Goal: Transaction & Acquisition: Purchase product/service

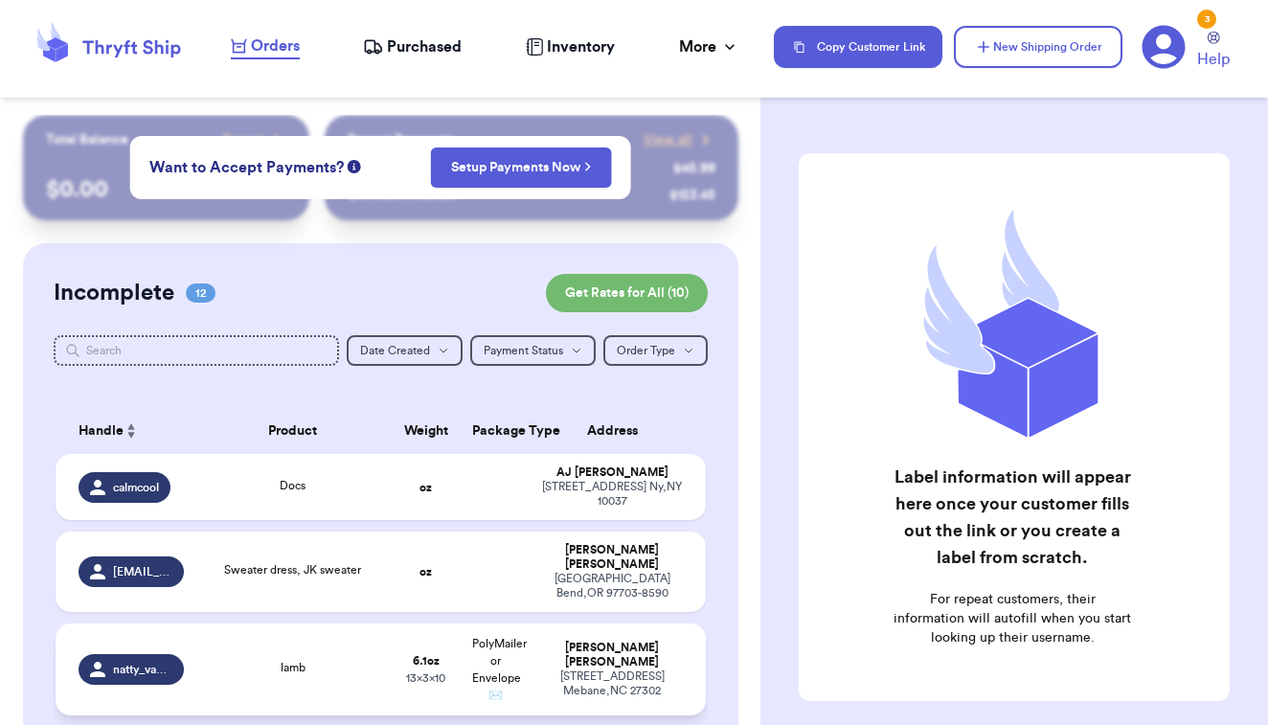
click at [375, 651] on td "lamb" at bounding box center [292, 670] width 195 height 92
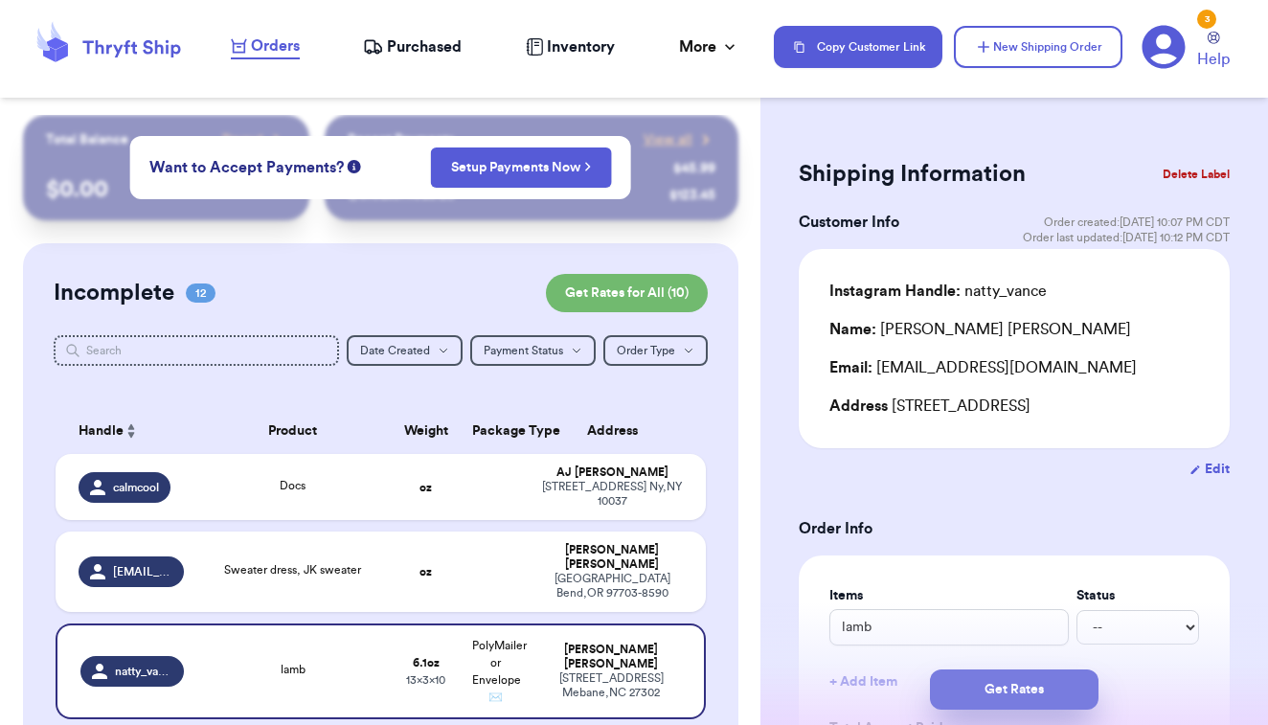
click at [990, 702] on button "Get Rates" at bounding box center [1014, 690] width 169 height 40
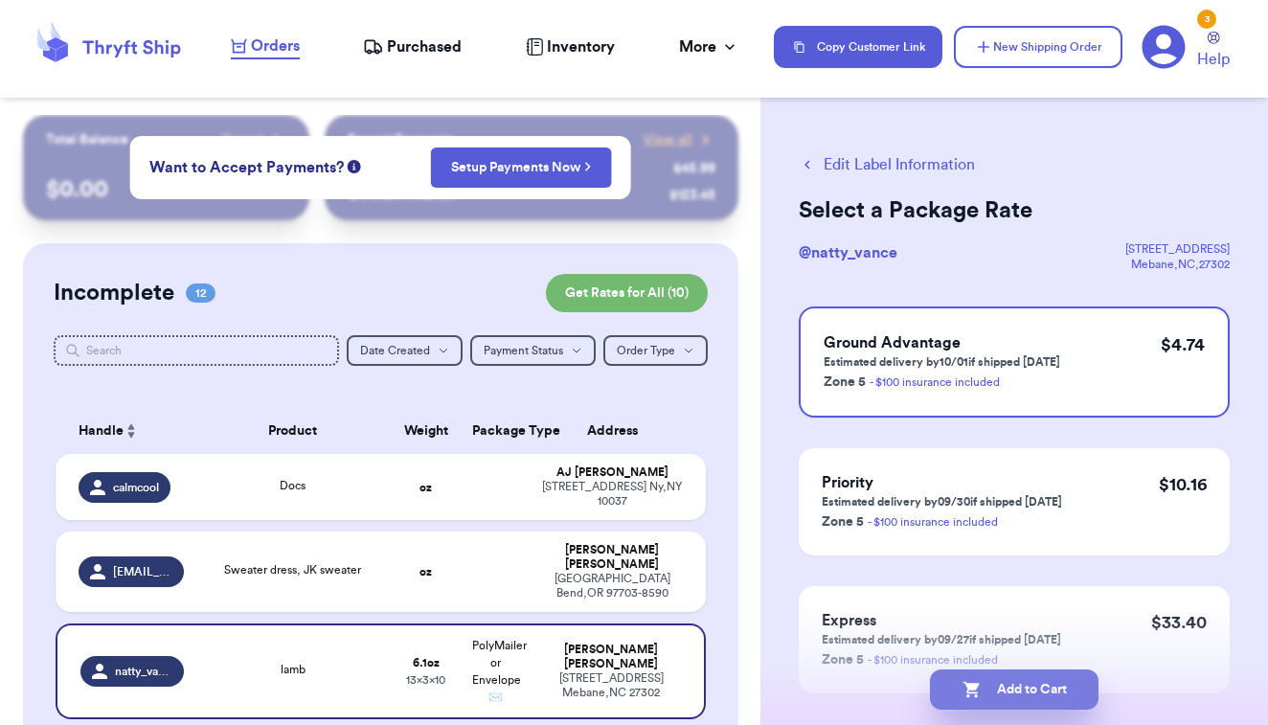
click at [991, 697] on button "Add to Cart" at bounding box center [1014, 690] width 169 height 40
checkbox input "true"
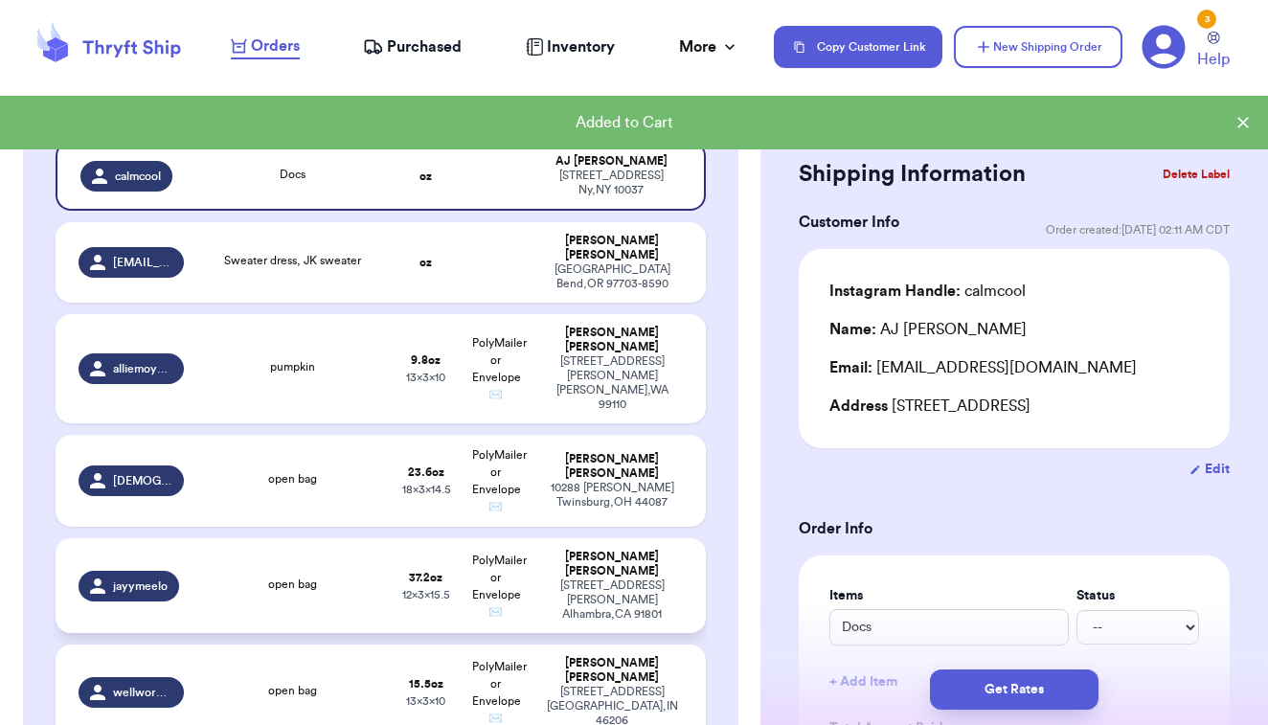
scroll to position [315, 0]
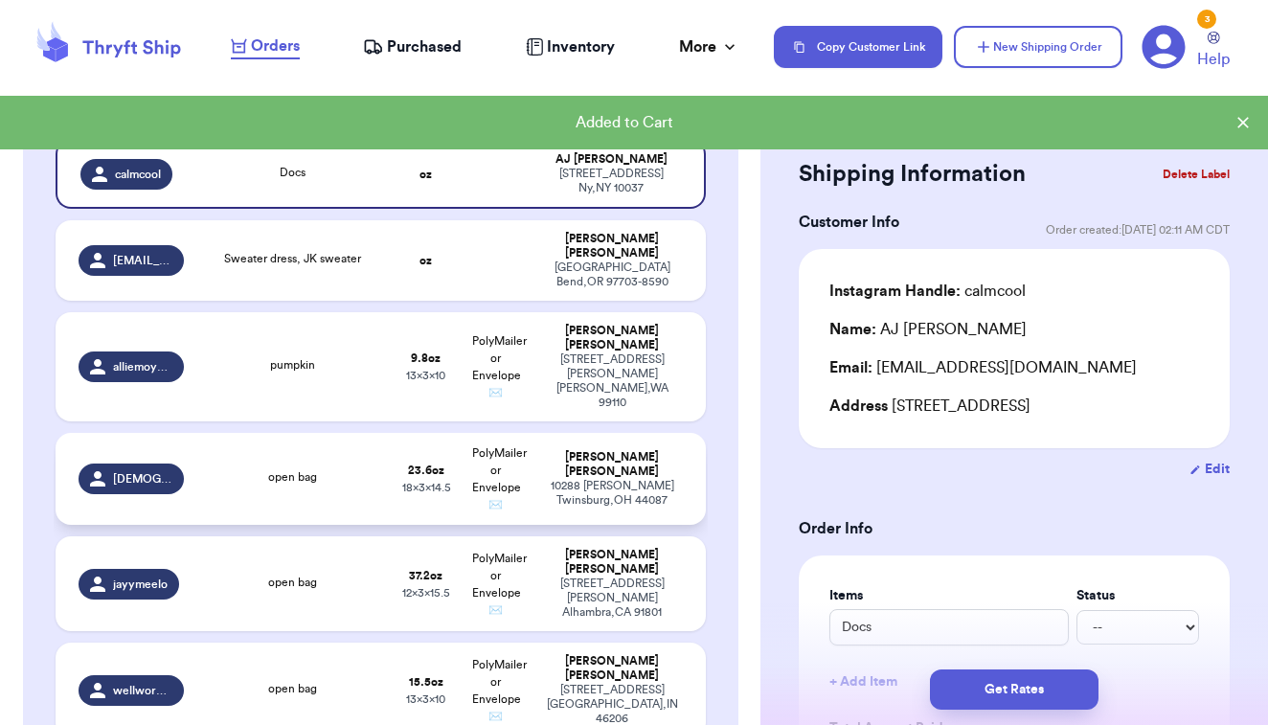
click at [525, 447] on span "PolyMailer or Envelope ✉️" at bounding box center [499, 478] width 55 height 63
type input "open bag"
type input "1"
type input "7.600000000000001"
type input "14.5"
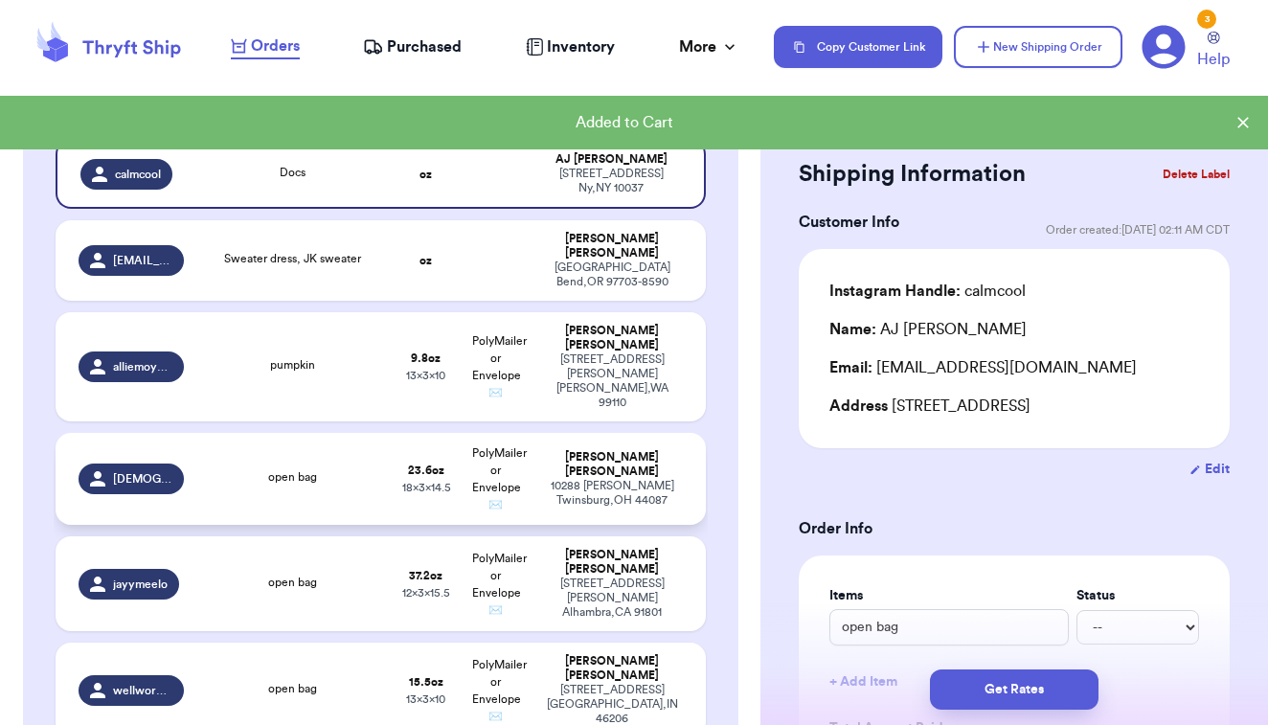
type input "18"
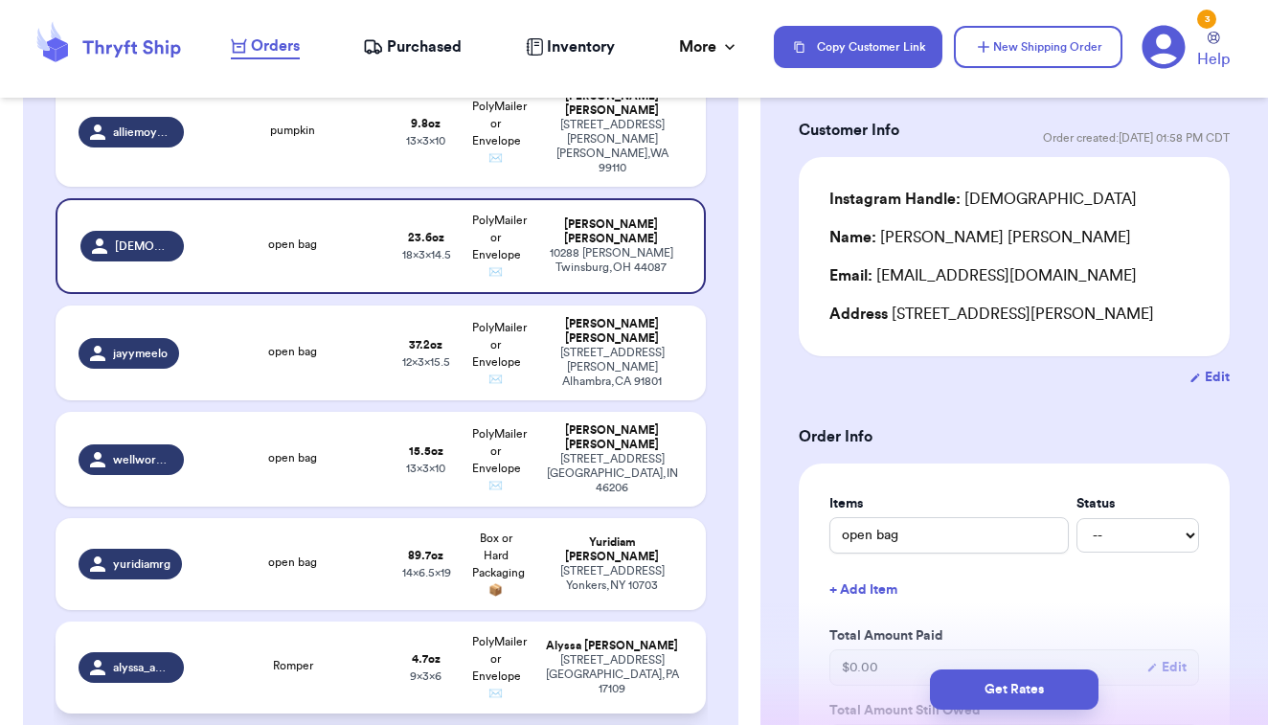
scroll to position [544, 0]
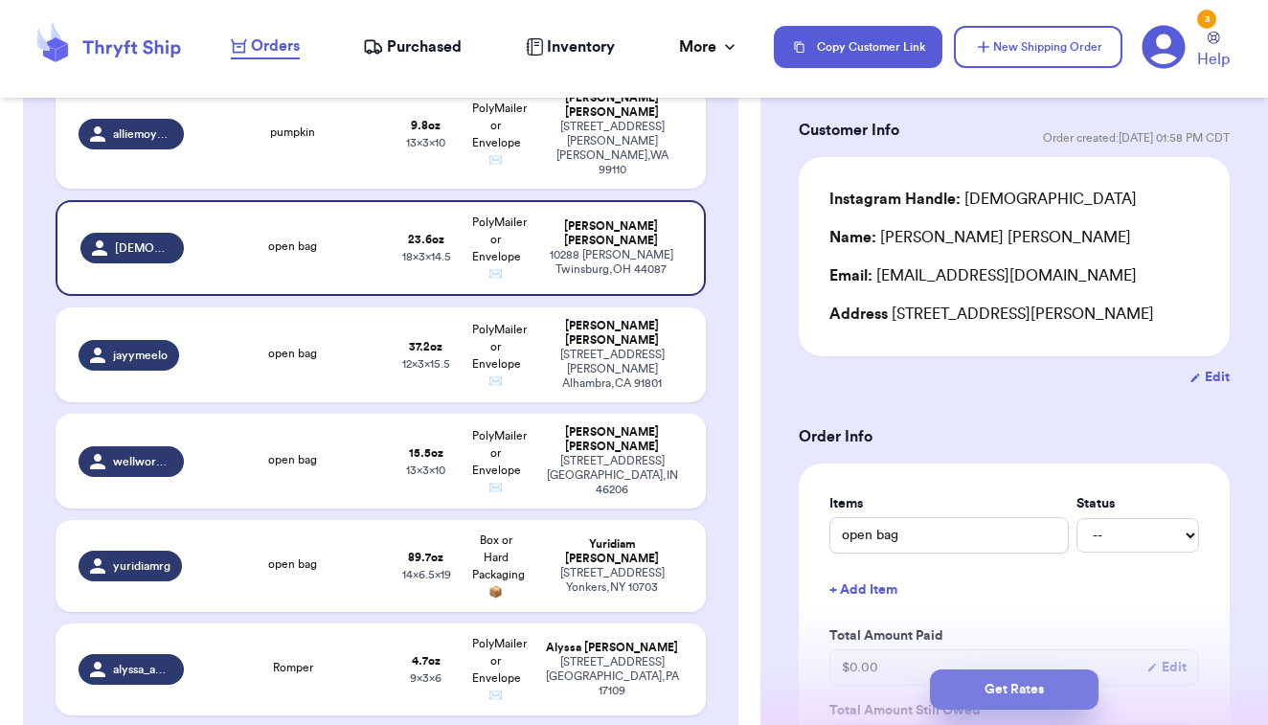
click at [1021, 692] on button "Get Rates" at bounding box center [1014, 690] width 169 height 40
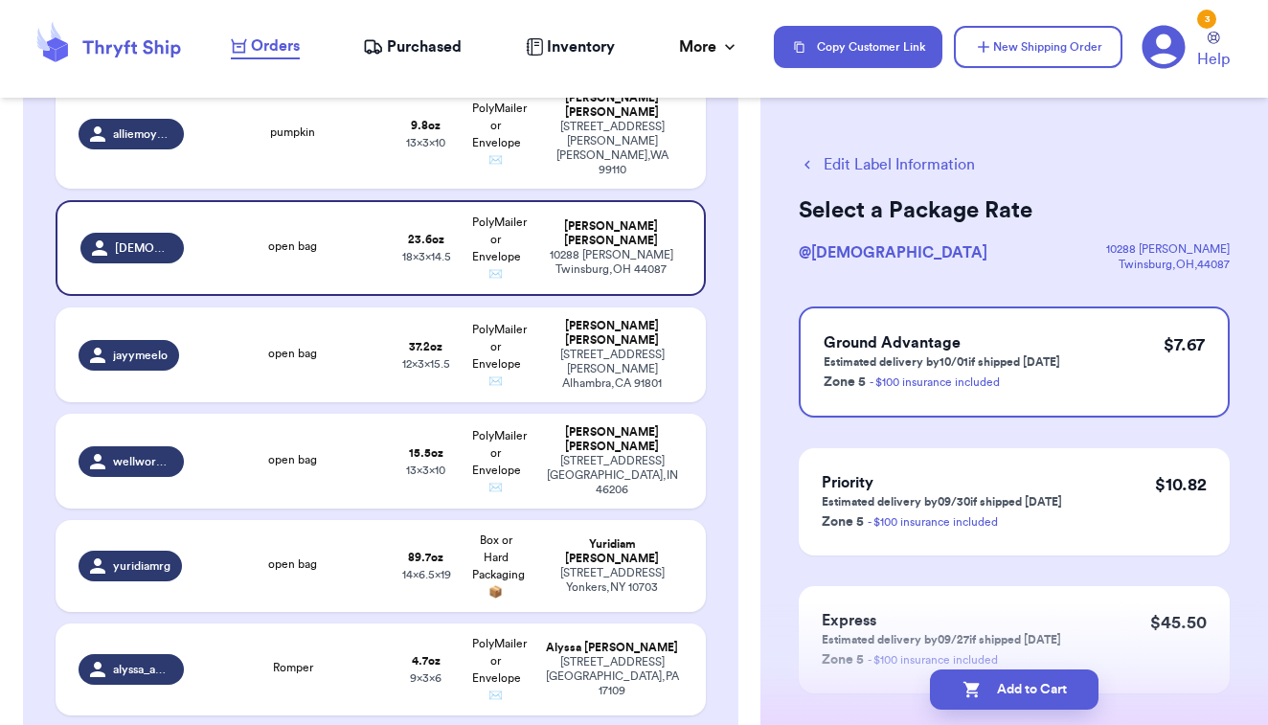
click at [1021, 692] on button "Add to Cart" at bounding box center [1014, 690] width 169 height 40
checkbox input "true"
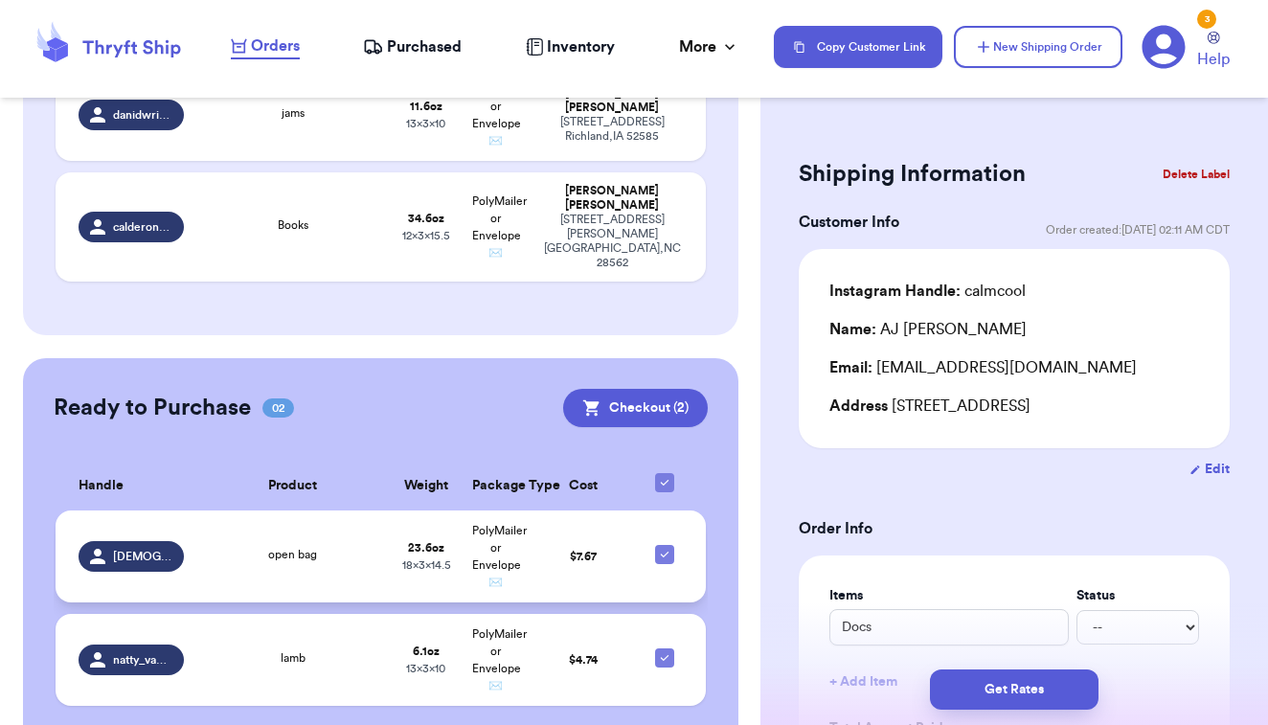
scroll to position [1204, 0]
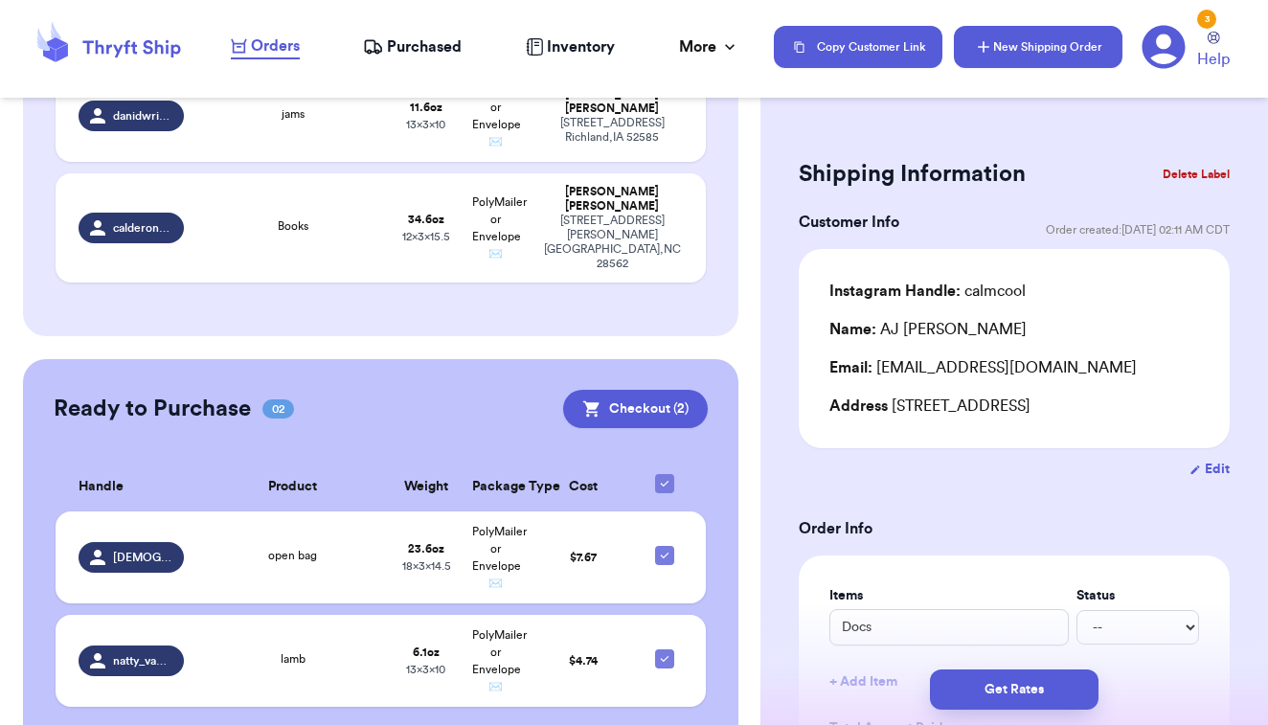
click at [977, 40] on icon "button" at bounding box center [983, 46] width 19 height 19
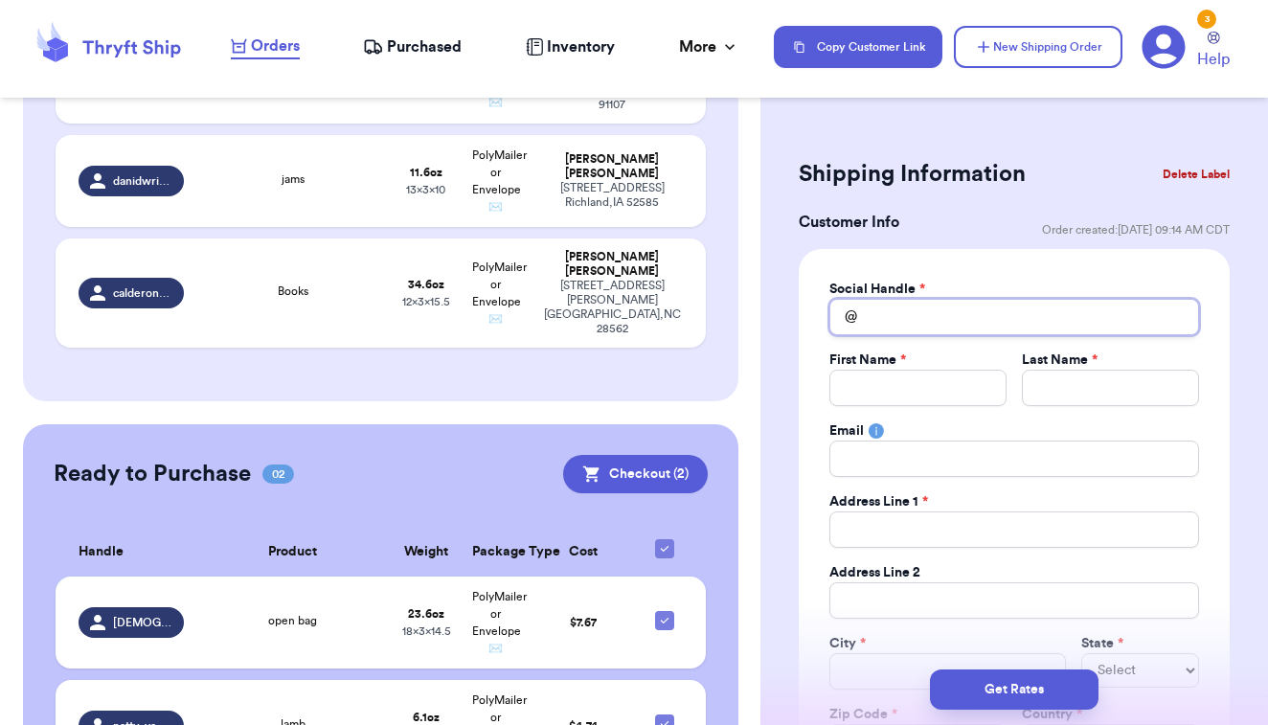
click at [888, 324] on input "Total Amount Paid" at bounding box center [1015, 317] width 370 height 36
type input "a"
type input "an"
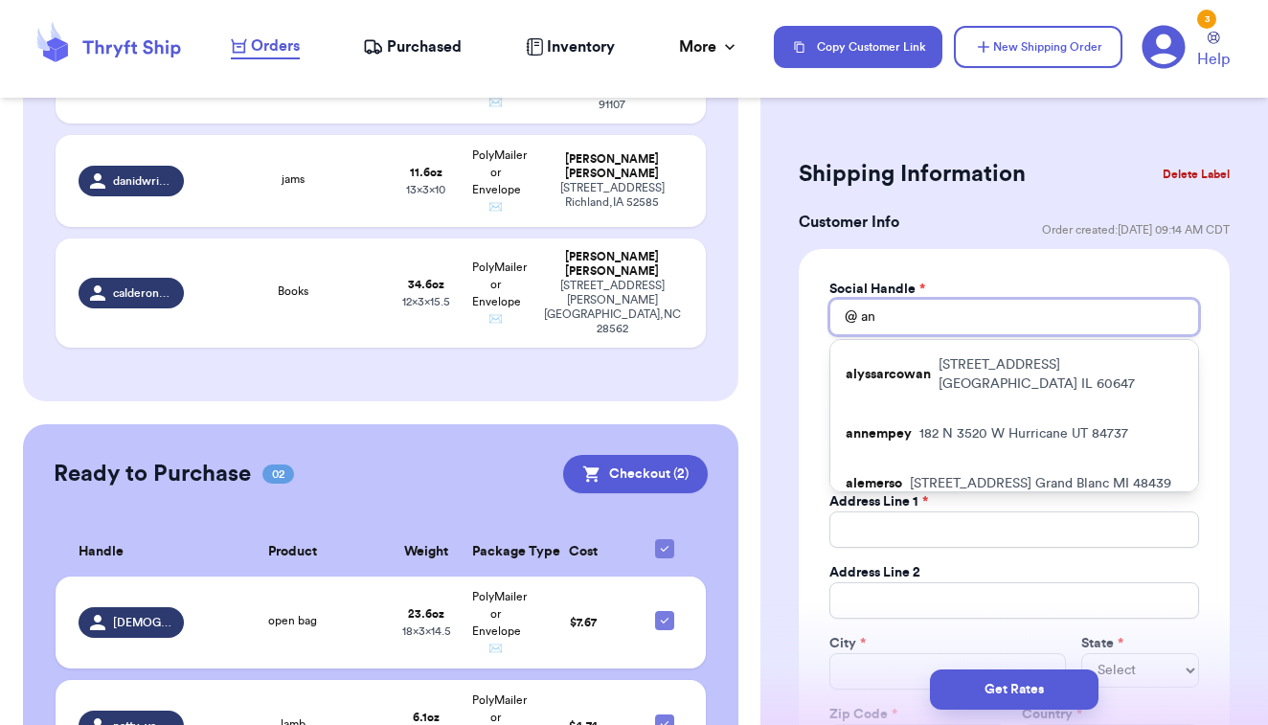
type input "ans"
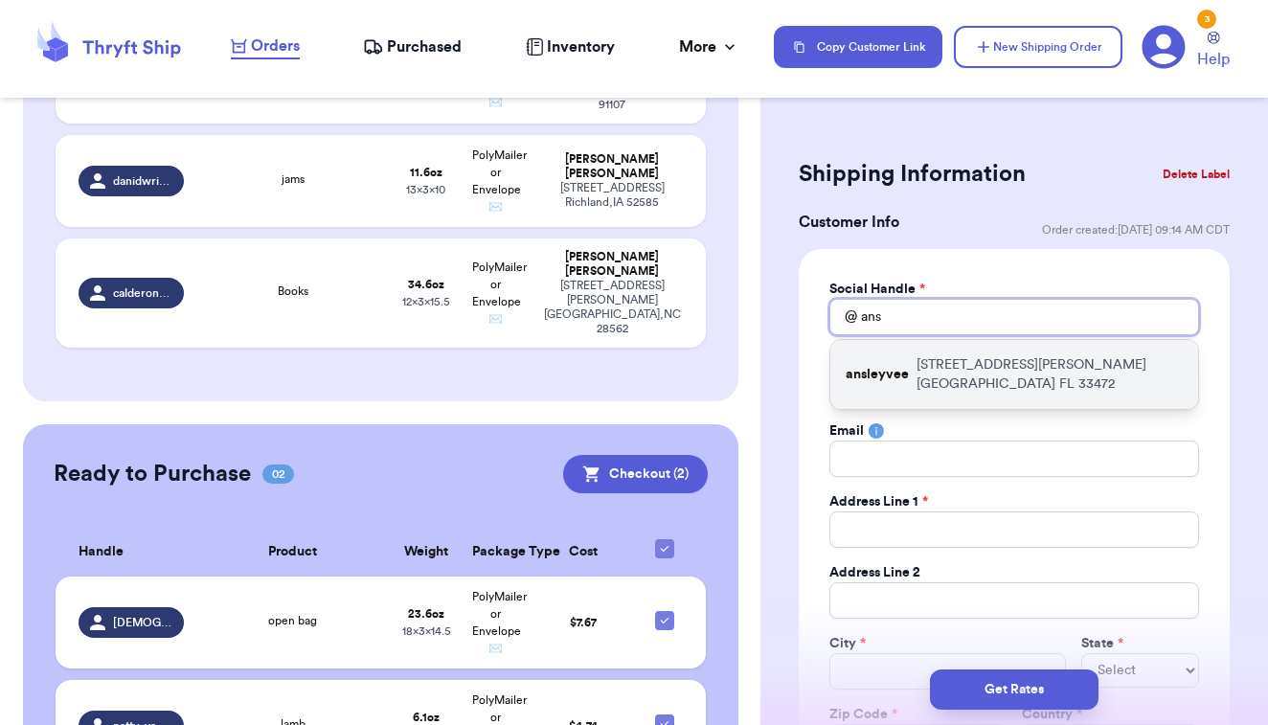
type input "ans"
click at [877, 375] on div "ansleyvee [STREET_ADDRESS][PERSON_NAME]" at bounding box center [1015, 374] width 368 height 69
type input "ansleyvee"
type input "[PERSON_NAME]"
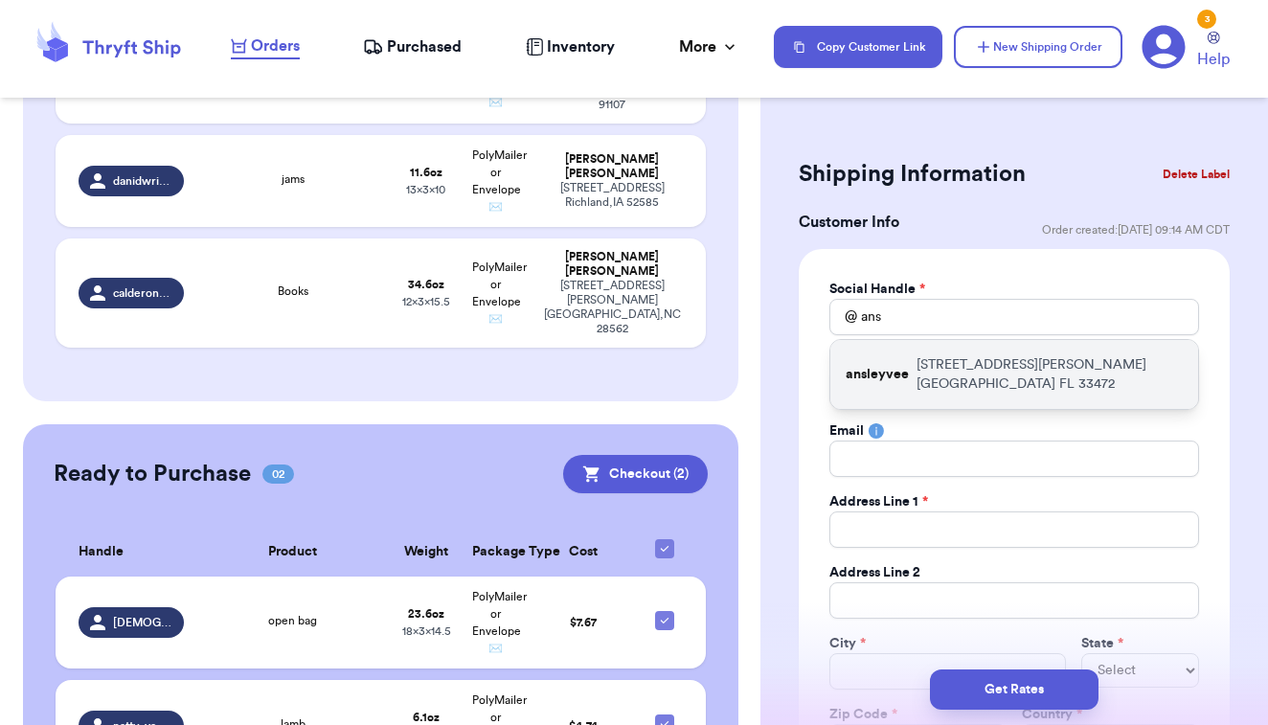
type input "[EMAIL_ADDRESS][DOMAIN_NAME]"
type input "[STREET_ADDRESS][PERSON_NAME]"
type input "[GEOGRAPHIC_DATA]"
select select "FL"
type input "33472"
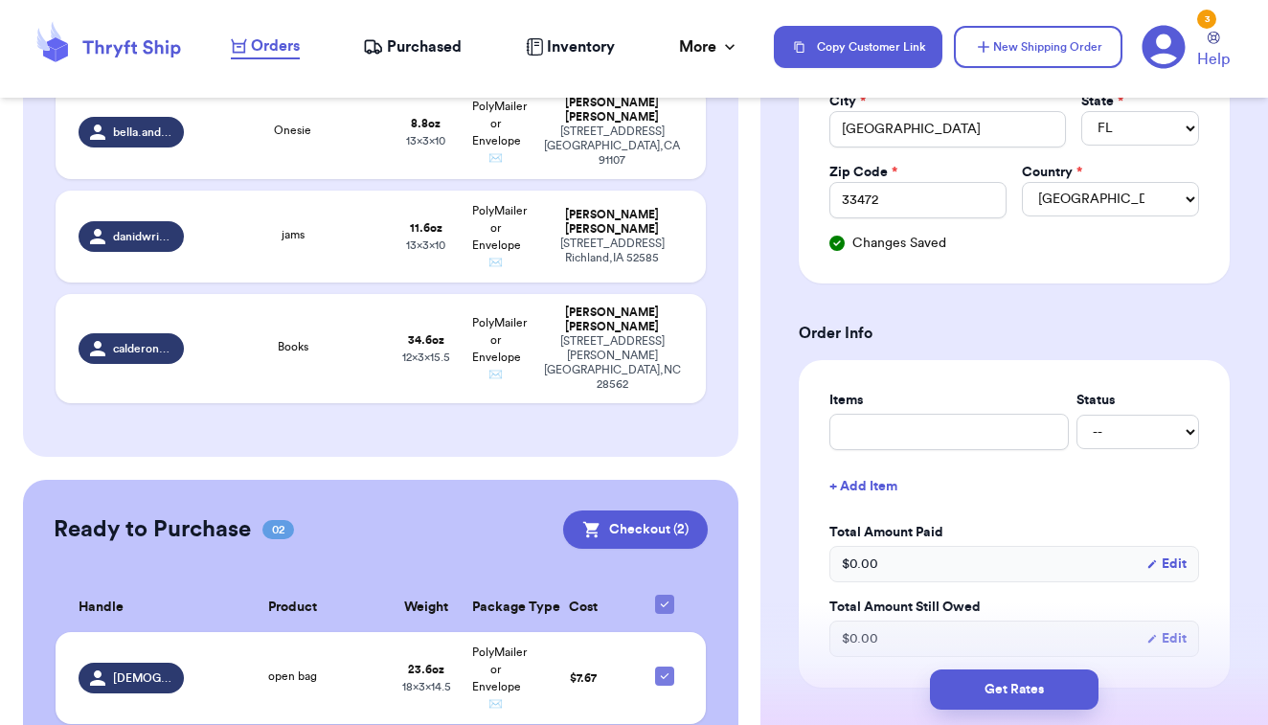
scroll to position [606, 0]
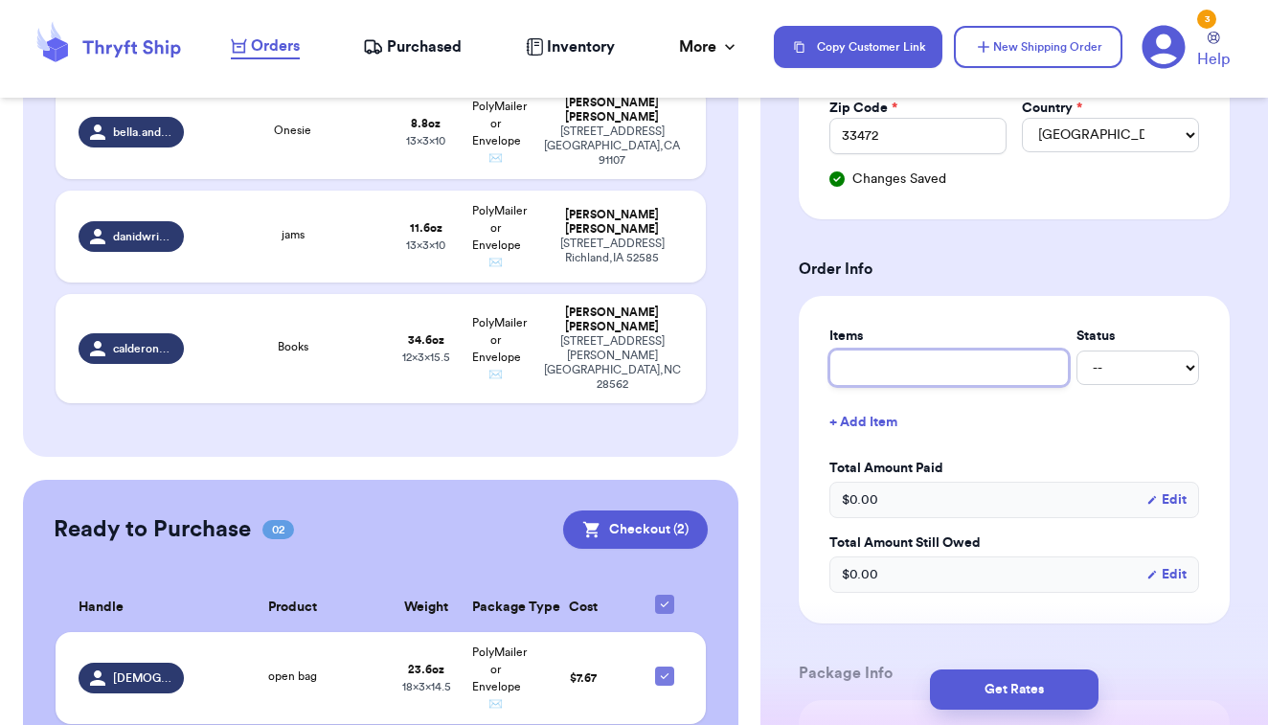
type input "o"
type input "op"
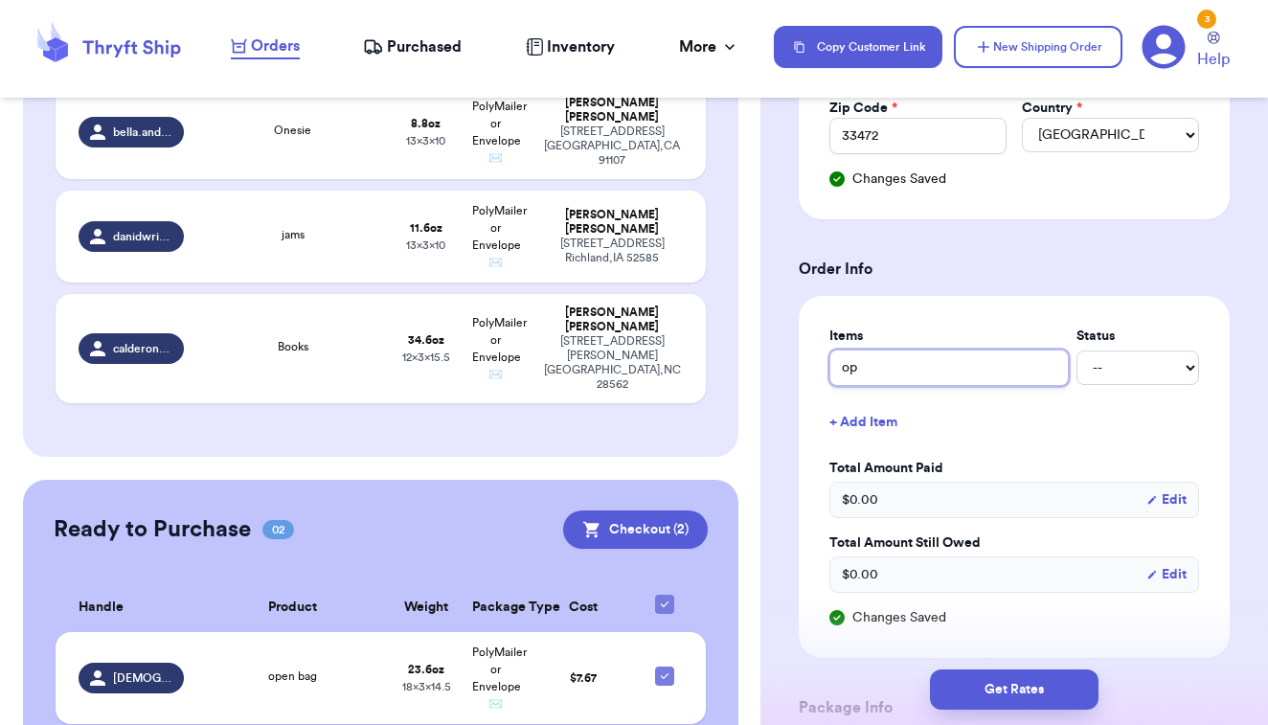
type input "ope"
type input "open"
type input "open b"
type input "open ba"
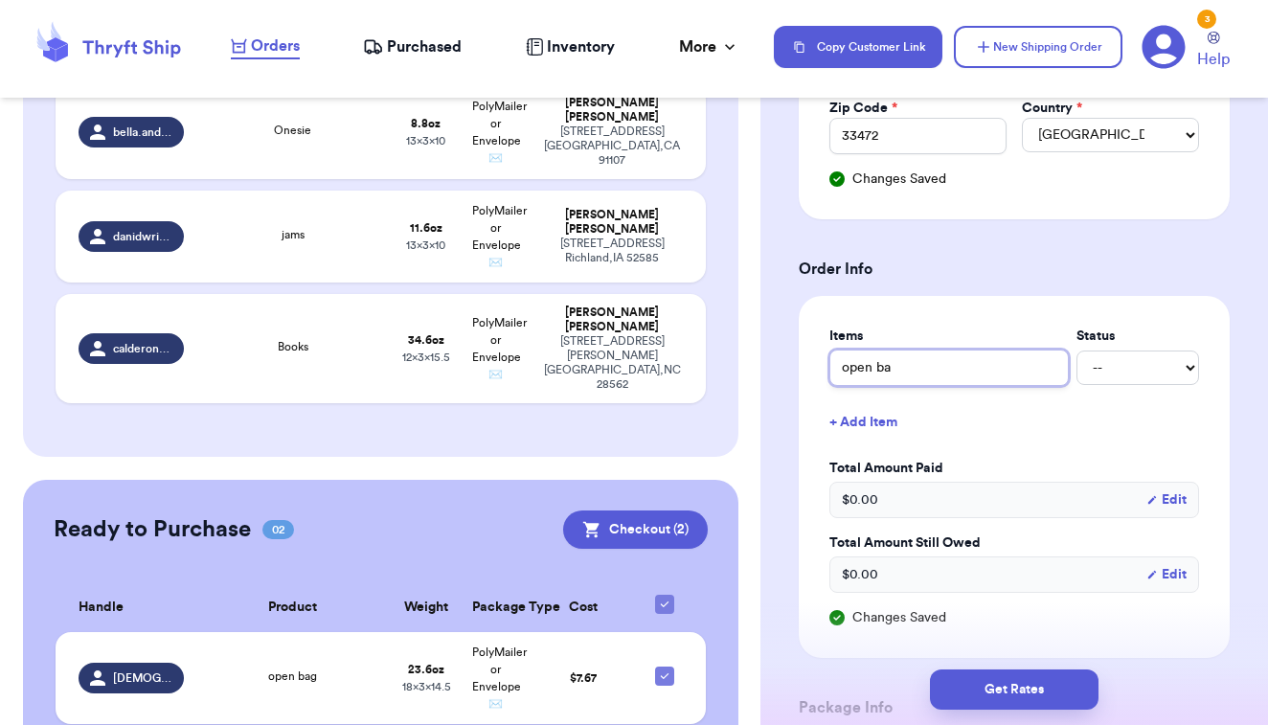
type input "open bag"
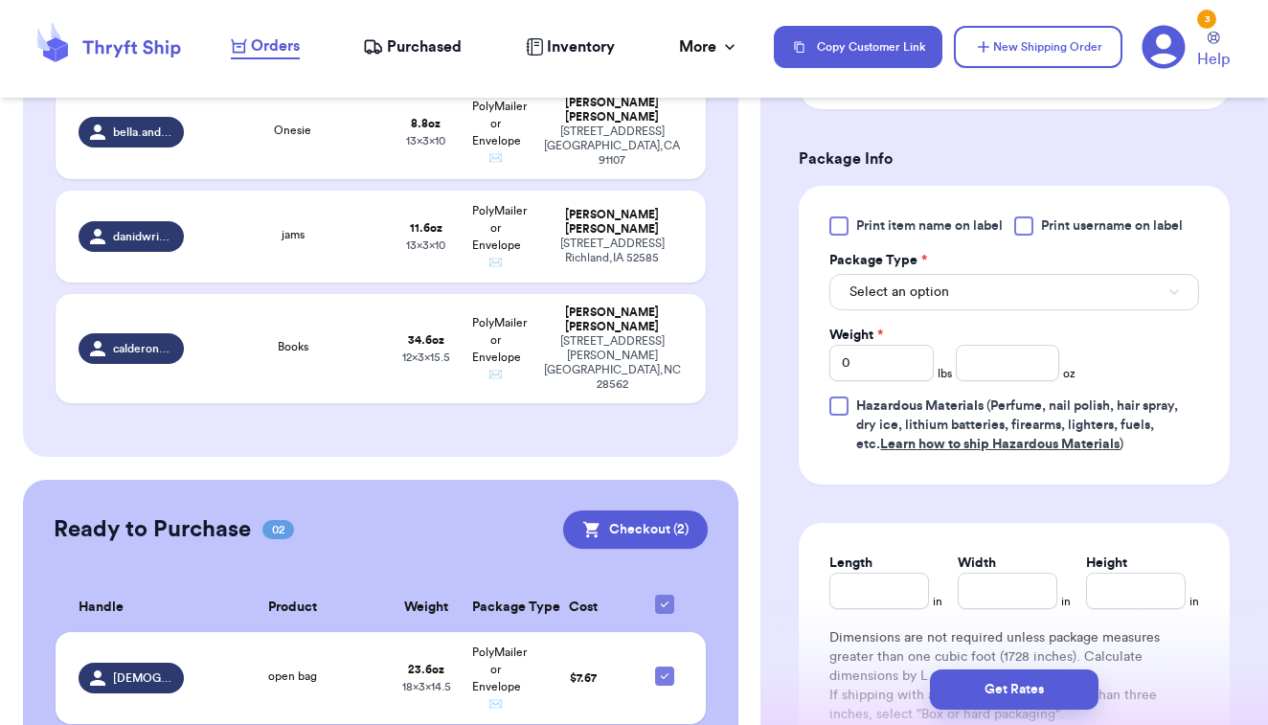
click at [843, 221] on div at bounding box center [839, 225] width 19 height 19
click at [0, 0] on input "Print item name on label" at bounding box center [0, 0] width 0 height 0
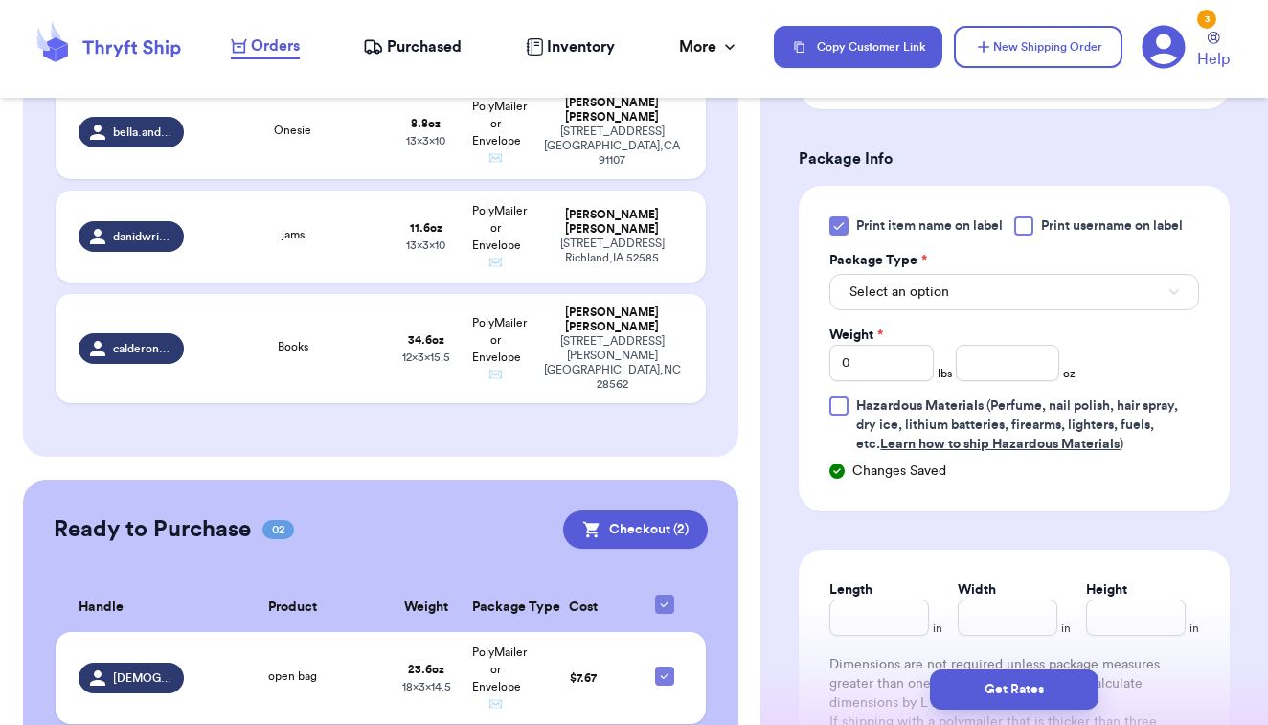
click at [882, 292] on span "Select an option" at bounding box center [900, 292] width 100 height 19
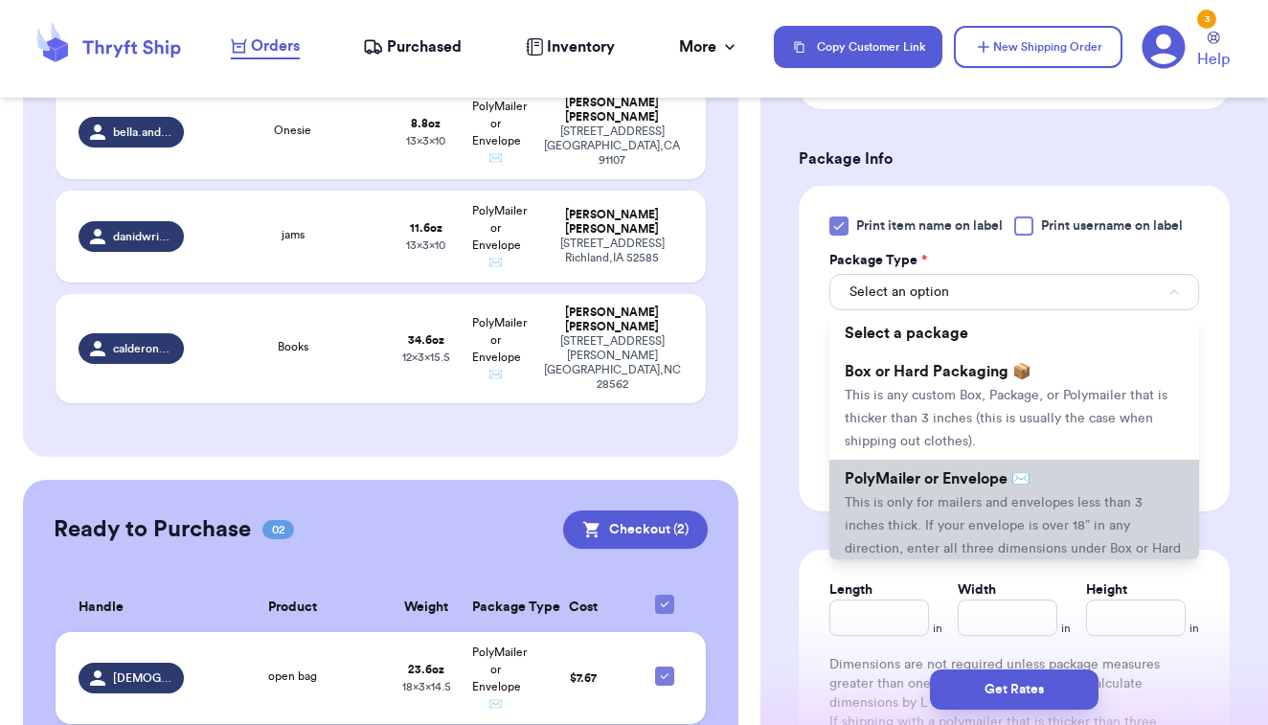
click at [903, 490] on li "PolyMailer or Envelope ✉️ This is only for mailers and envelopes less than 3 in…" at bounding box center [1015, 525] width 370 height 130
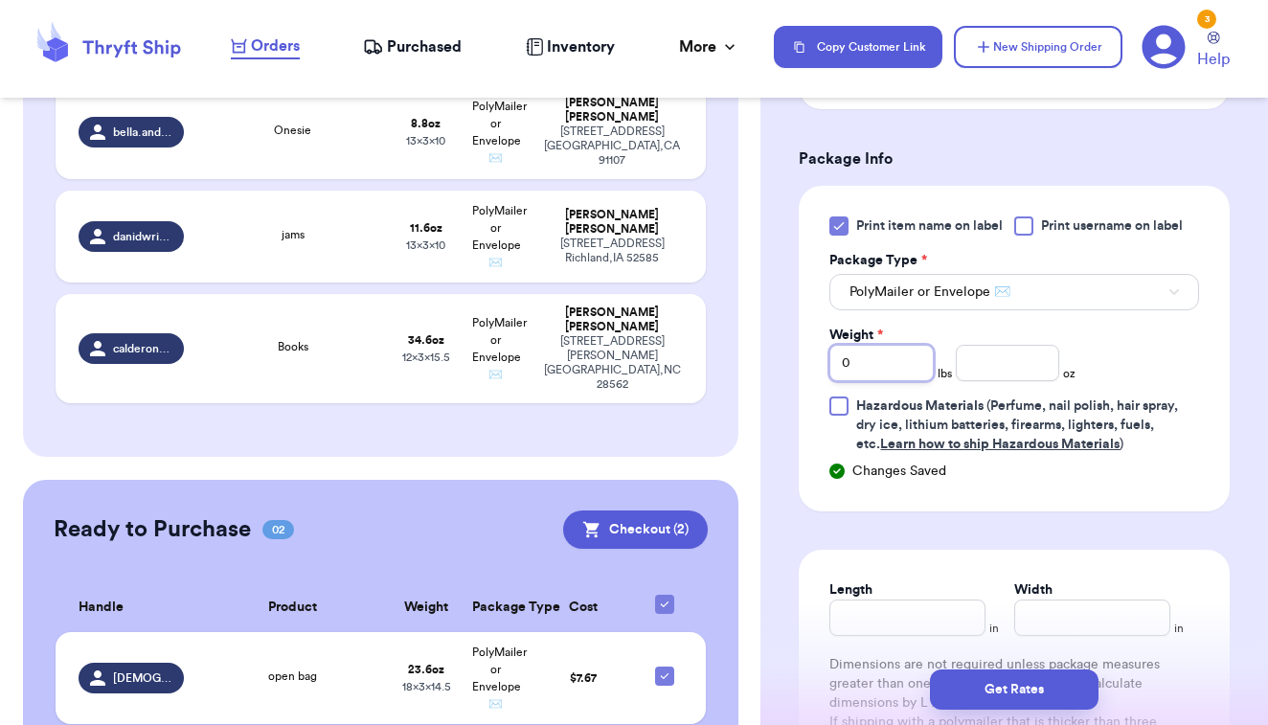
click at [910, 371] on input "0" at bounding box center [882, 363] width 104 height 36
type input "02"
type input "6"
type input "15.5"
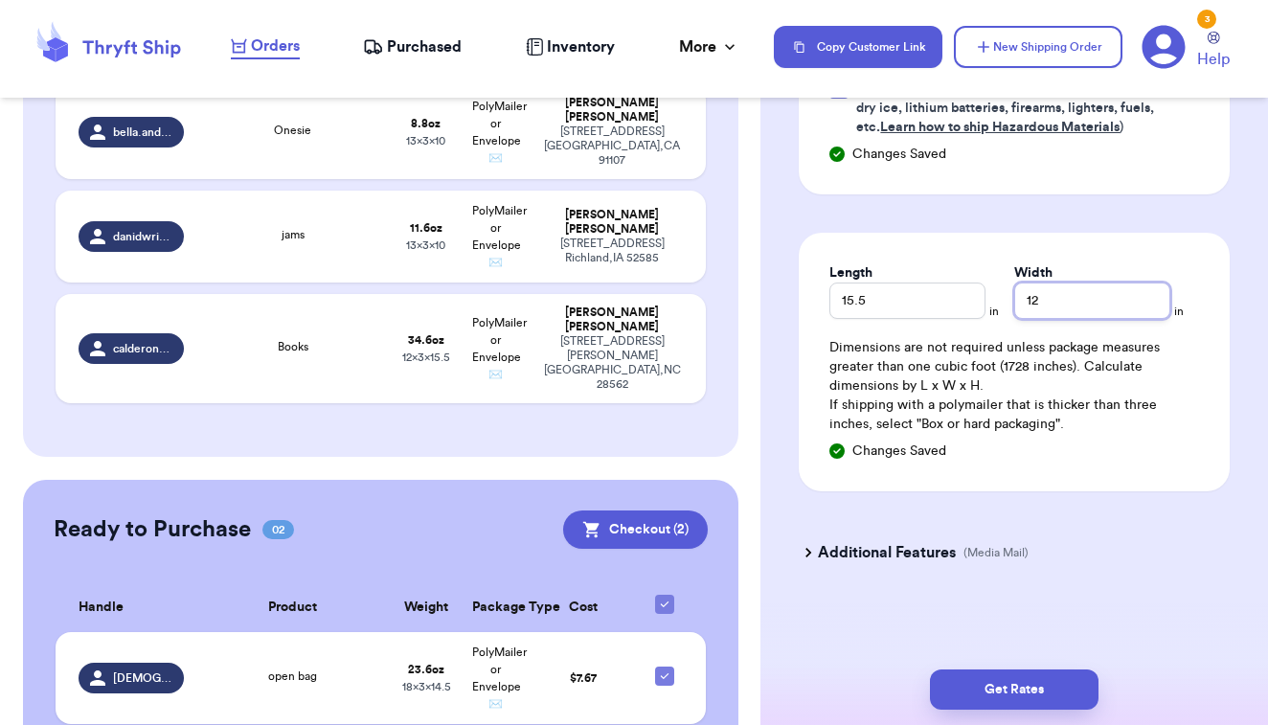
scroll to position [0, 0]
type input "12"
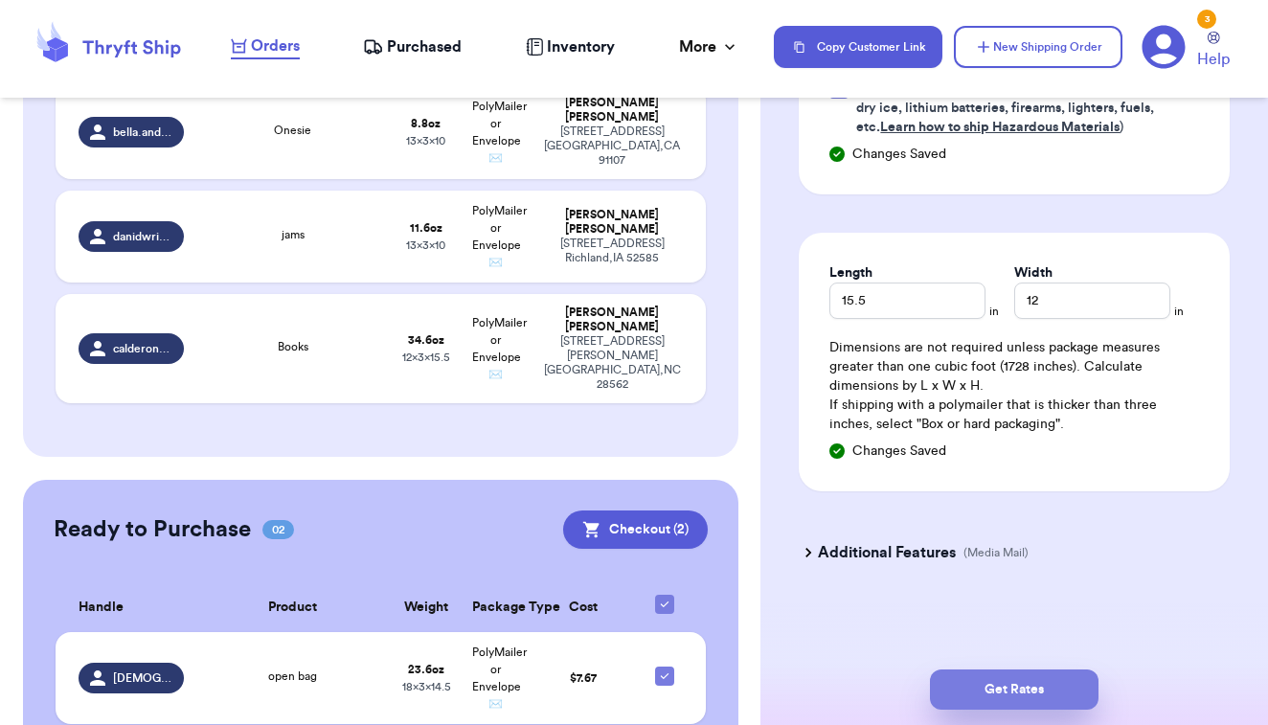
click at [975, 692] on button "Get Rates" at bounding box center [1014, 690] width 169 height 40
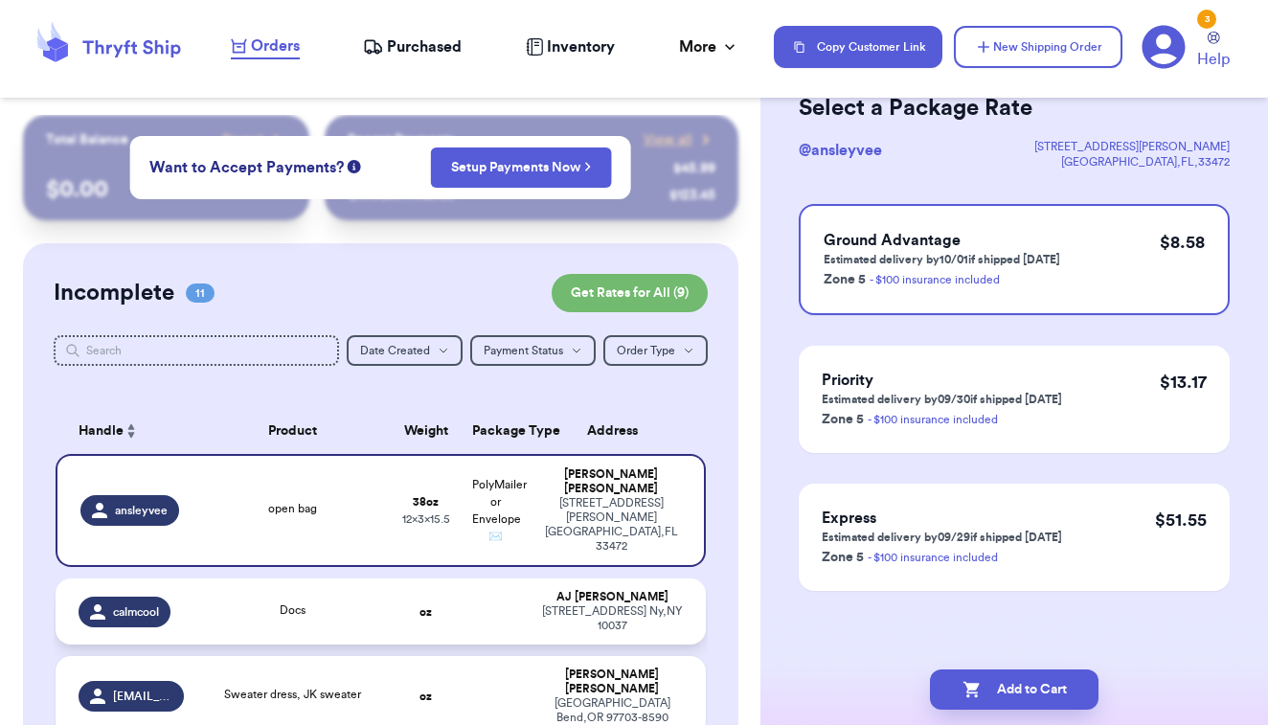
click at [386, 602] on td "Docs" at bounding box center [292, 612] width 195 height 66
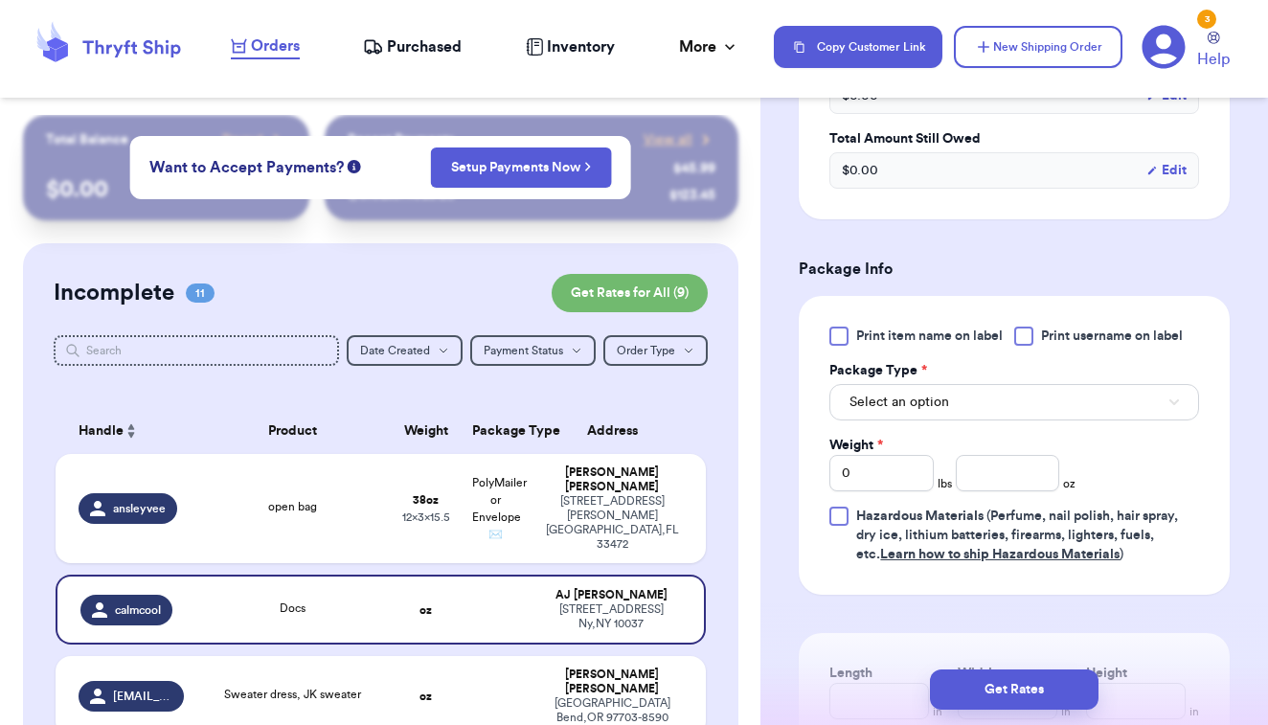
scroll to position [691, 0]
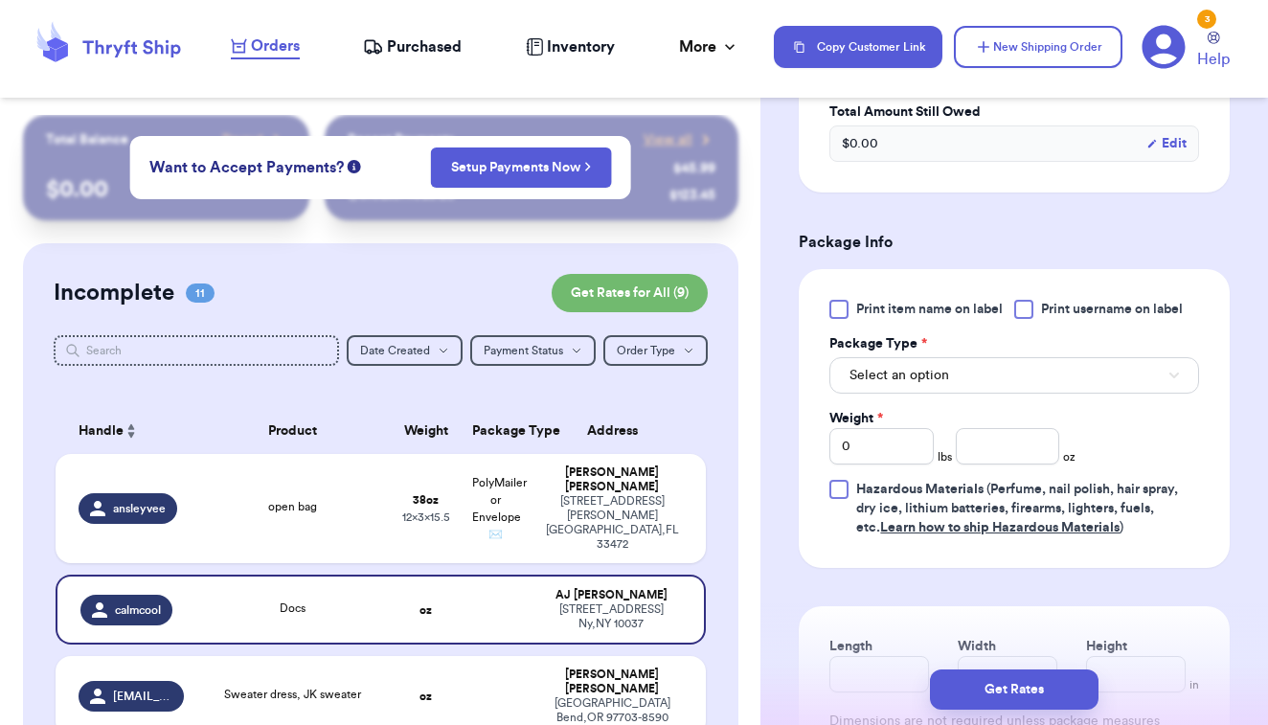
click at [840, 304] on div at bounding box center [839, 309] width 19 height 19
click at [0, 0] on input "Print item name on label" at bounding box center [0, 0] width 0 height 0
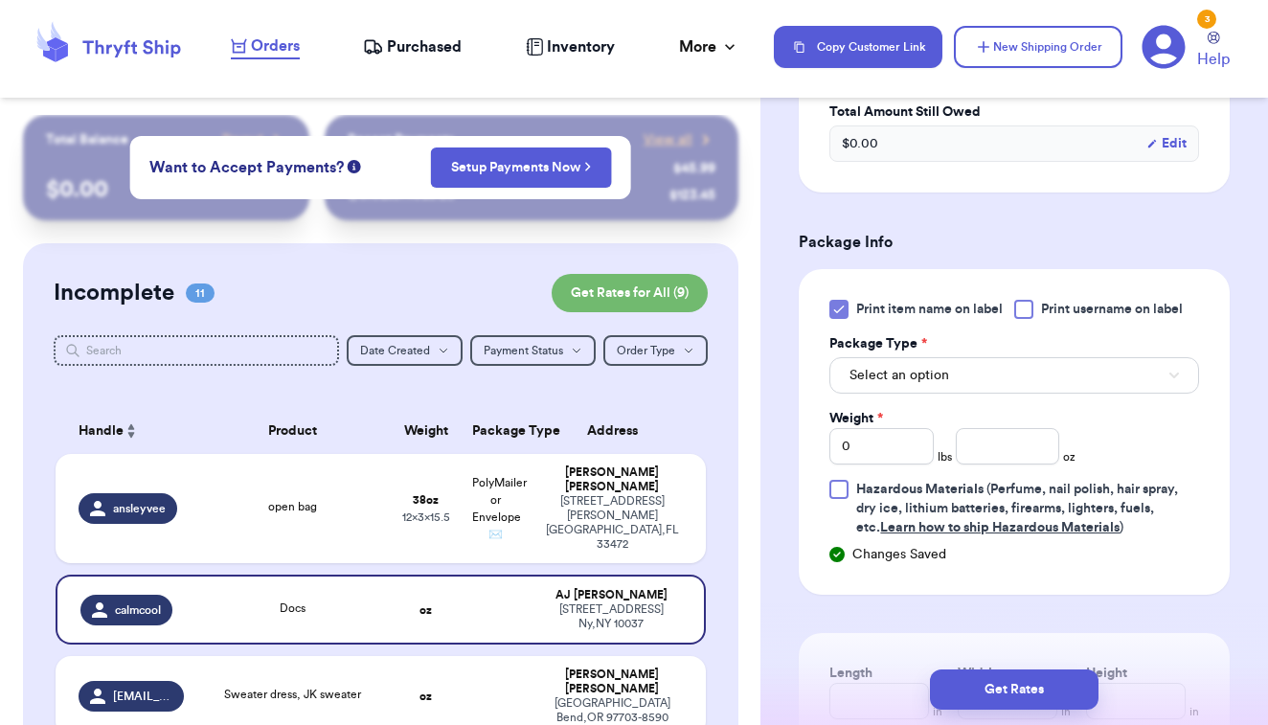
click at [909, 382] on span "Select an option" at bounding box center [900, 375] width 100 height 19
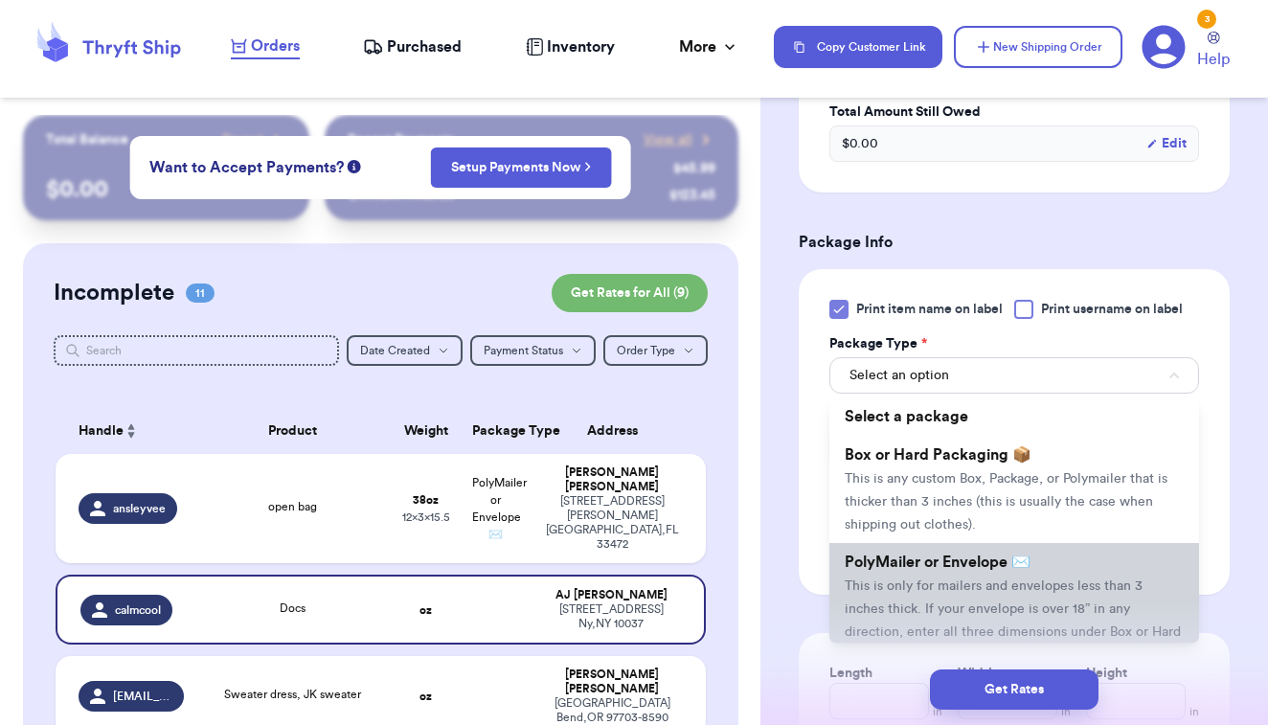
click at [896, 558] on span "PolyMailer or Envelope ✉️" at bounding box center [938, 562] width 186 height 15
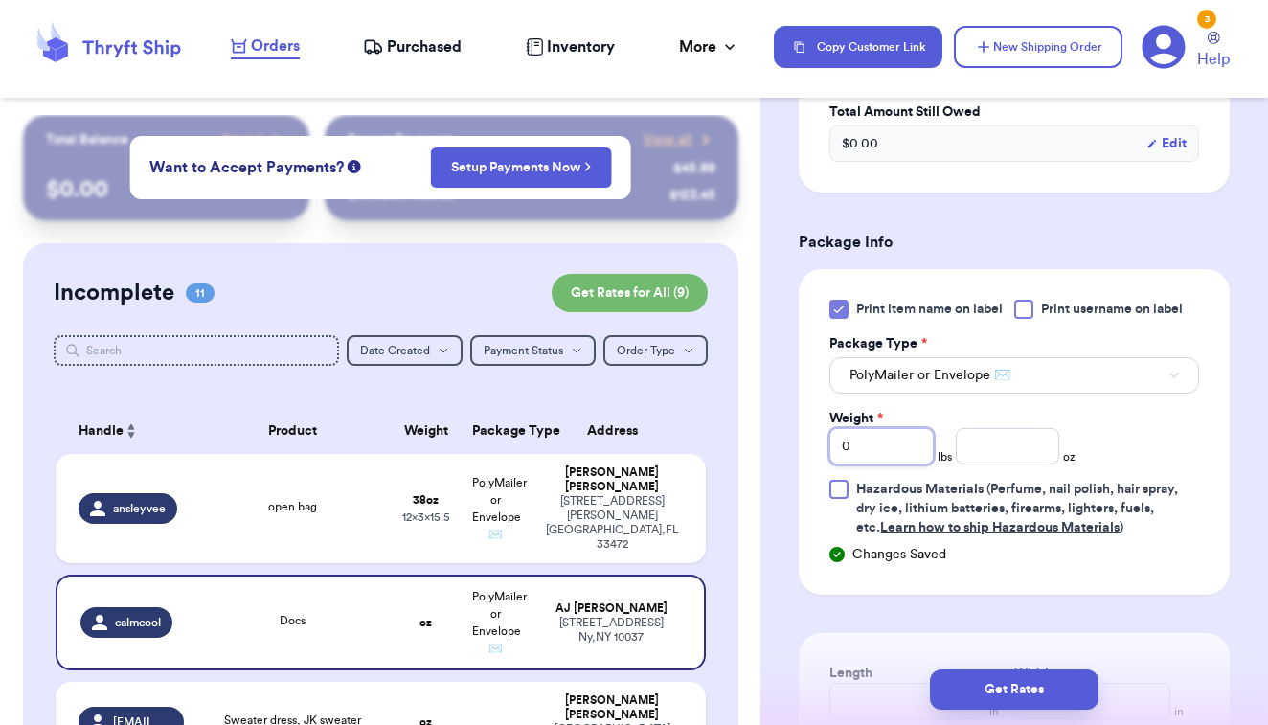
click at [925, 453] on input "0" at bounding box center [882, 446] width 104 height 36
type input "01"
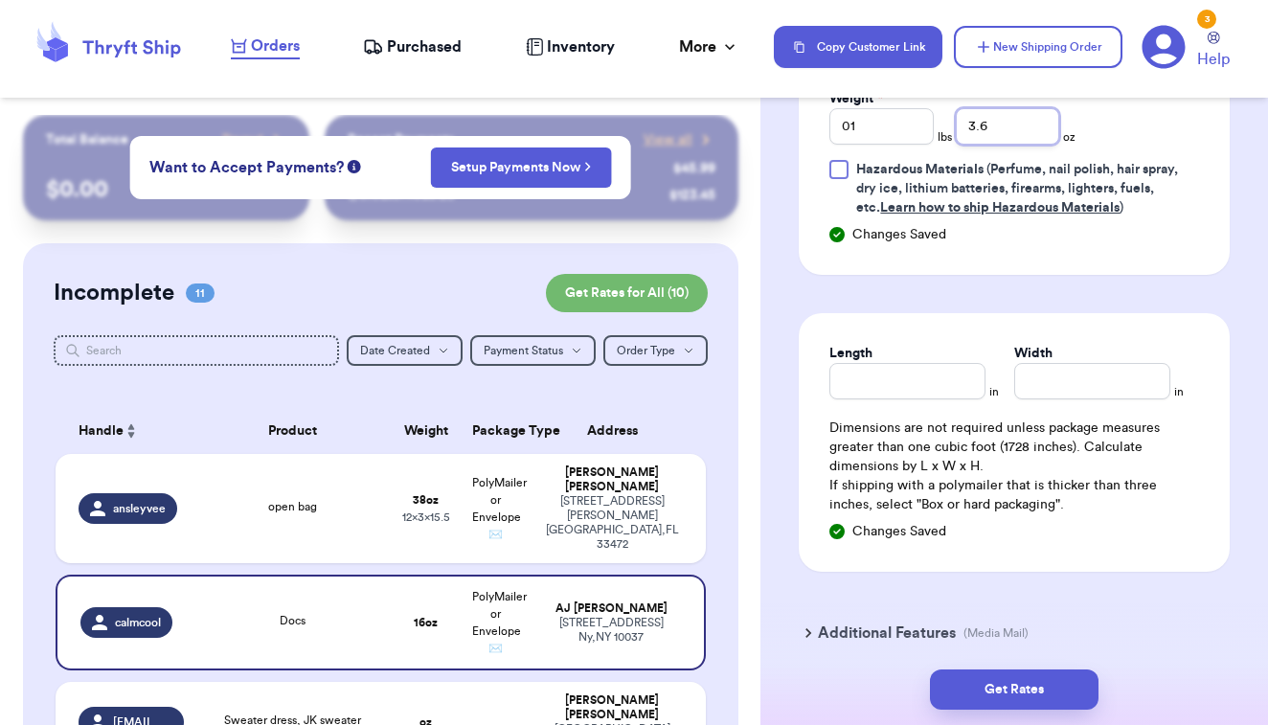
scroll to position [1034, 0]
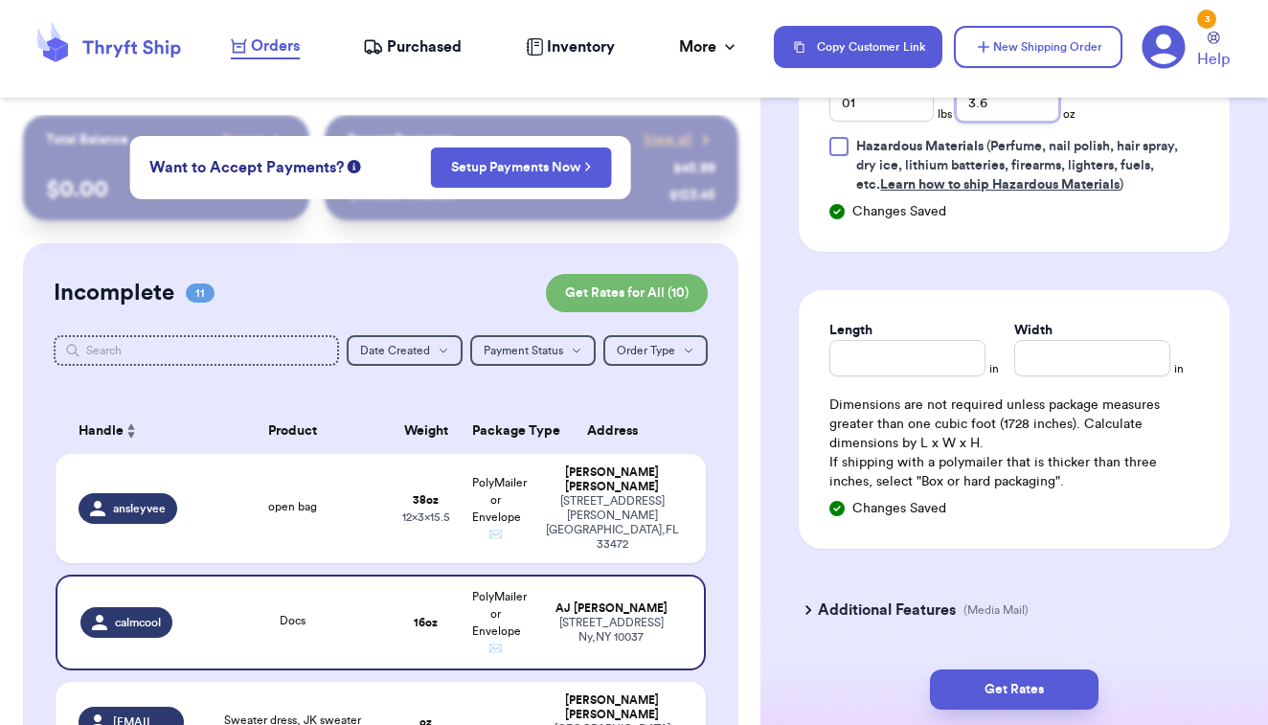
type input "3.6"
click at [922, 376] on input "Length" at bounding box center [908, 358] width 156 height 36
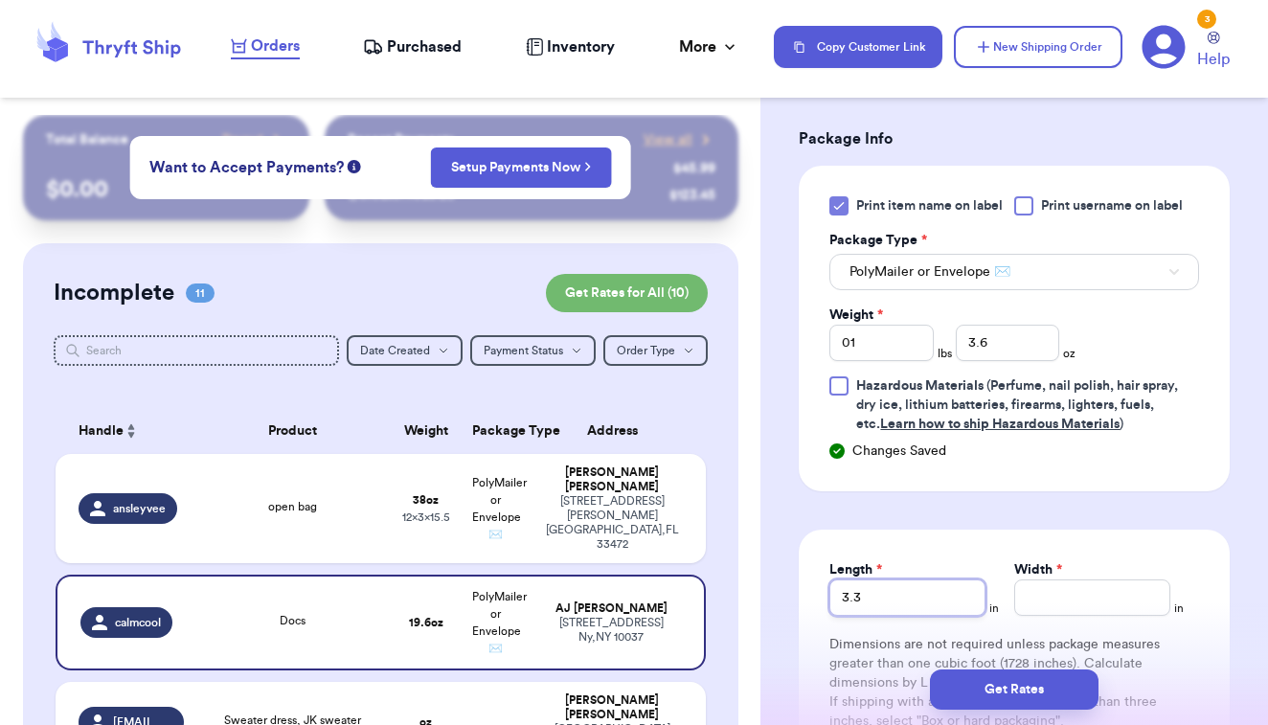
scroll to position [774, 0]
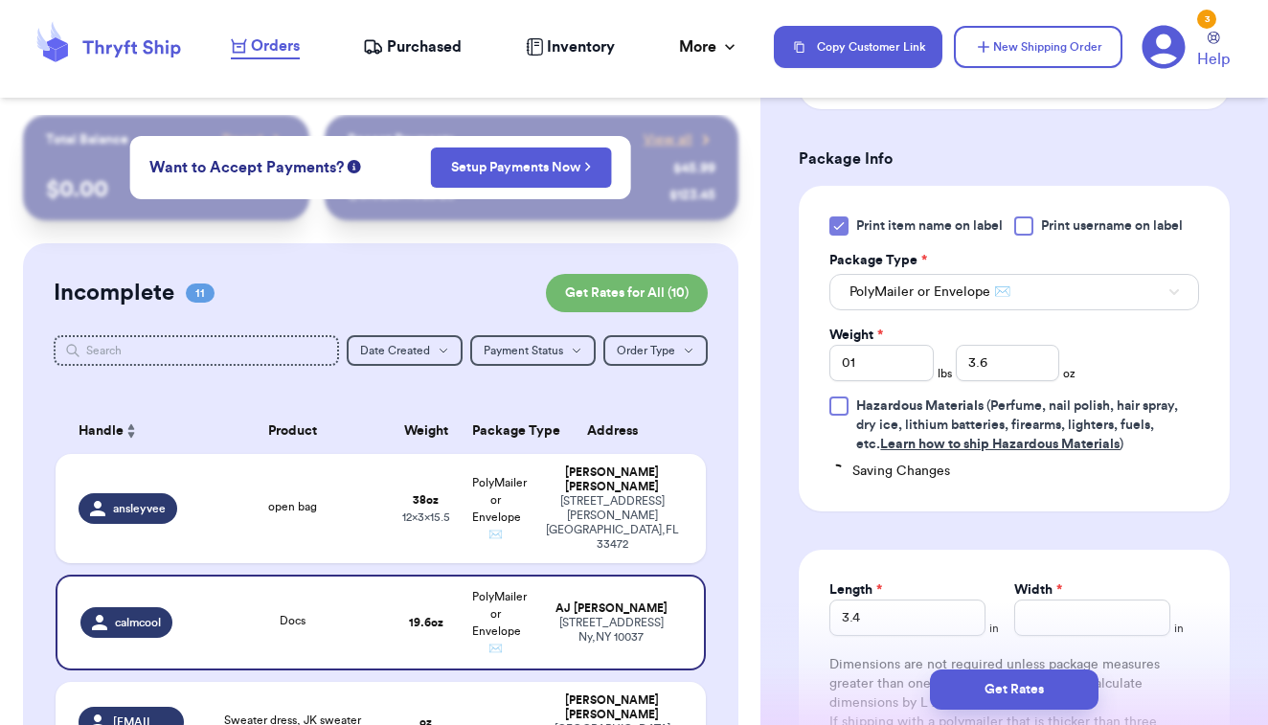
click at [954, 293] on span "PolyMailer or Envelope ✉️" at bounding box center [930, 292] width 161 height 19
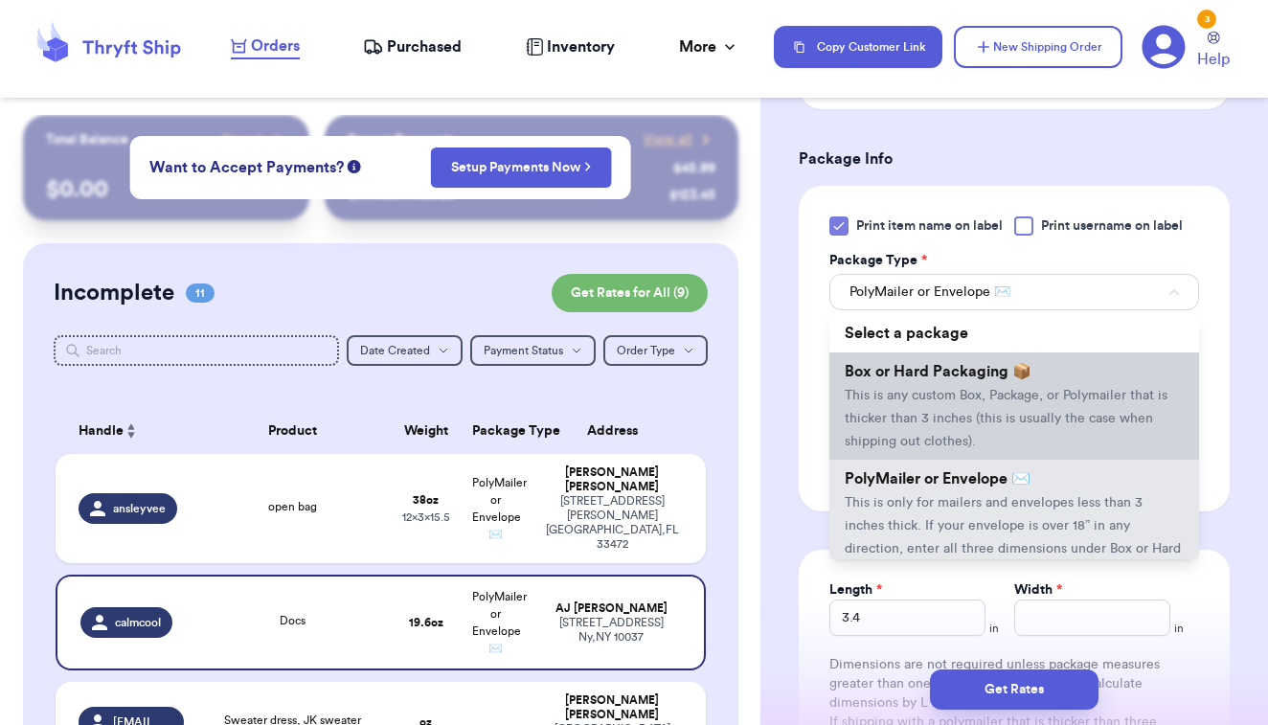
click at [947, 398] on span "This is any custom Box, Package, or Polymailer that is thicker than 3 inches (t…" at bounding box center [1006, 418] width 323 height 59
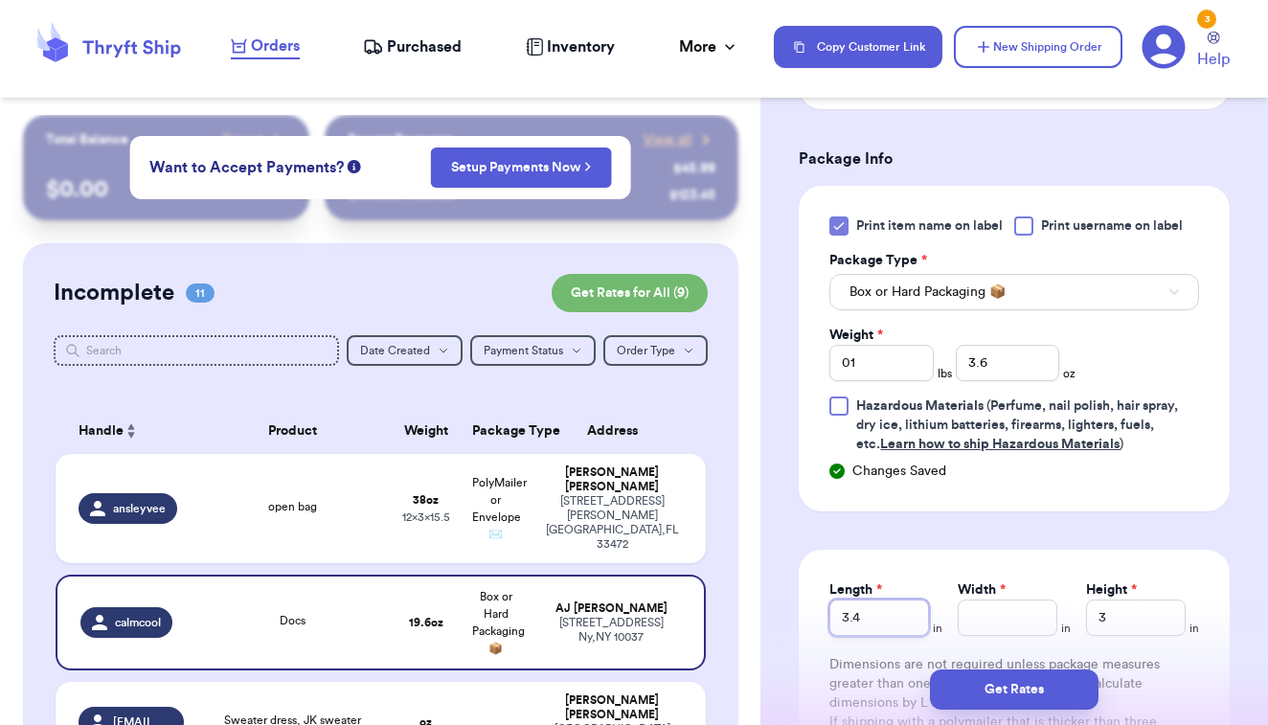
click at [902, 619] on input "3.4" at bounding box center [880, 618] width 100 height 36
type input "3"
type input "7"
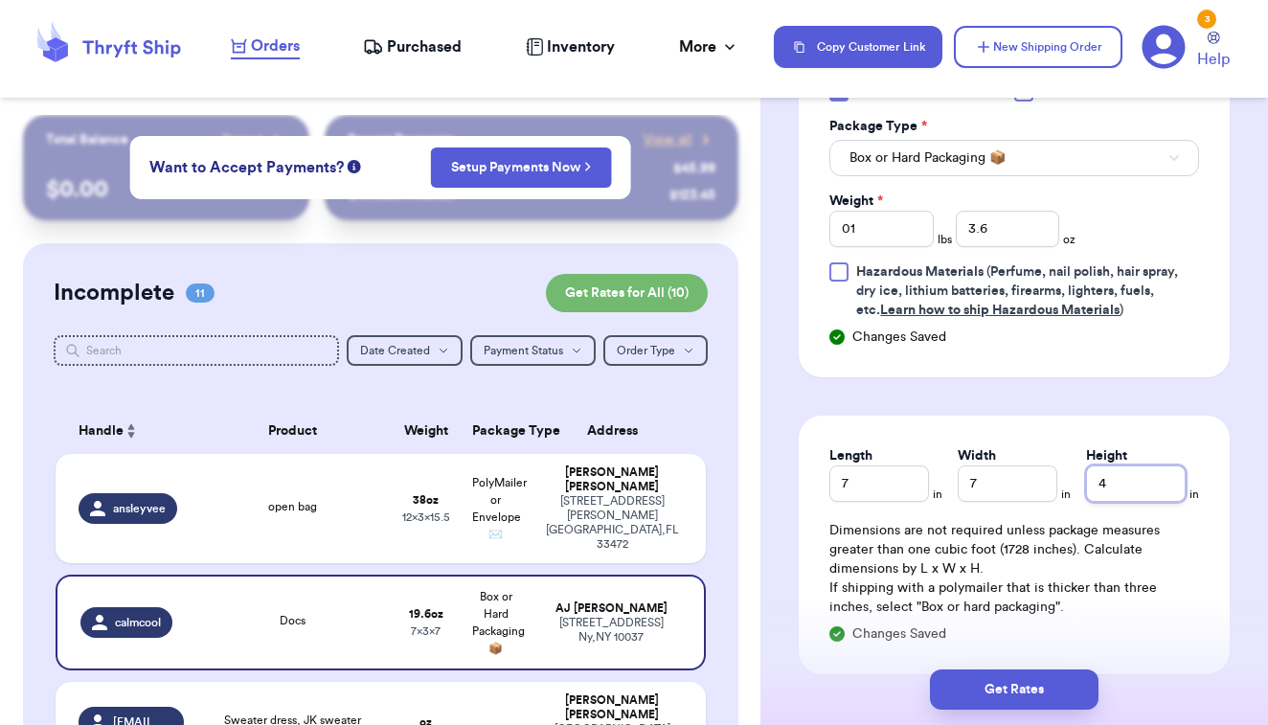
scroll to position [912, 0]
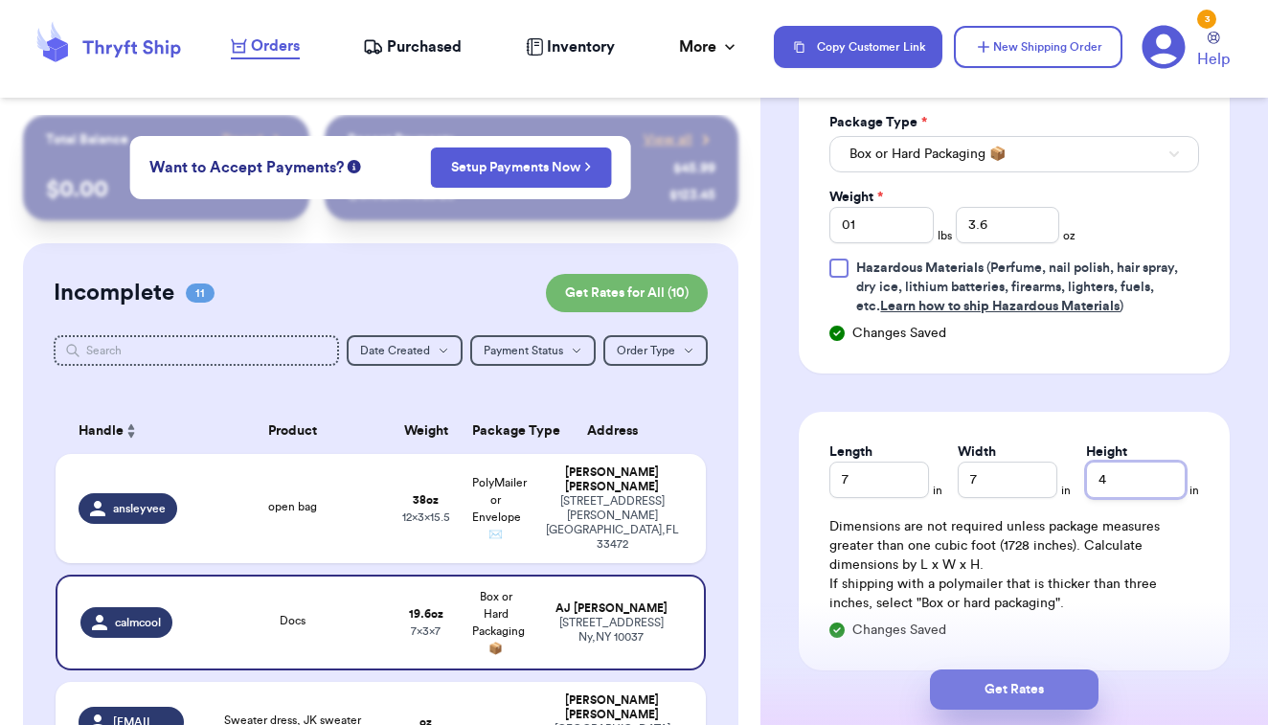
type input "4"
click at [973, 676] on button "Get Rates" at bounding box center [1014, 690] width 169 height 40
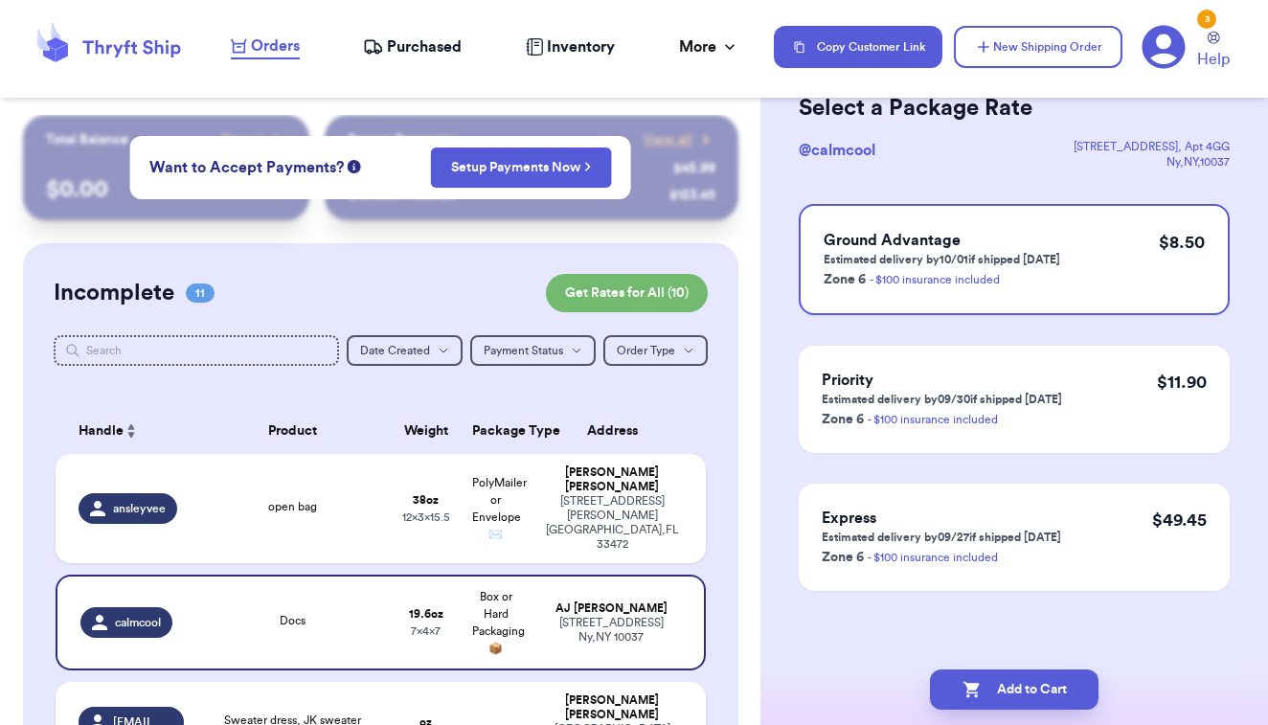
scroll to position [0, 0]
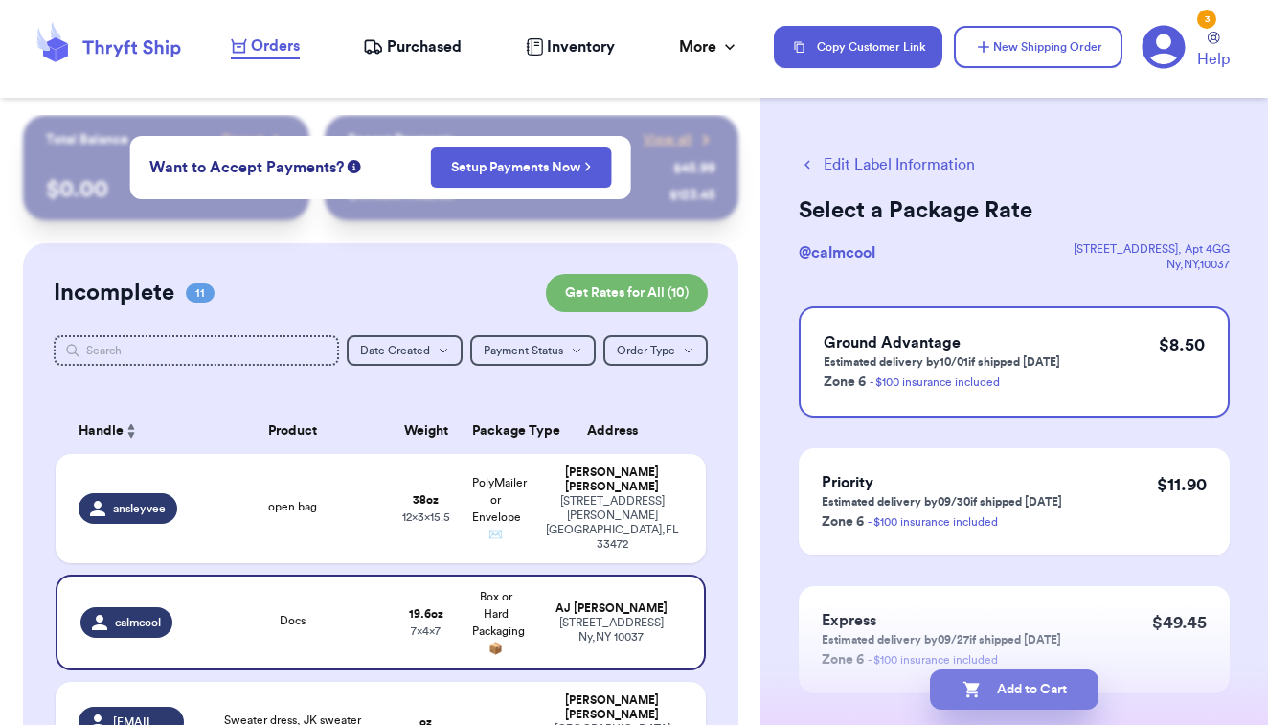
click at [992, 698] on button "Add to Cart" at bounding box center [1014, 690] width 169 height 40
checkbox input "true"
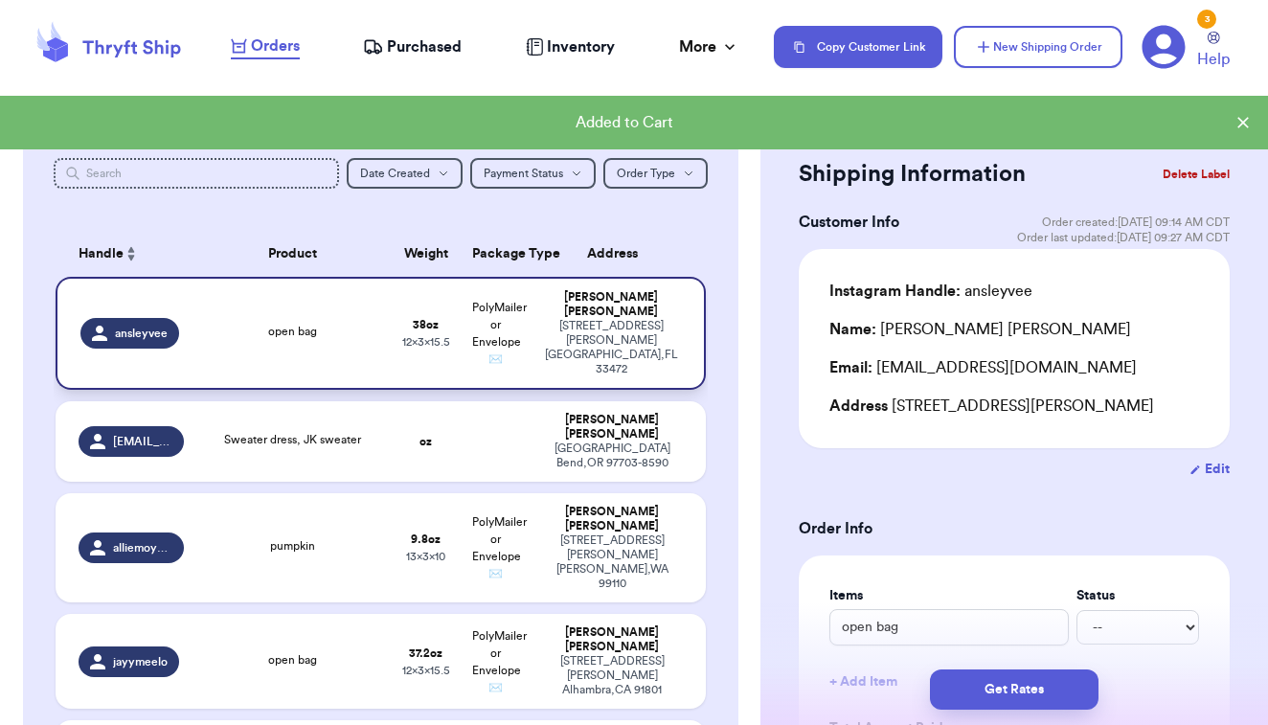
scroll to position [186, 0]
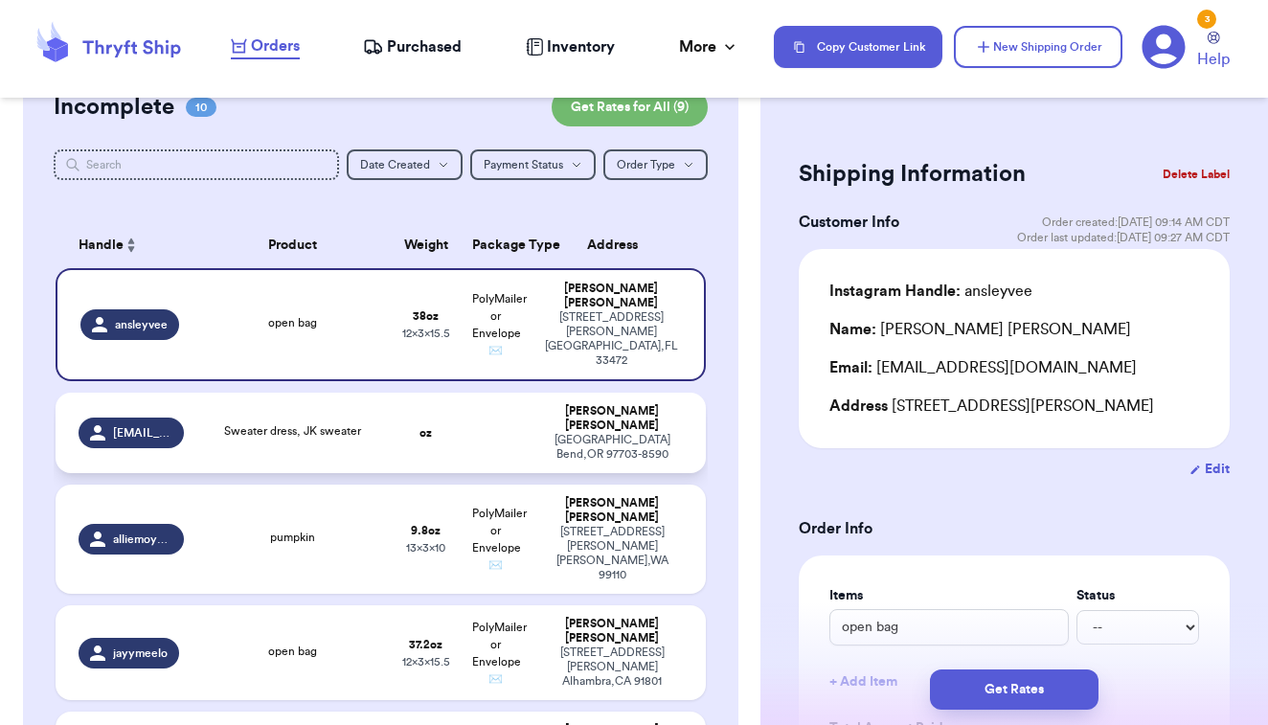
click at [383, 437] on td "Sweater dress, JK sweater" at bounding box center [292, 433] width 195 height 80
type input "Sweater dress, JK sweater"
type input "0"
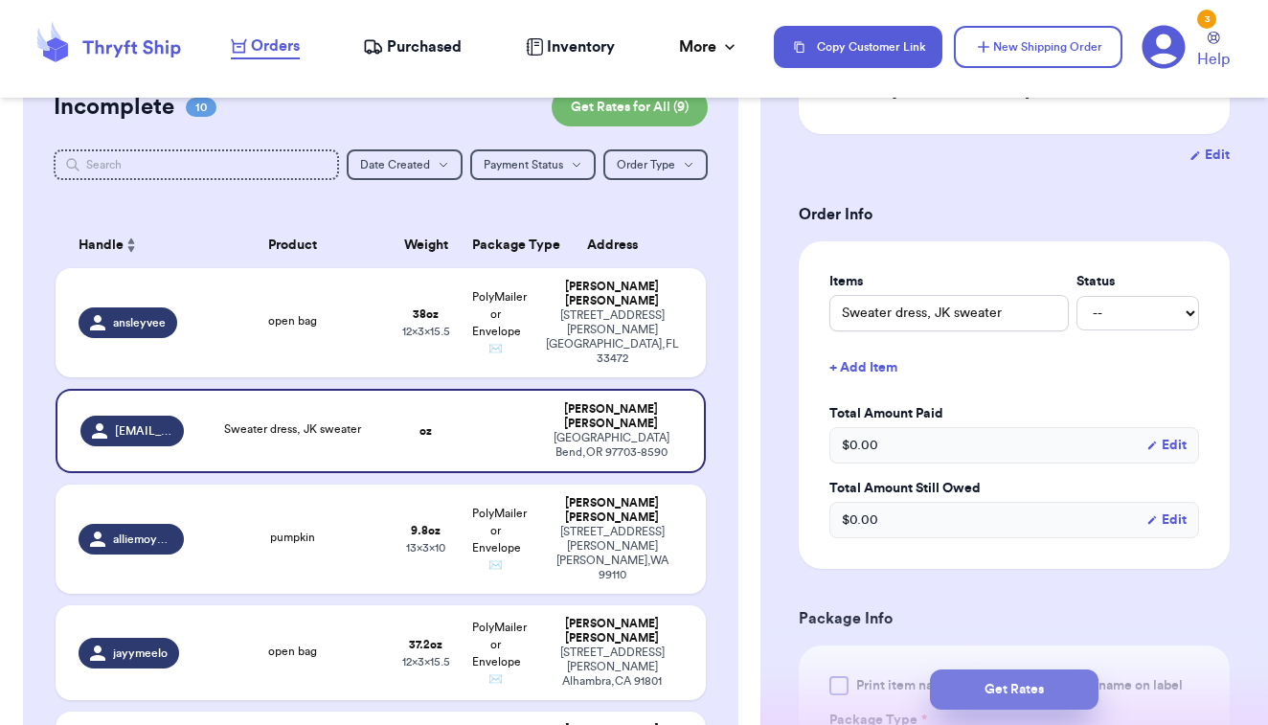
click at [979, 692] on button "Get Rates" at bounding box center [1014, 690] width 169 height 40
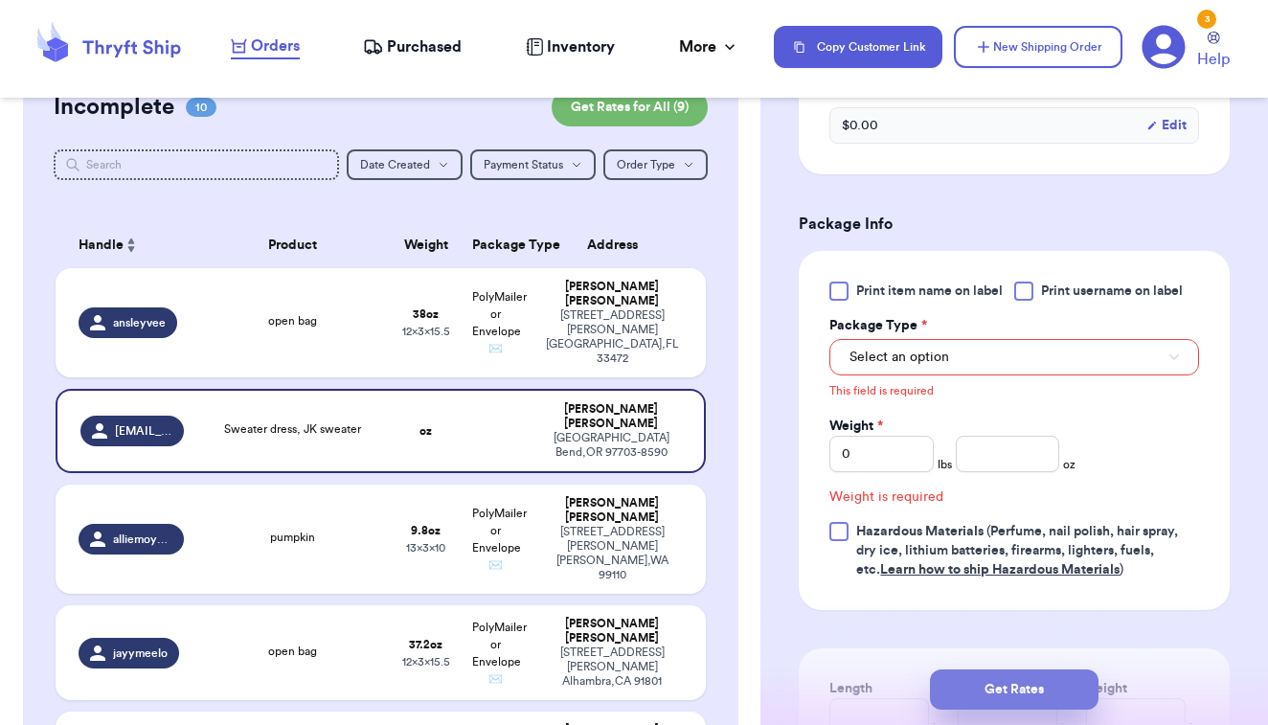
scroll to position [805, 0]
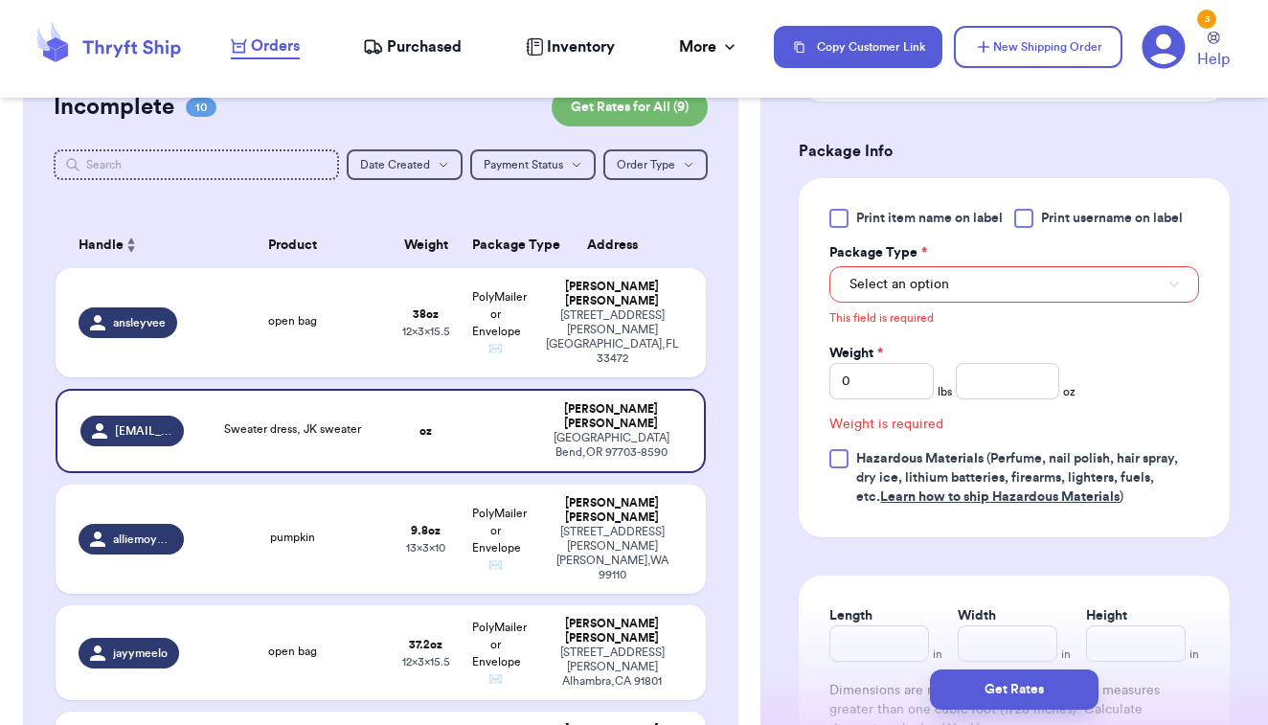
click at [838, 209] on div at bounding box center [839, 218] width 19 height 19
click at [0, 0] on input "Print item name on label" at bounding box center [0, 0] width 0 height 0
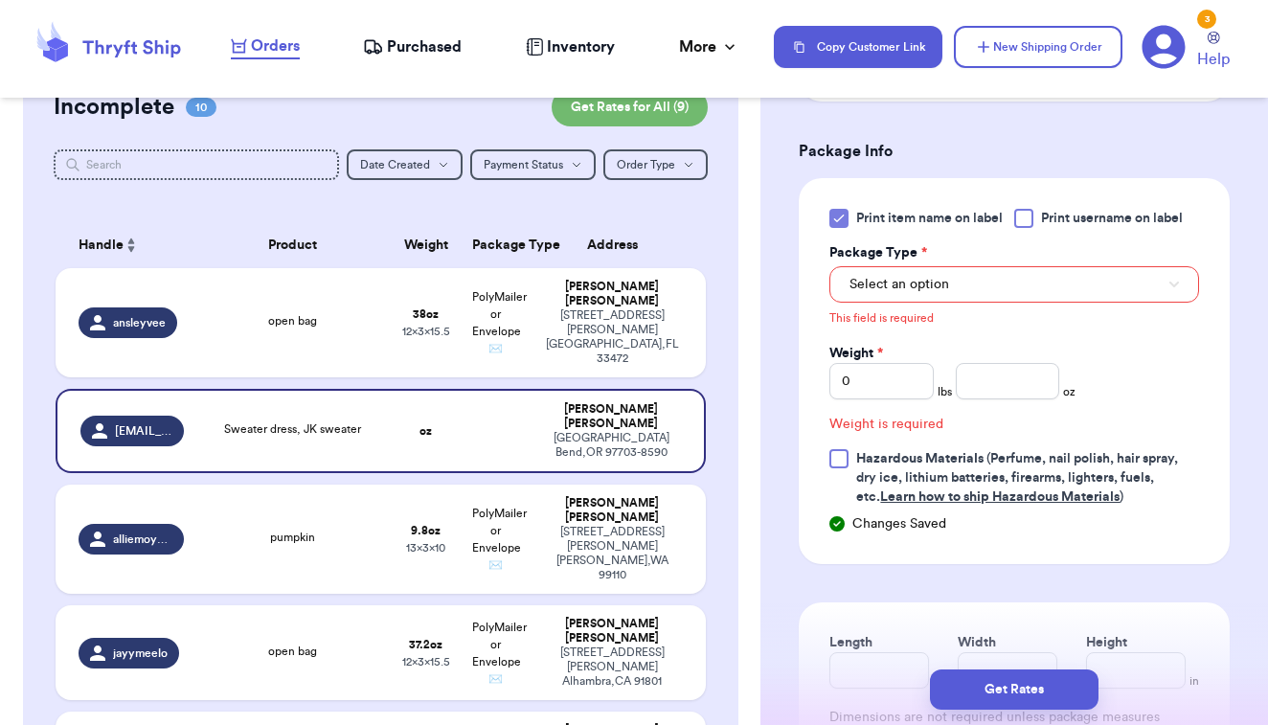
click at [868, 303] on div "This field is required" at bounding box center [1015, 316] width 370 height 26
click at [876, 275] on span "Select an option" at bounding box center [900, 284] width 100 height 19
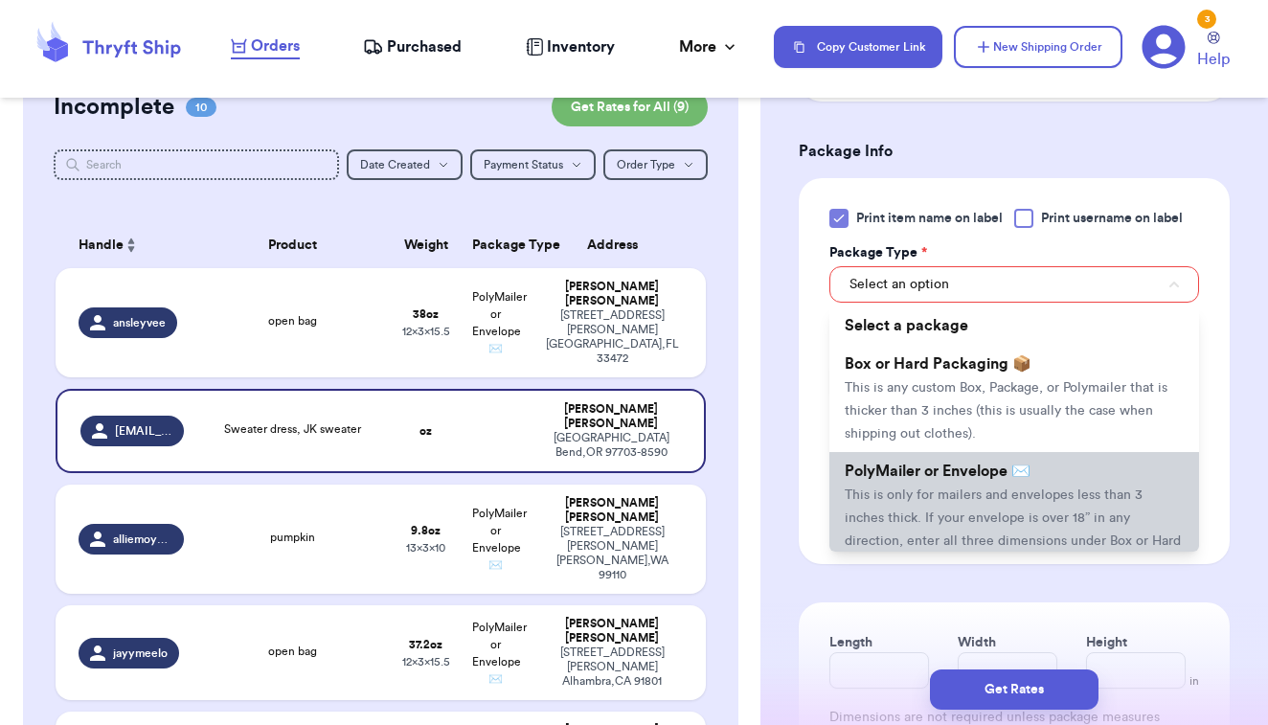
click at [876, 464] on span "PolyMailer or Envelope ✉️" at bounding box center [938, 471] width 186 height 15
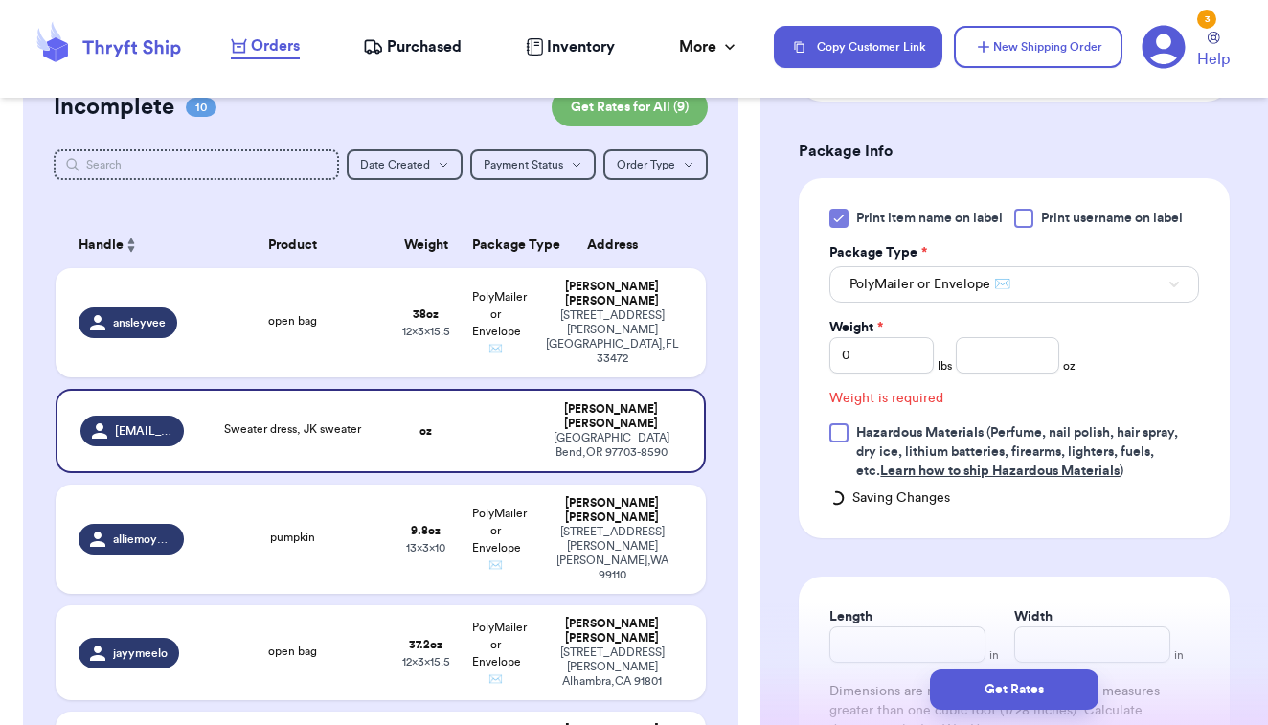
scroll to position [779, 0]
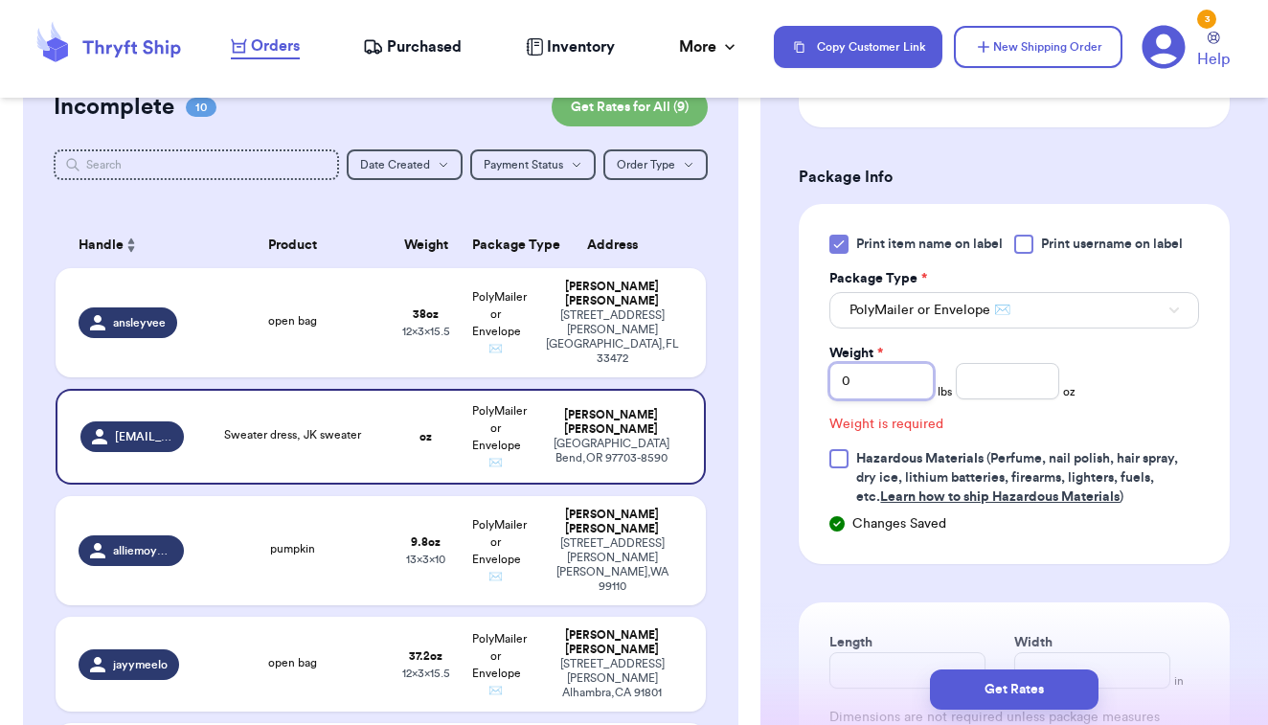
click at [929, 373] on input "0" at bounding box center [882, 381] width 104 height 36
type input "01"
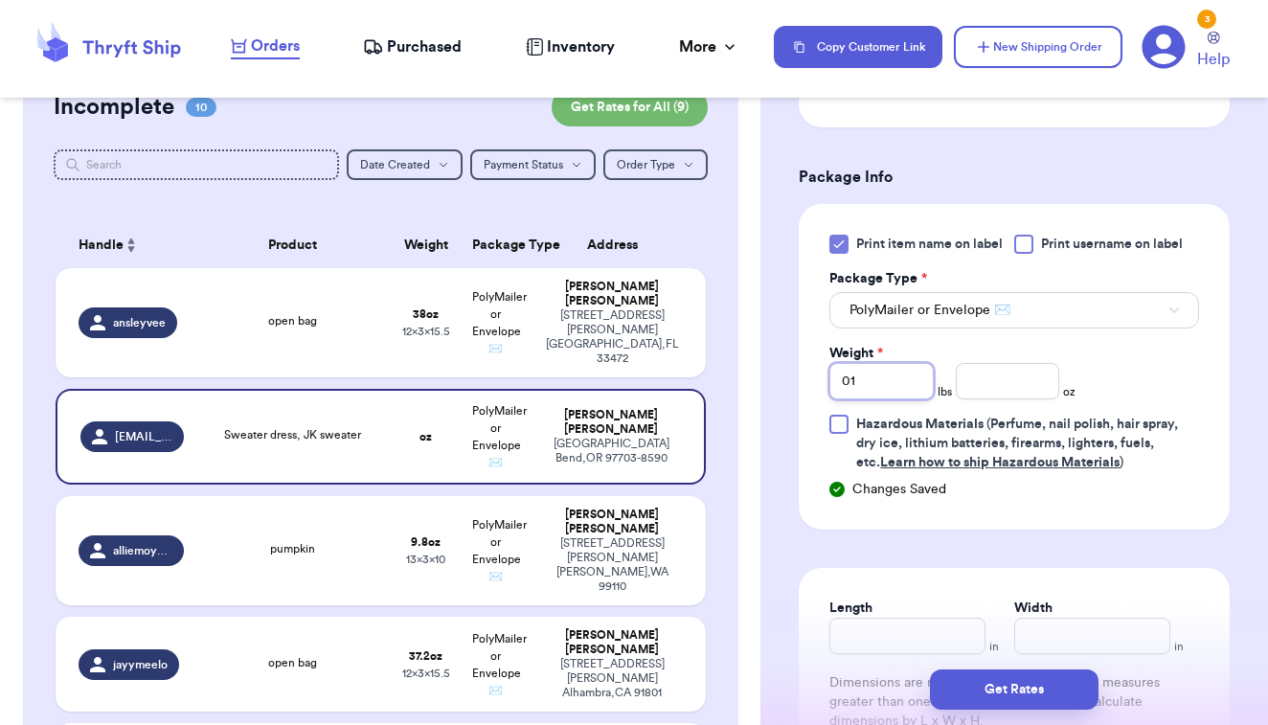
type input "01"
type input "3.2"
type input "15.5"
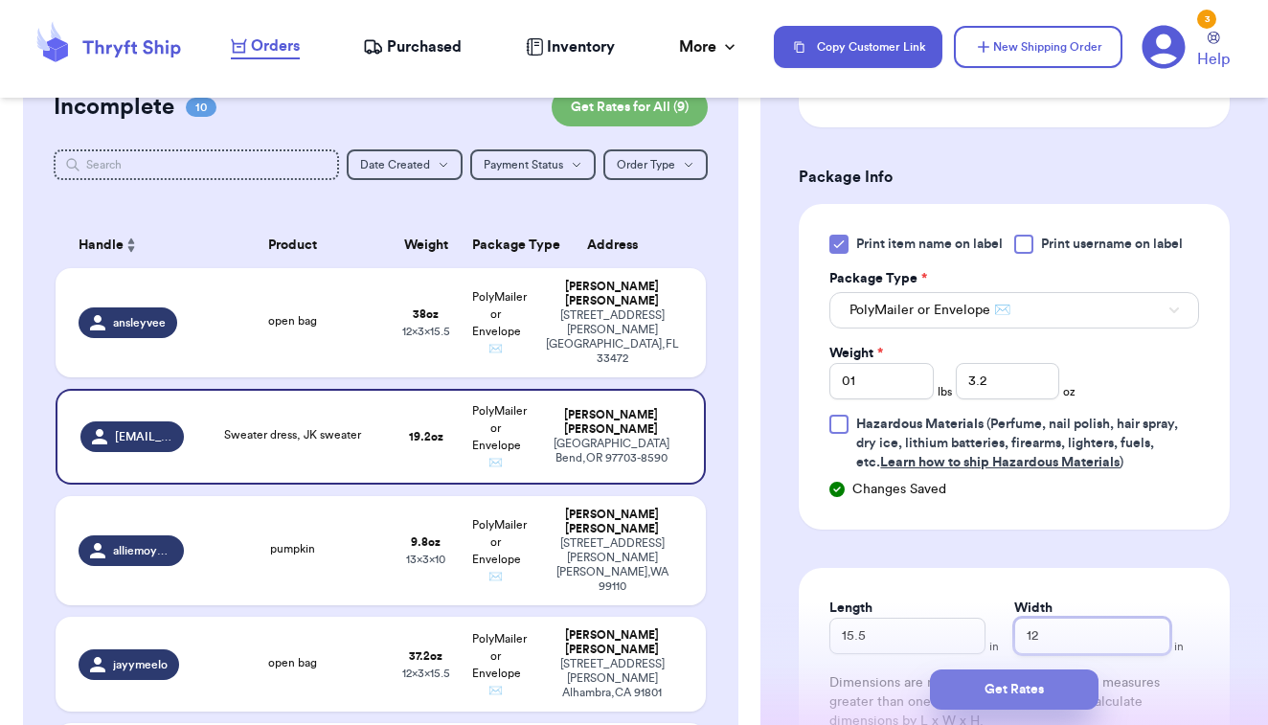
type input "12"
click at [1001, 692] on button "Get Rates" at bounding box center [1014, 690] width 169 height 40
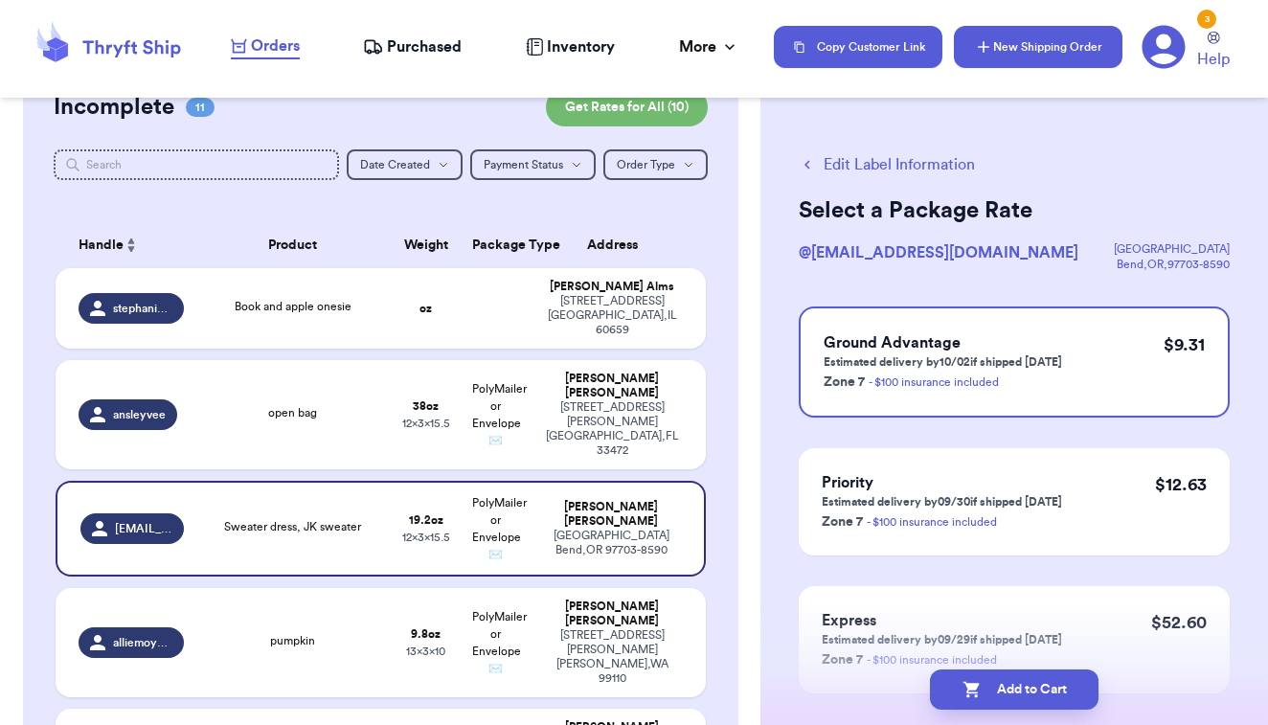
click at [1091, 60] on button "New Shipping Order" at bounding box center [1038, 47] width 169 height 42
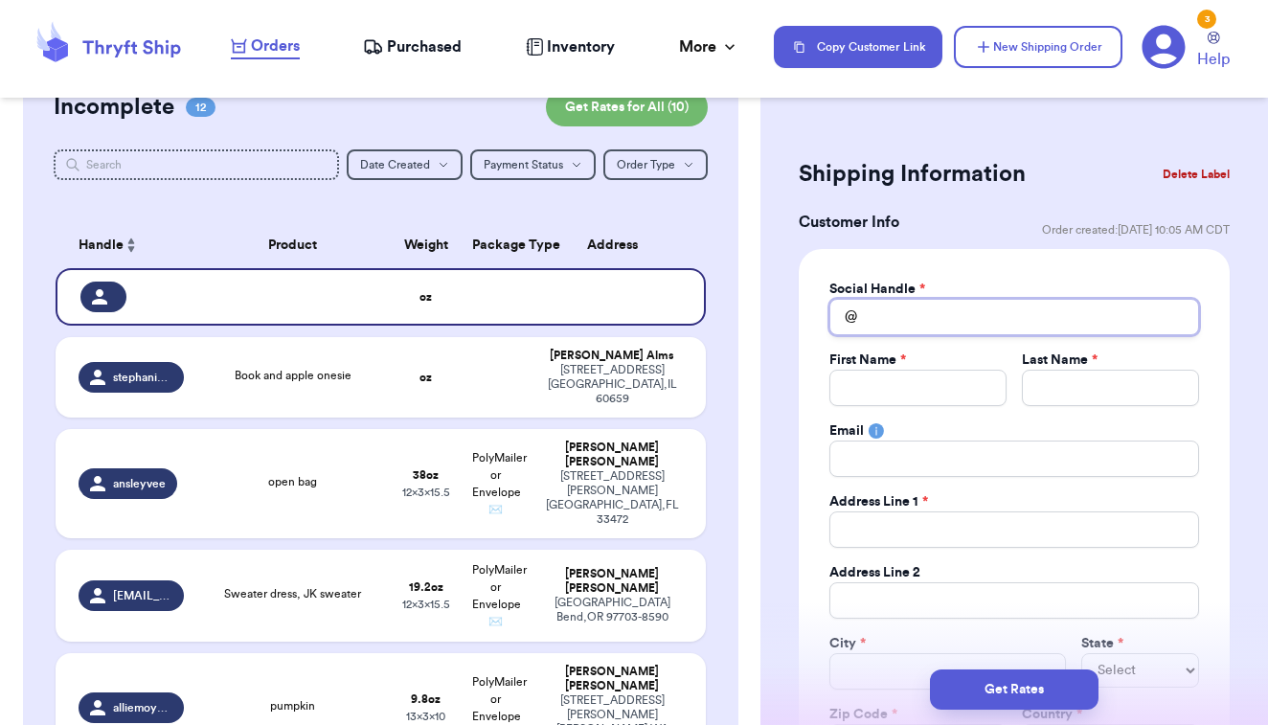
click at [939, 319] on input "Total Amount Paid" at bounding box center [1015, 317] width 370 height 36
type input "k"
type input "ka"
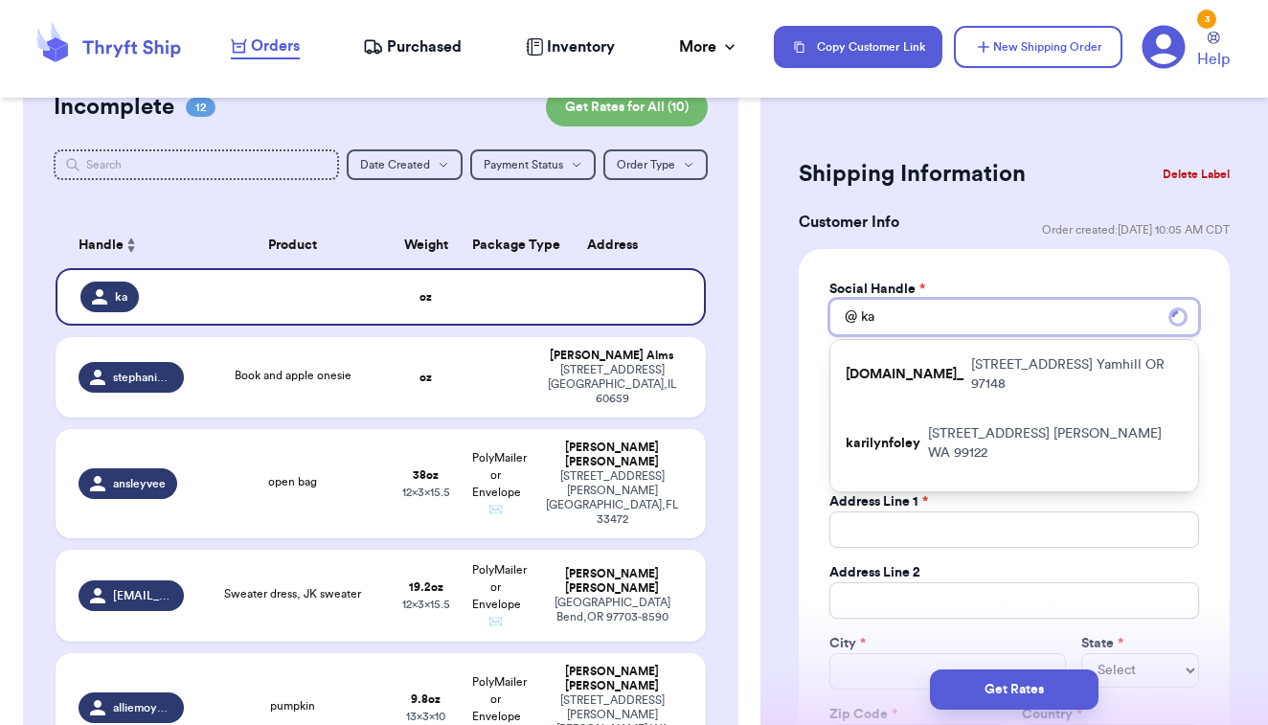
type input "kar"
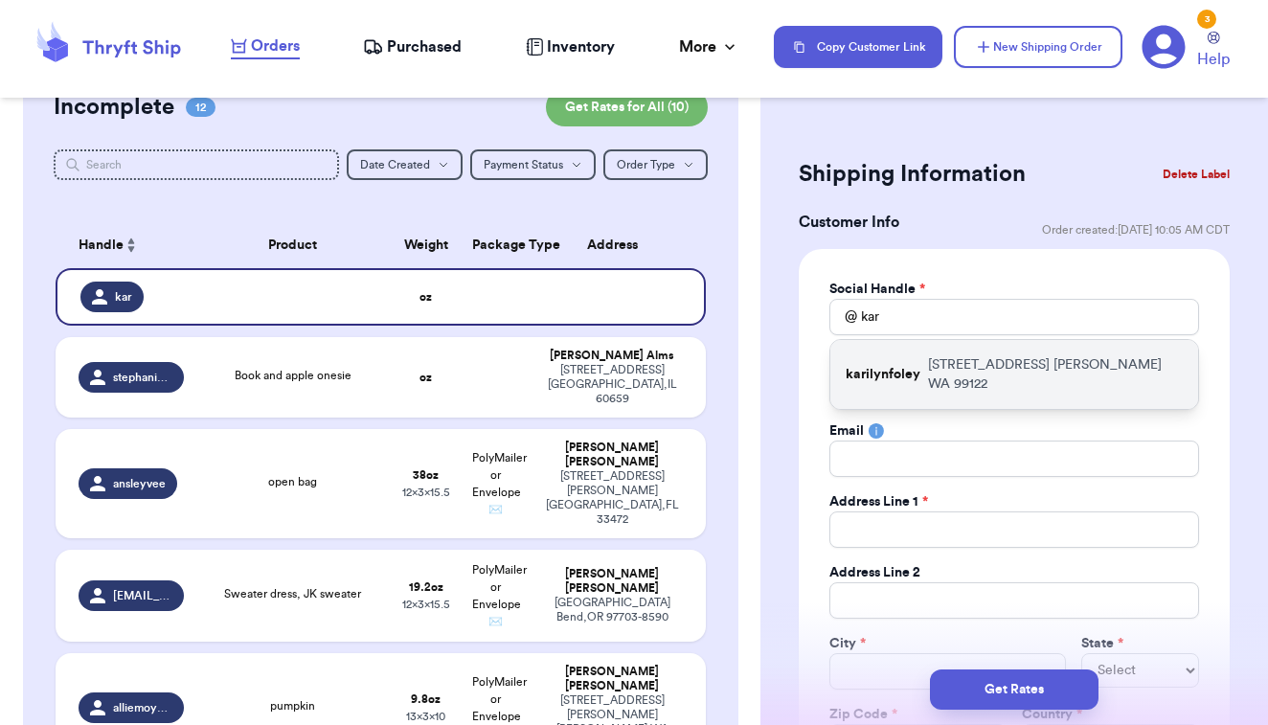
click at [932, 369] on p "[STREET_ADDRESS][PERSON_NAME]" at bounding box center [1055, 374] width 255 height 38
type input "karilynfoley"
type input "[PERSON_NAME]"
type input "[EMAIL_ADDRESS][DOMAIN_NAME]"
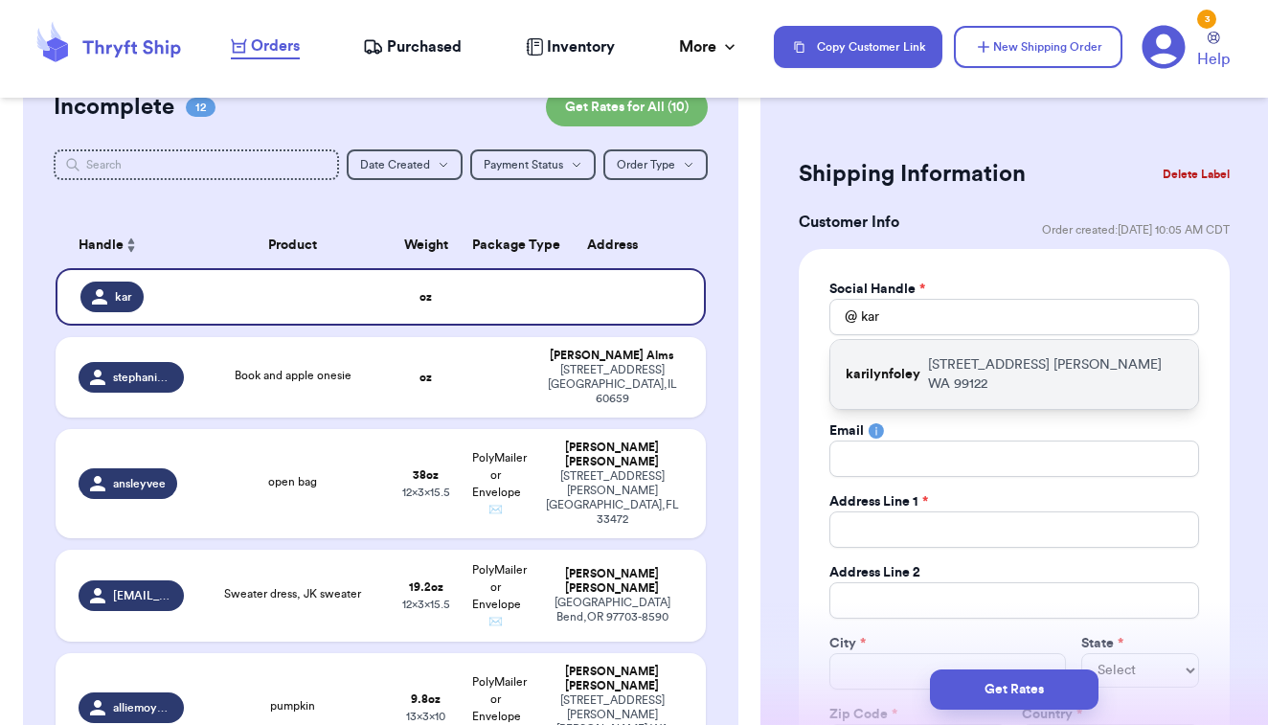
type input "[STREET_ADDRESS]"
type input "[PERSON_NAME]"
select select "WA"
type input "99122"
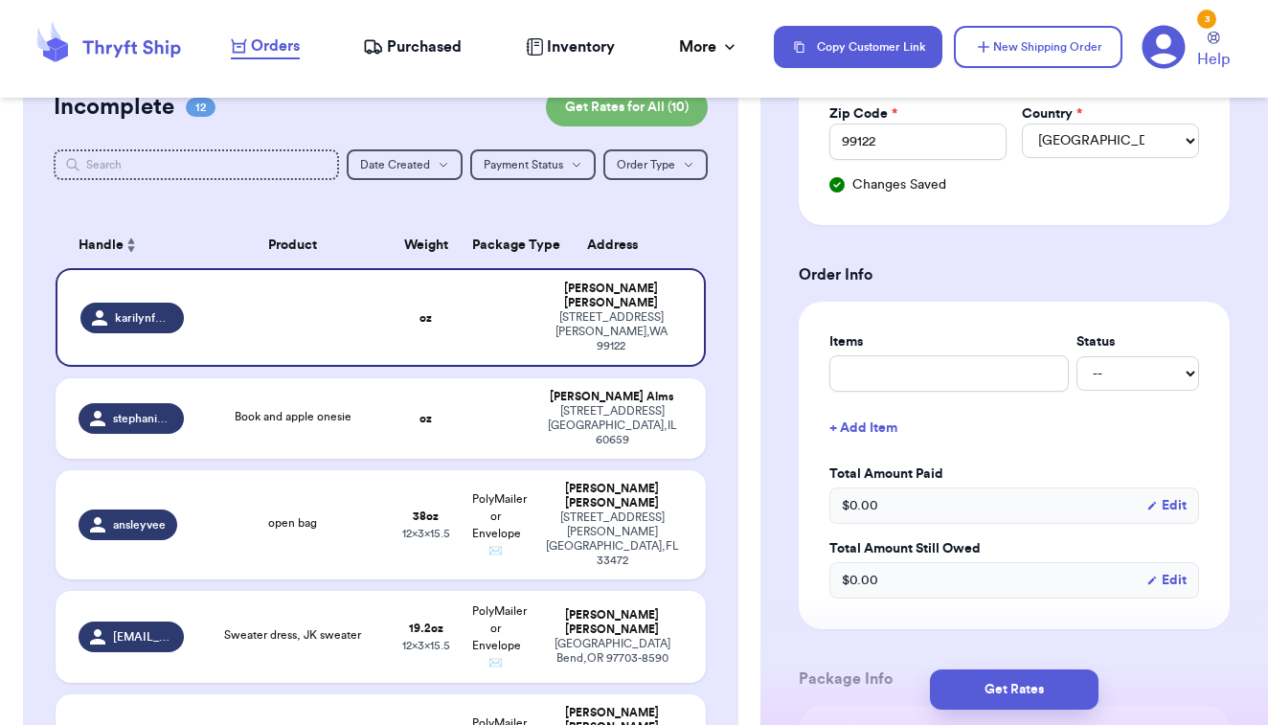
scroll to position [606, 0]
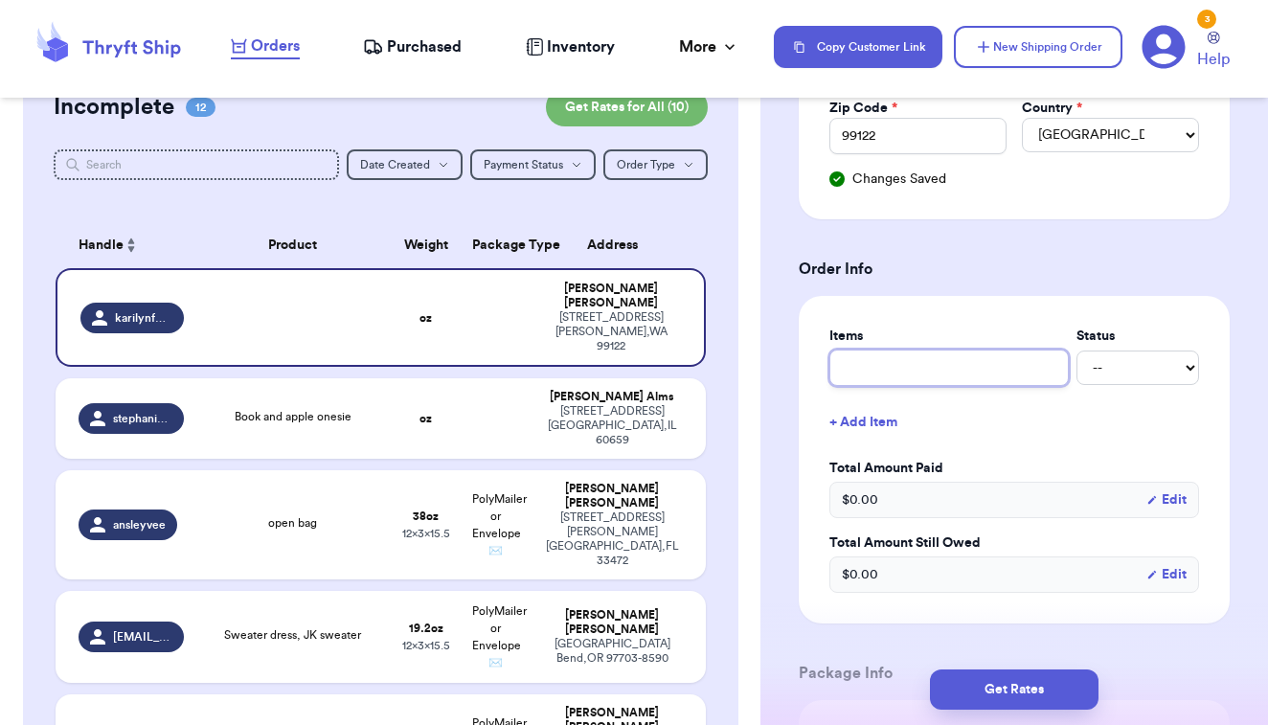
type input "o"
type input "op"
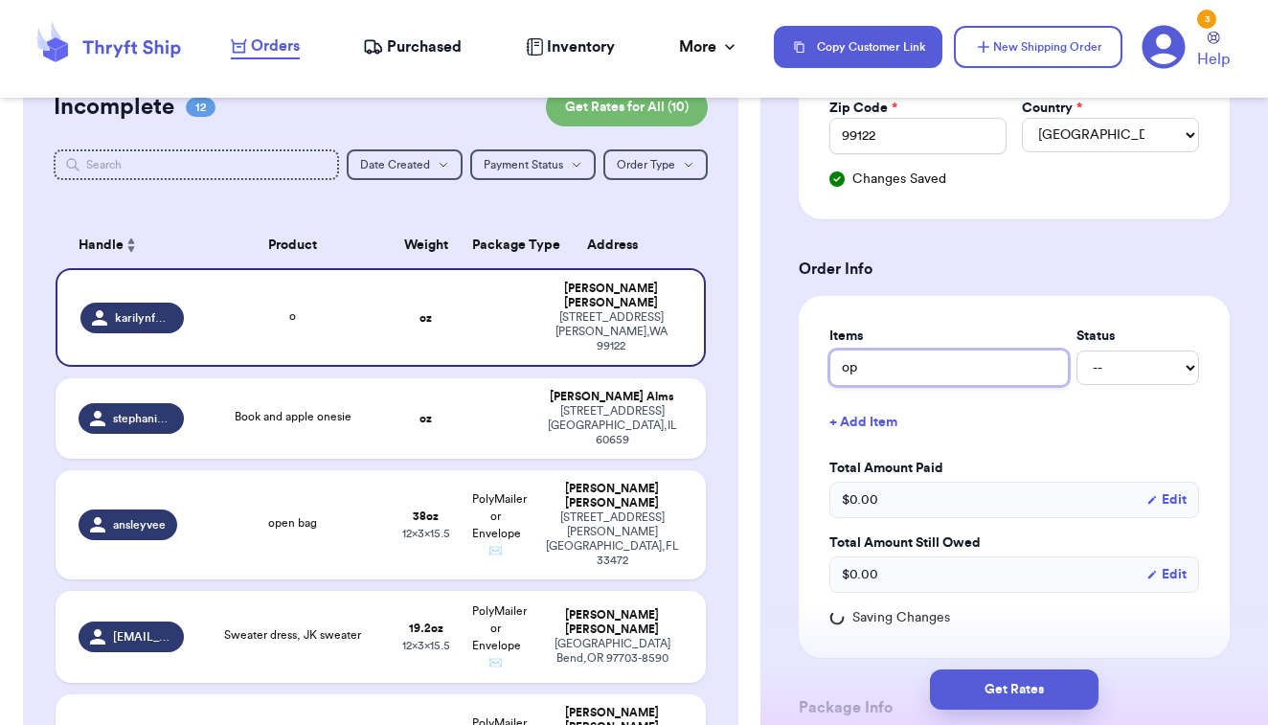
type input "ope"
type input "open"
type input "open g"
type input "open ga"
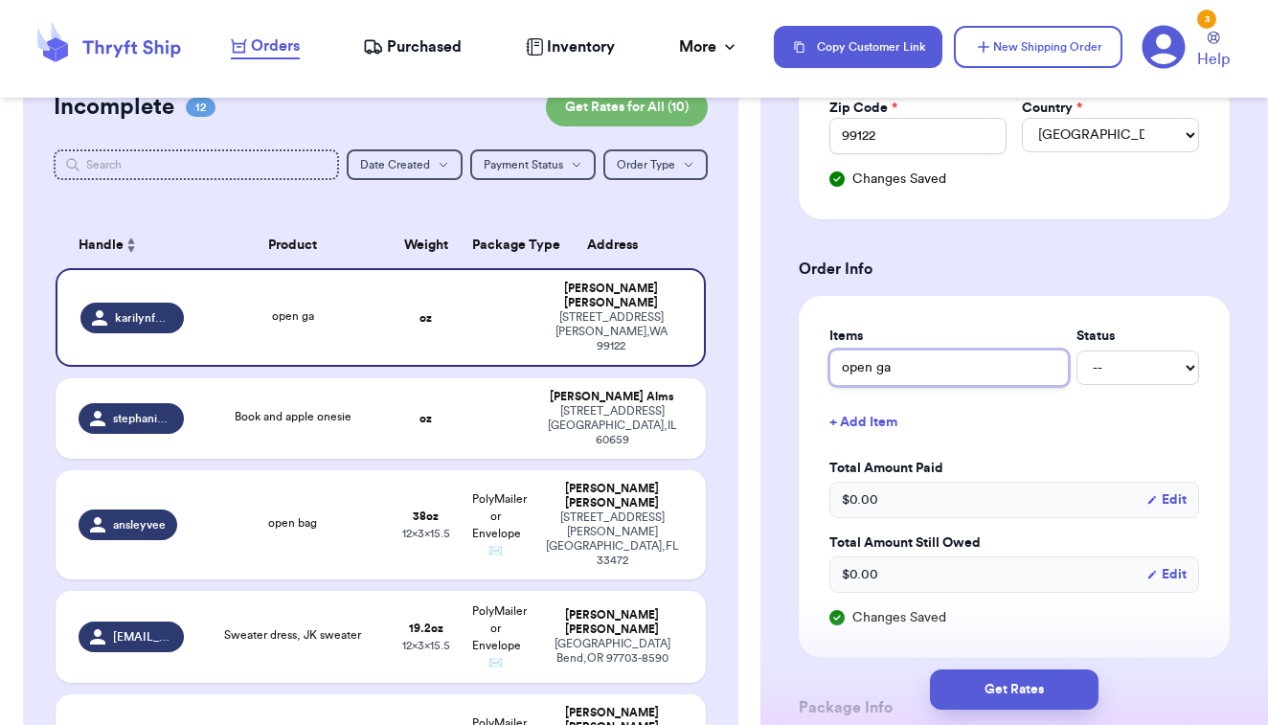
type input "open gad"
type input "open ga"
type input "open g"
type input "open"
type input "open b"
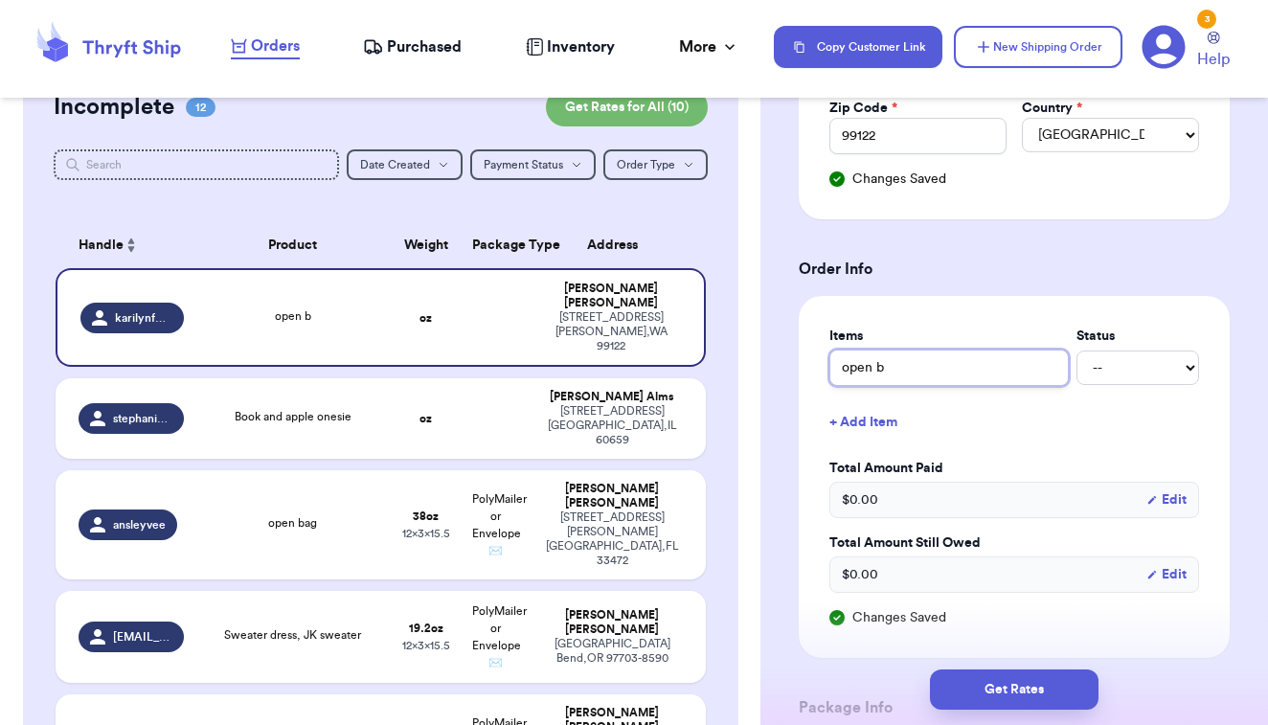
type input "open ba"
type input "open bag"
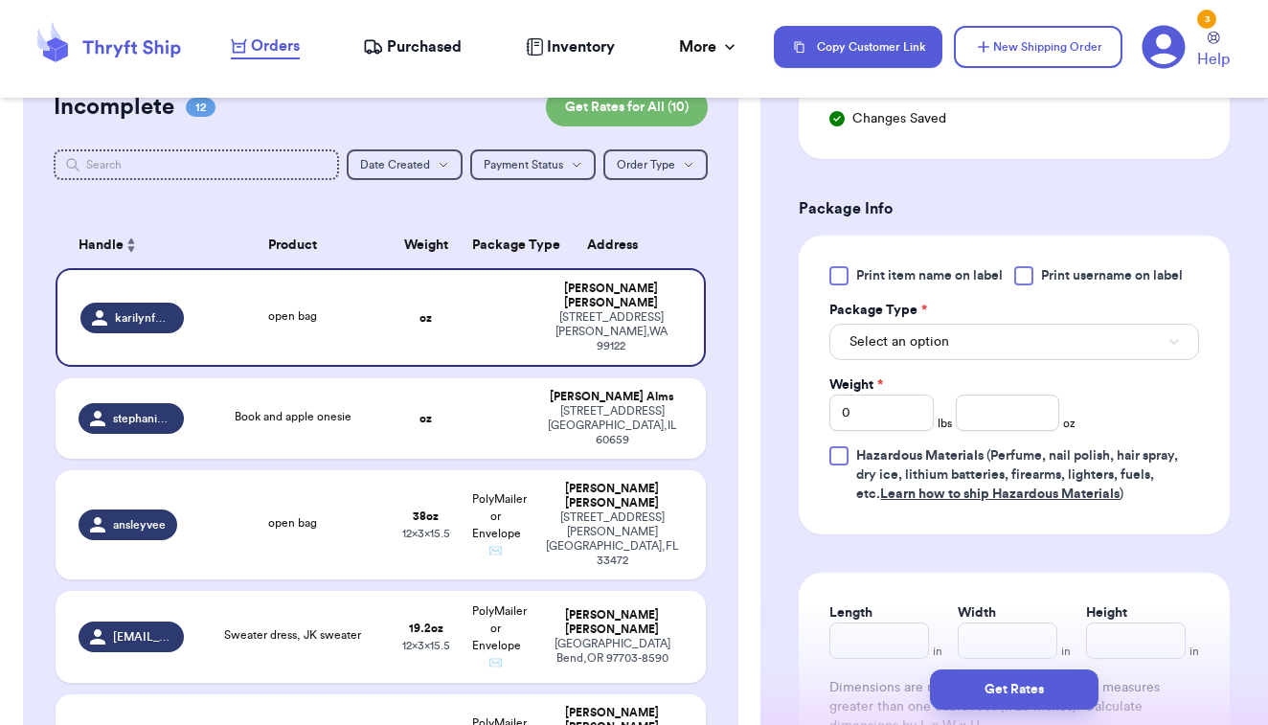
scroll to position [1134, 0]
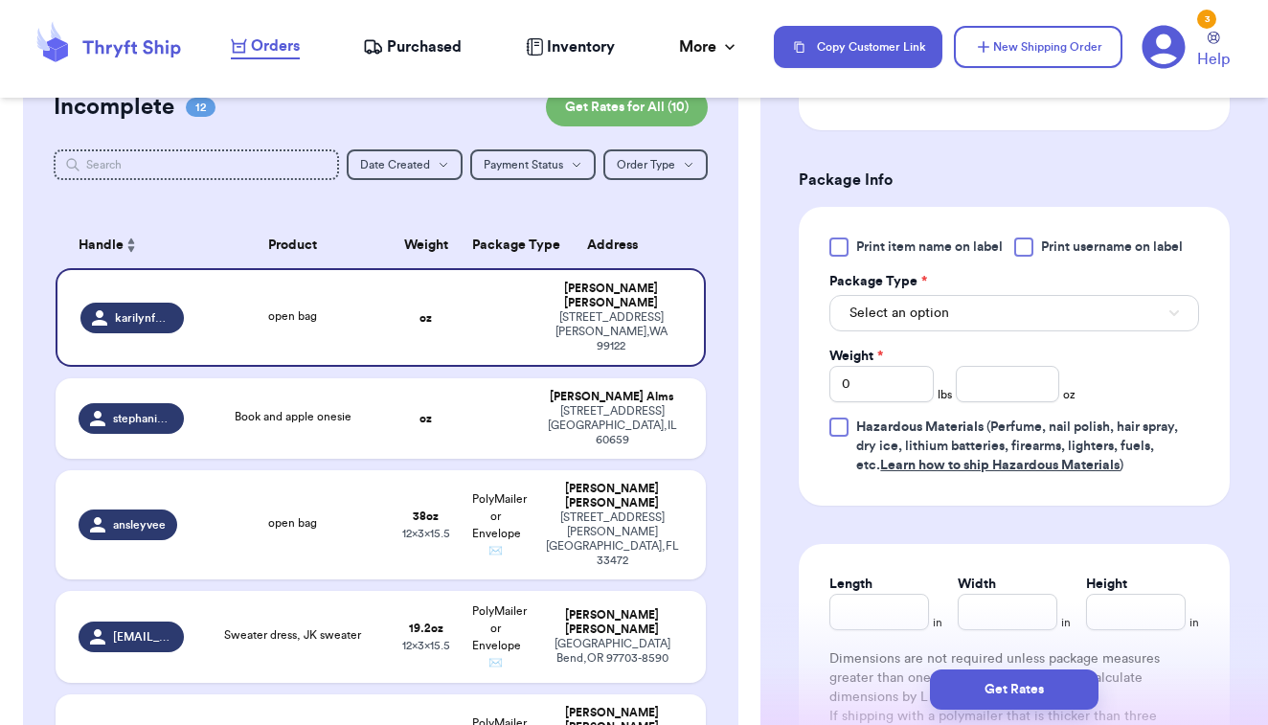
type input "open bag"
click at [842, 262] on div "Print item name on label Print username on label Package Type * Select an optio…" at bounding box center [1015, 357] width 370 height 238
click at [849, 246] on div at bounding box center [839, 247] width 19 height 19
click at [0, 0] on input "Print item name on label" at bounding box center [0, 0] width 0 height 0
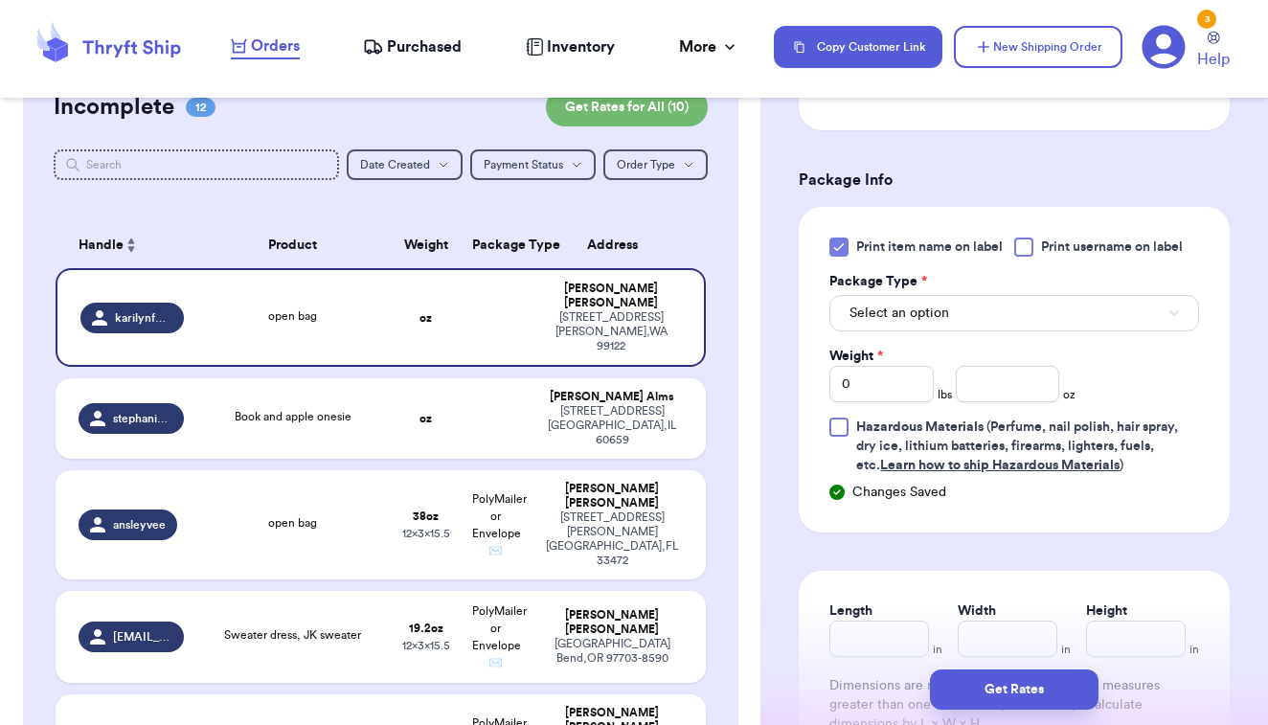
click at [897, 304] on span "Select an option" at bounding box center [900, 313] width 100 height 19
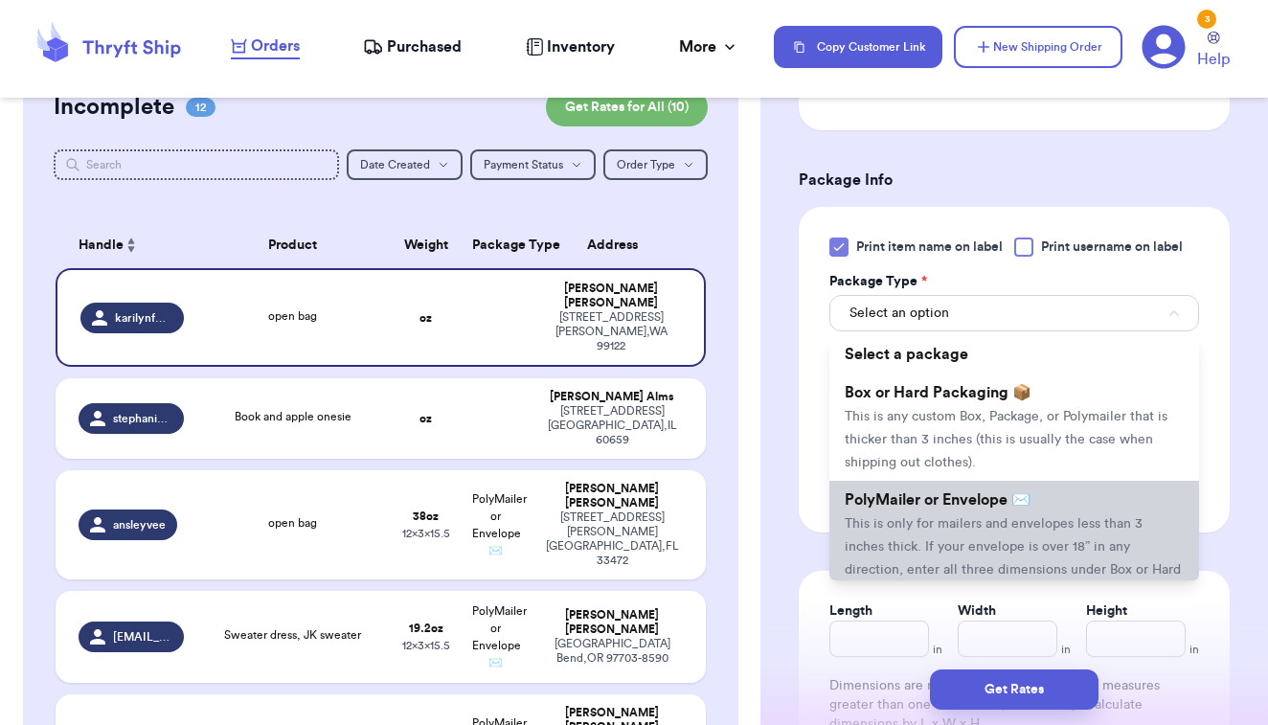
click at [892, 525] on span "This is only for mailers and envelopes less than 3 inches thick. If your envelo…" at bounding box center [1013, 558] width 336 height 82
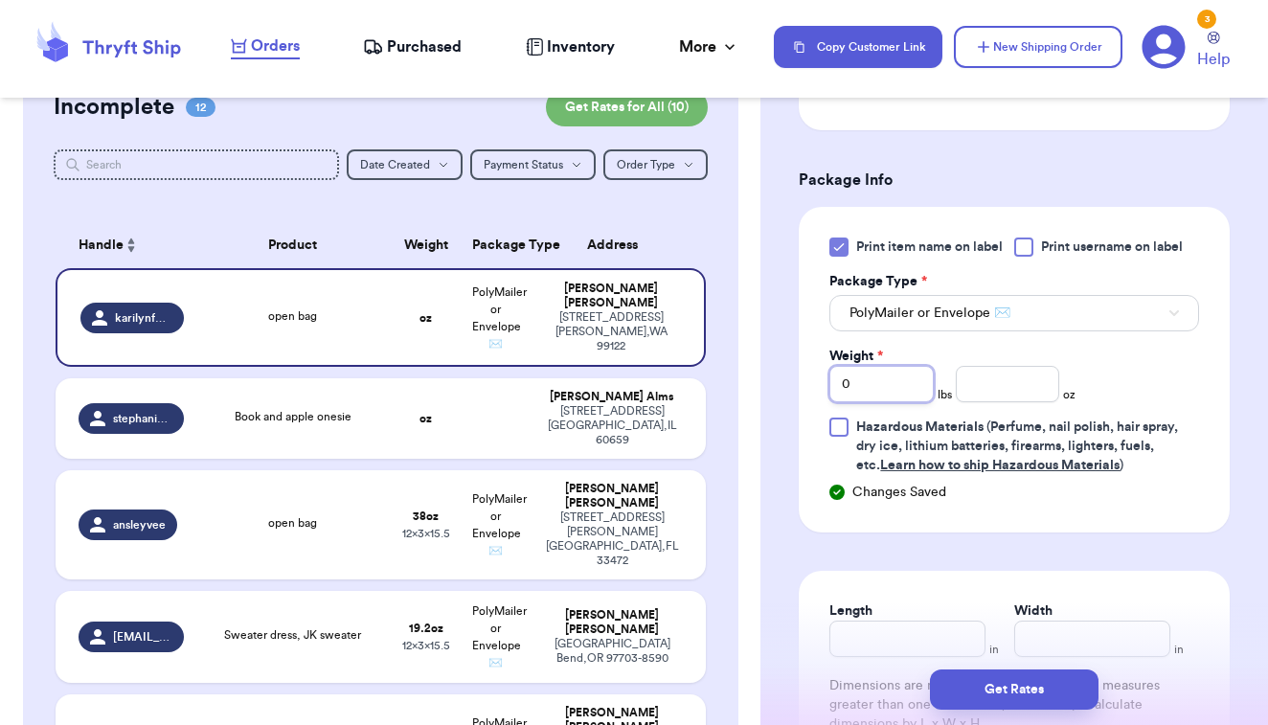
click at [904, 393] on input "0" at bounding box center [882, 384] width 104 height 36
type input "01"
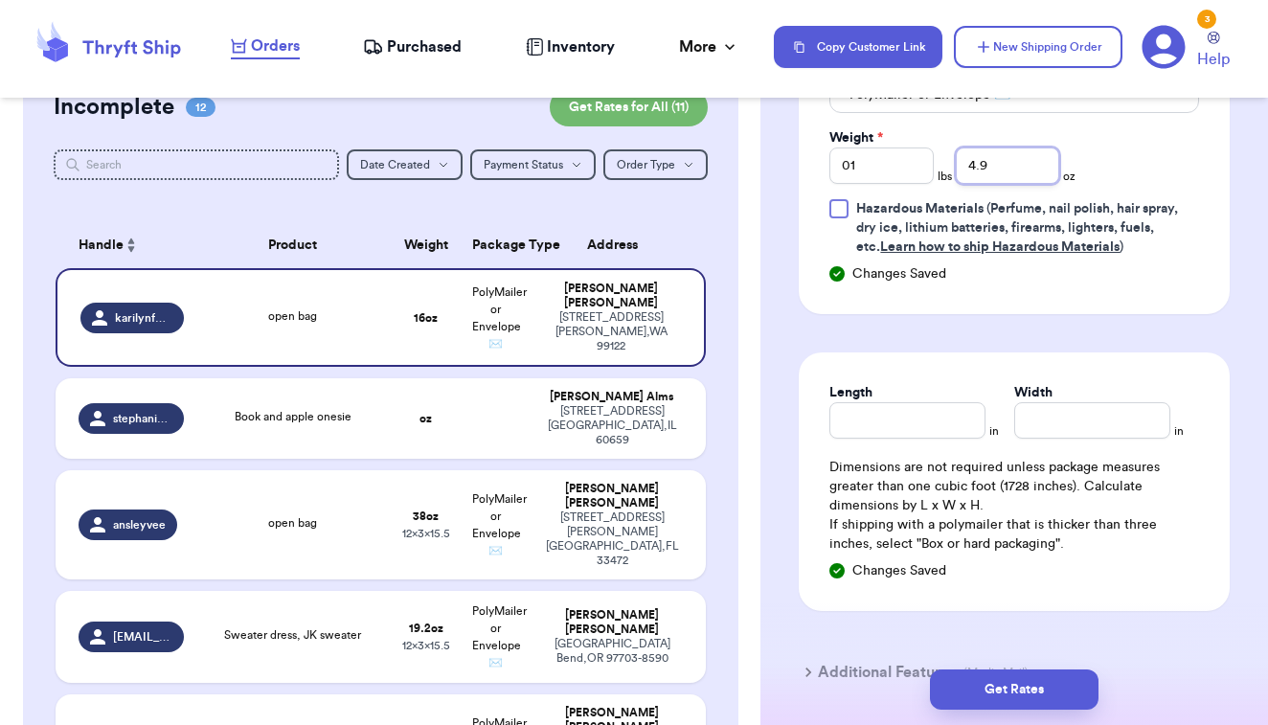
scroll to position [1360, 0]
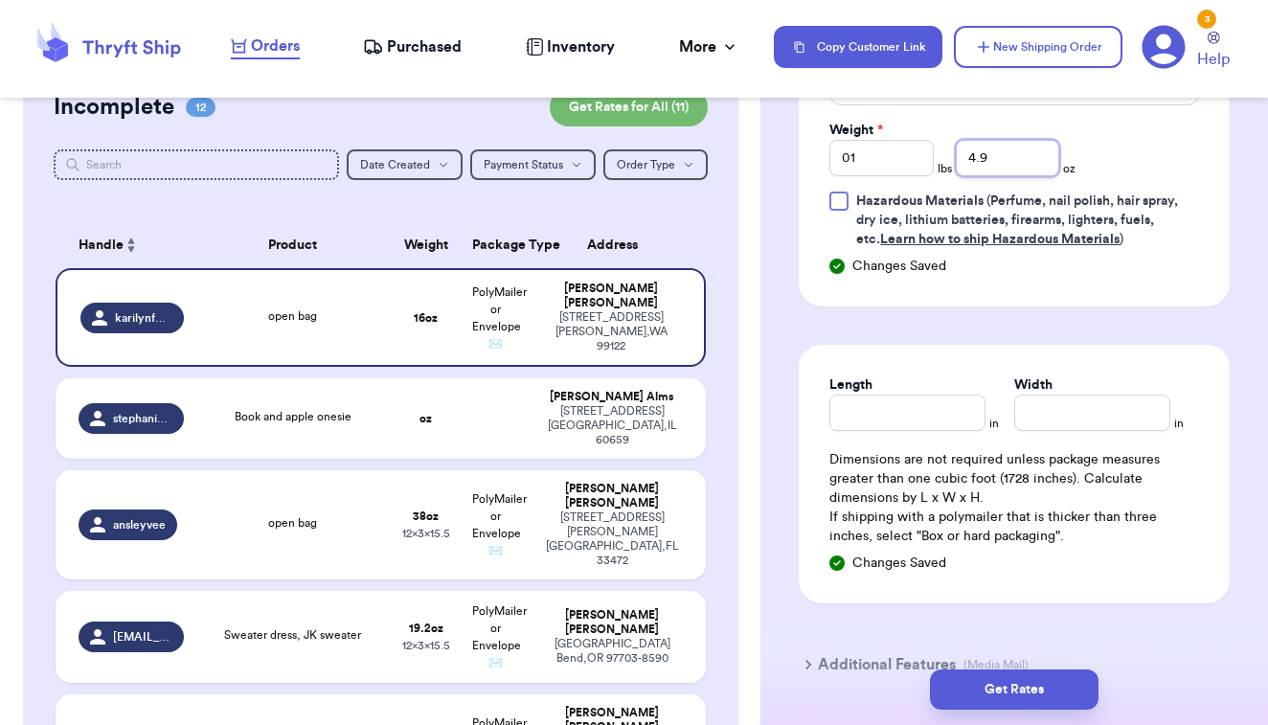
type input "4.9"
click at [933, 393] on div "Length" at bounding box center [908, 385] width 156 height 19
click at [926, 411] on input "Length" at bounding box center [908, 413] width 156 height 36
type input "10"
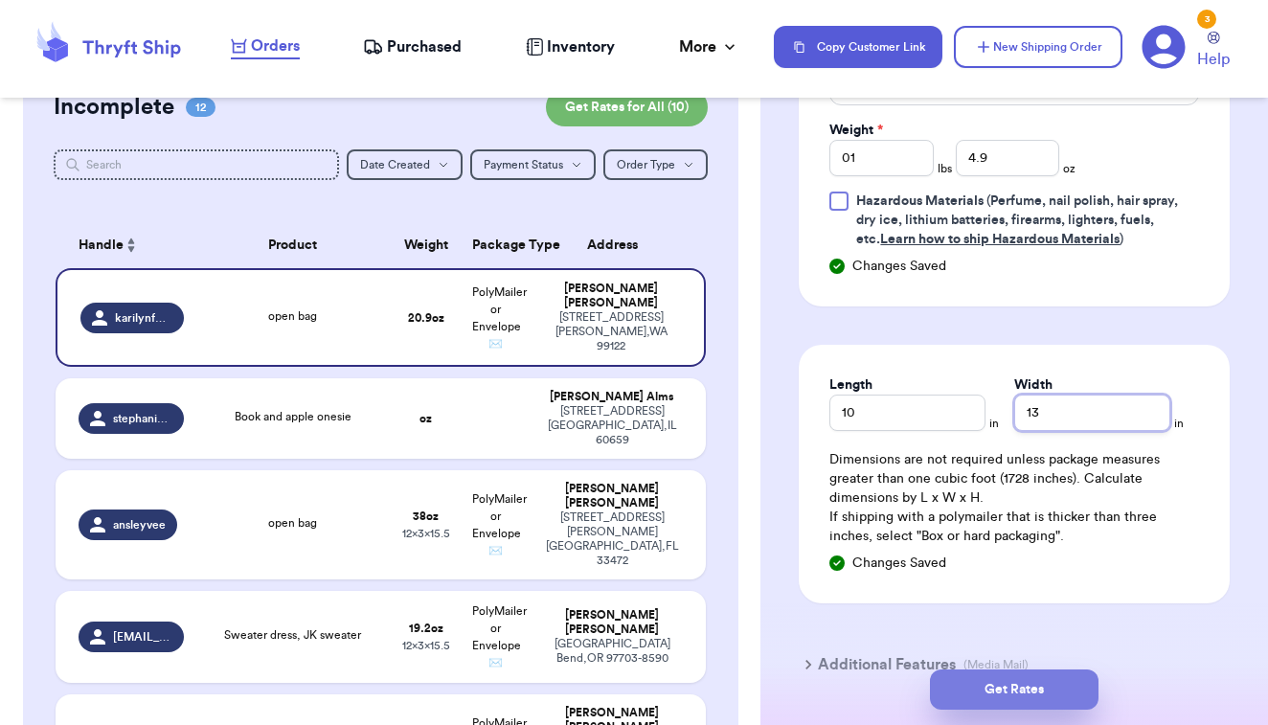
type input "13"
click at [948, 704] on button "Get Rates" at bounding box center [1014, 690] width 169 height 40
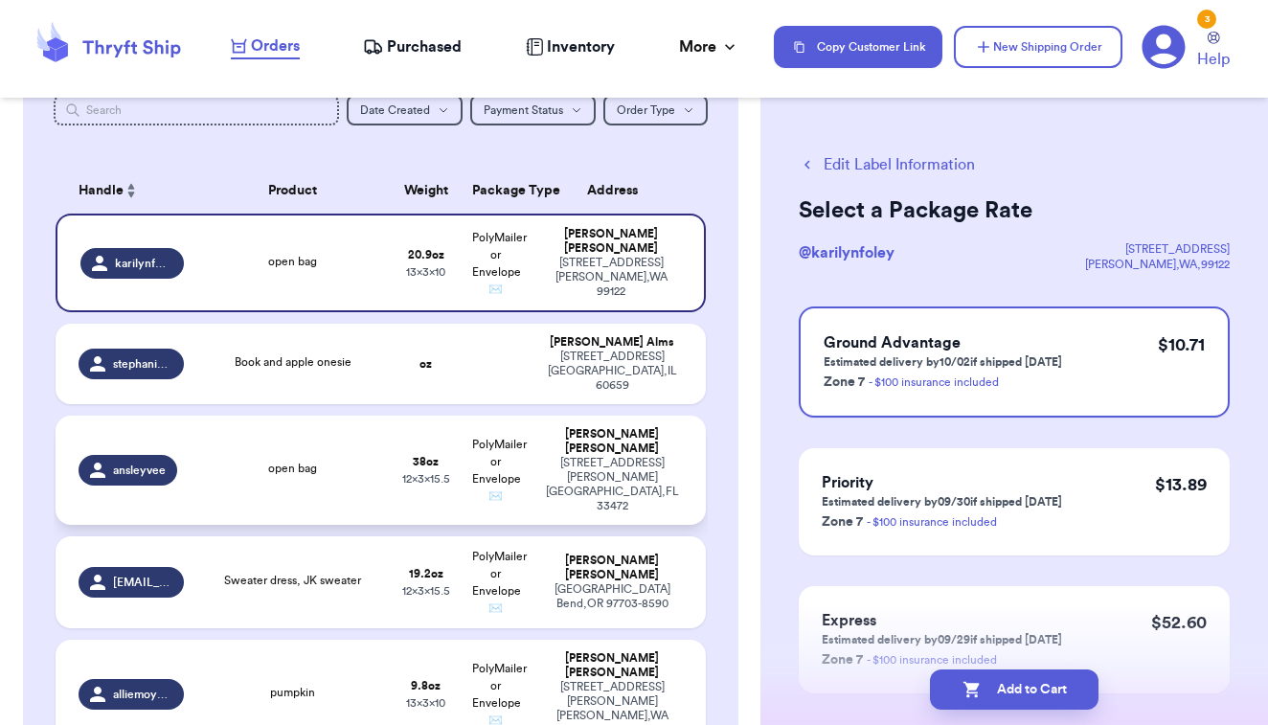
scroll to position [241, 0]
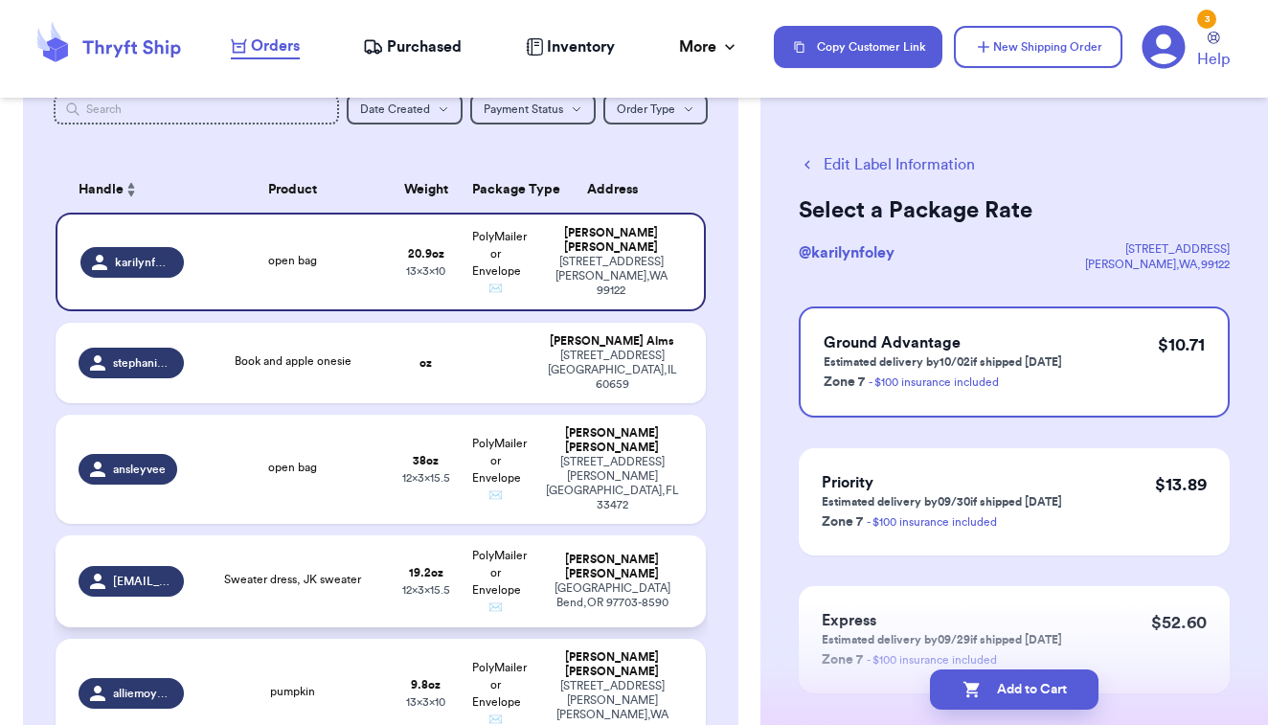
click at [446, 548] on td "19.2 oz 12 x 3 x 15.5" at bounding box center [426, 581] width 70 height 92
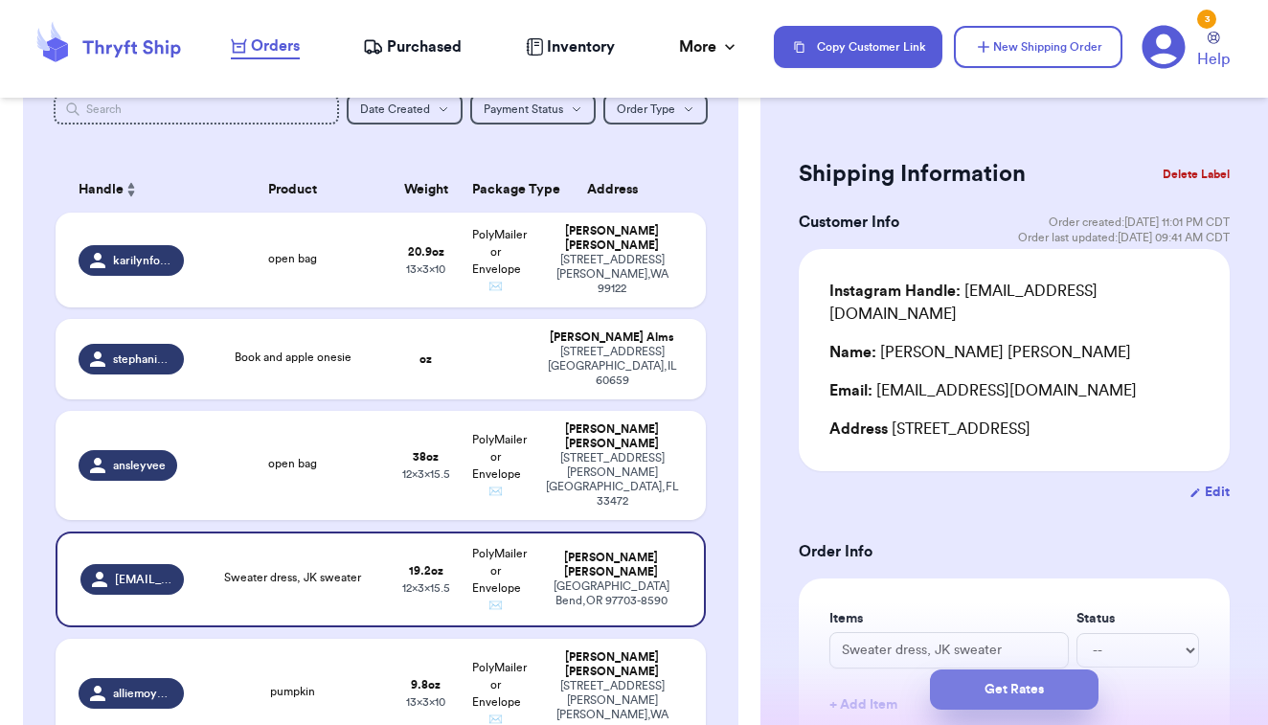
click at [966, 690] on button "Get Rates" at bounding box center [1014, 690] width 169 height 40
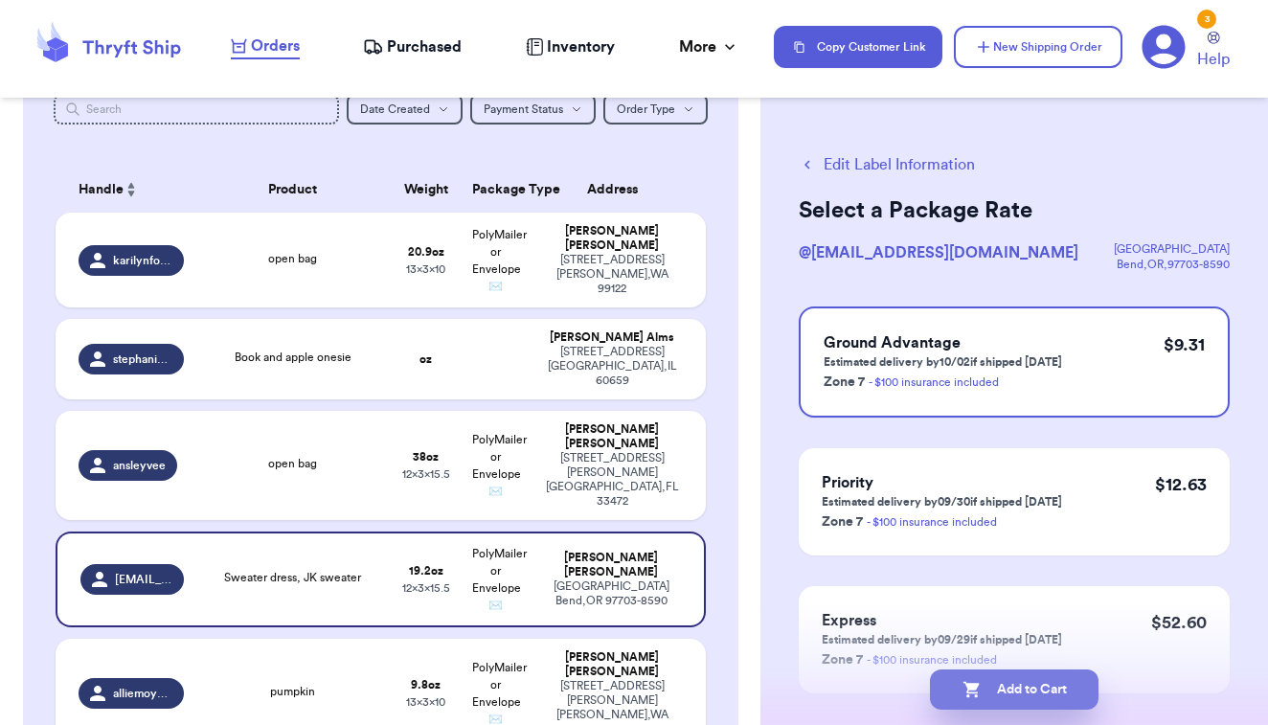
click at [985, 691] on button "Add to Cart" at bounding box center [1014, 690] width 169 height 40
checkbox input "true"
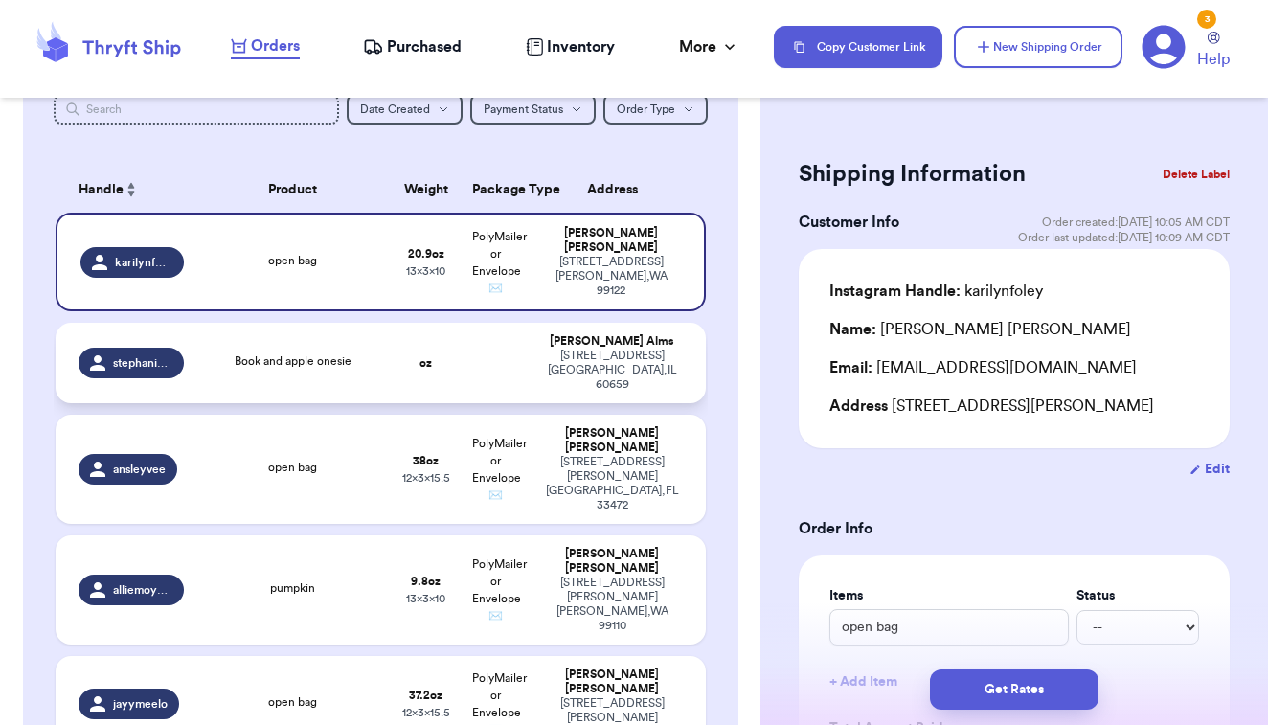
click at [511, 377] on td at bounding box center [496, 363] width 70 height 80
type input "Book and apple onesie"
type input "0"
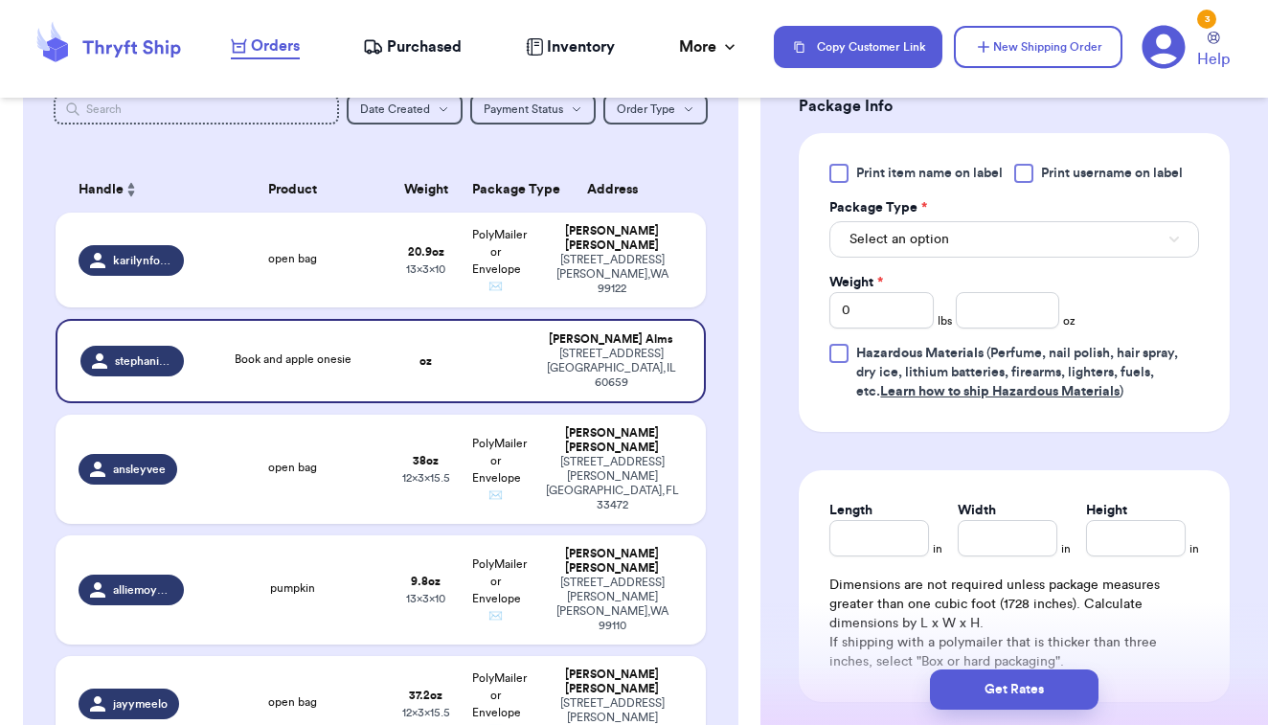
scroll to position [808, 0]
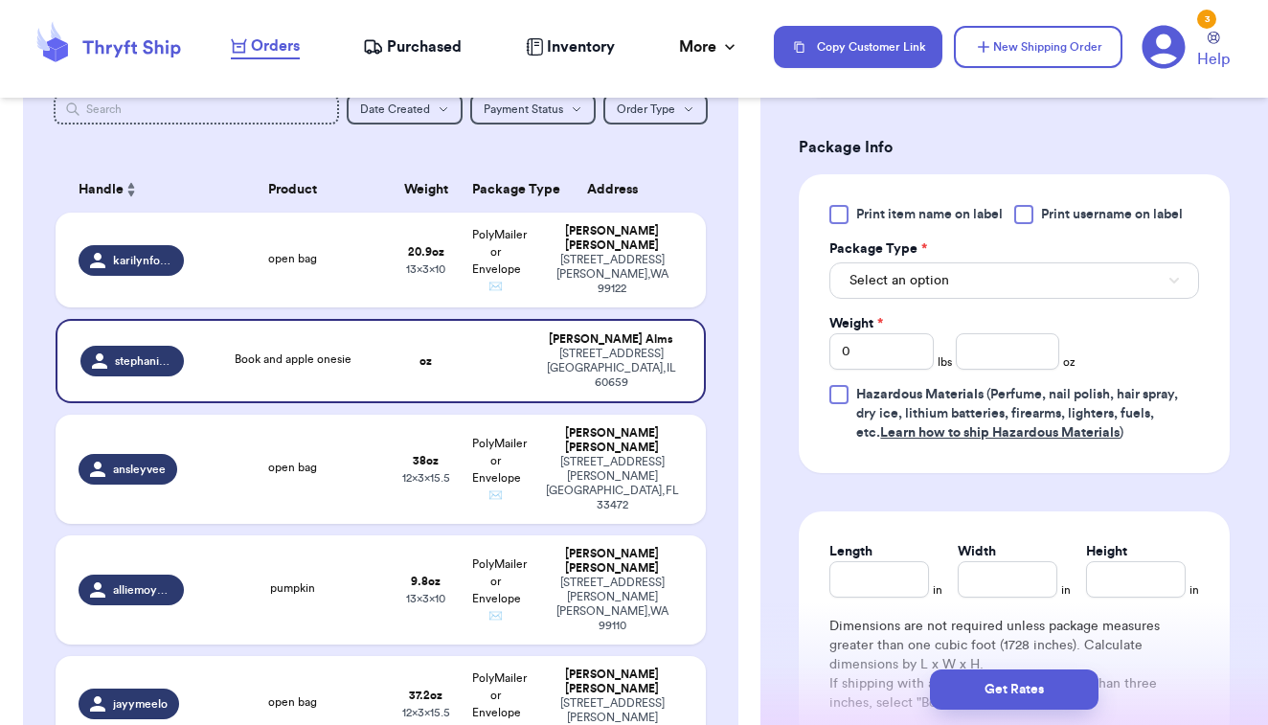
click at [845, 222] on div at bounding box center [839, 214] width 19 height 19
click at [0, 0] on input "Print item name on label" at bounding box center [0, 0] width 0 height 0
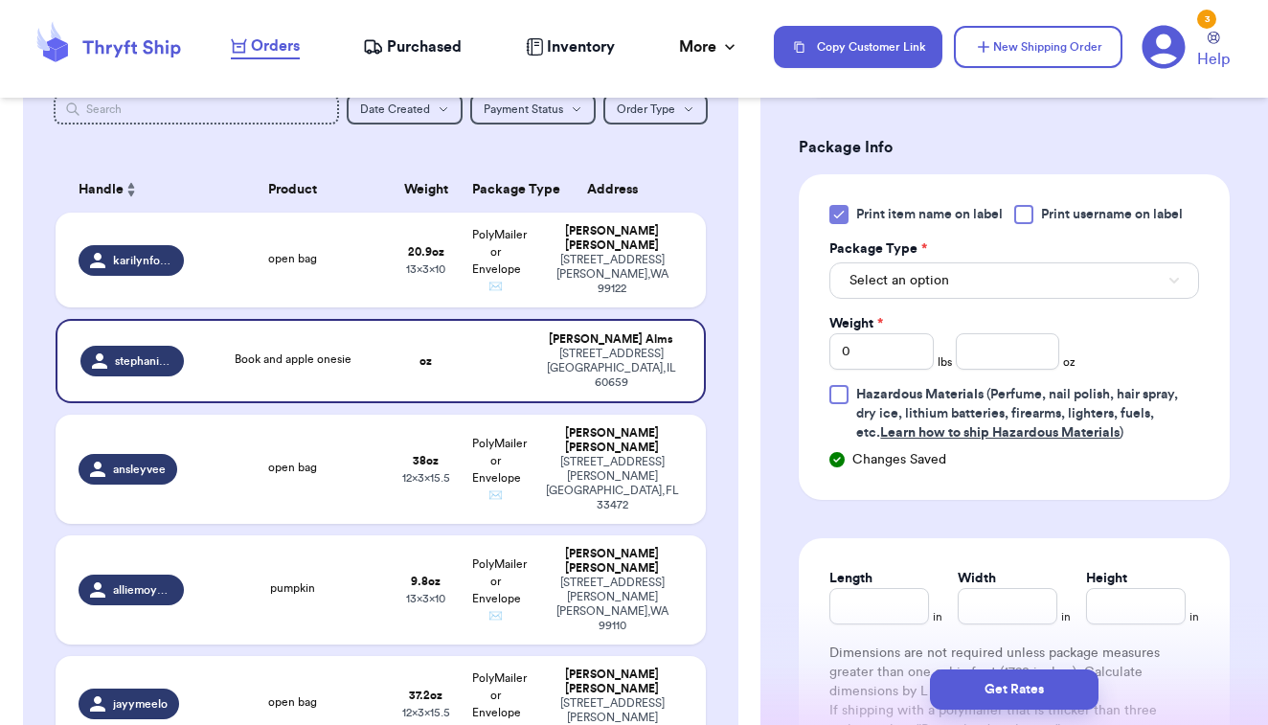
click at [873, 284] on span "Select an option" at bounding box center [900, 280] width 100 height 19
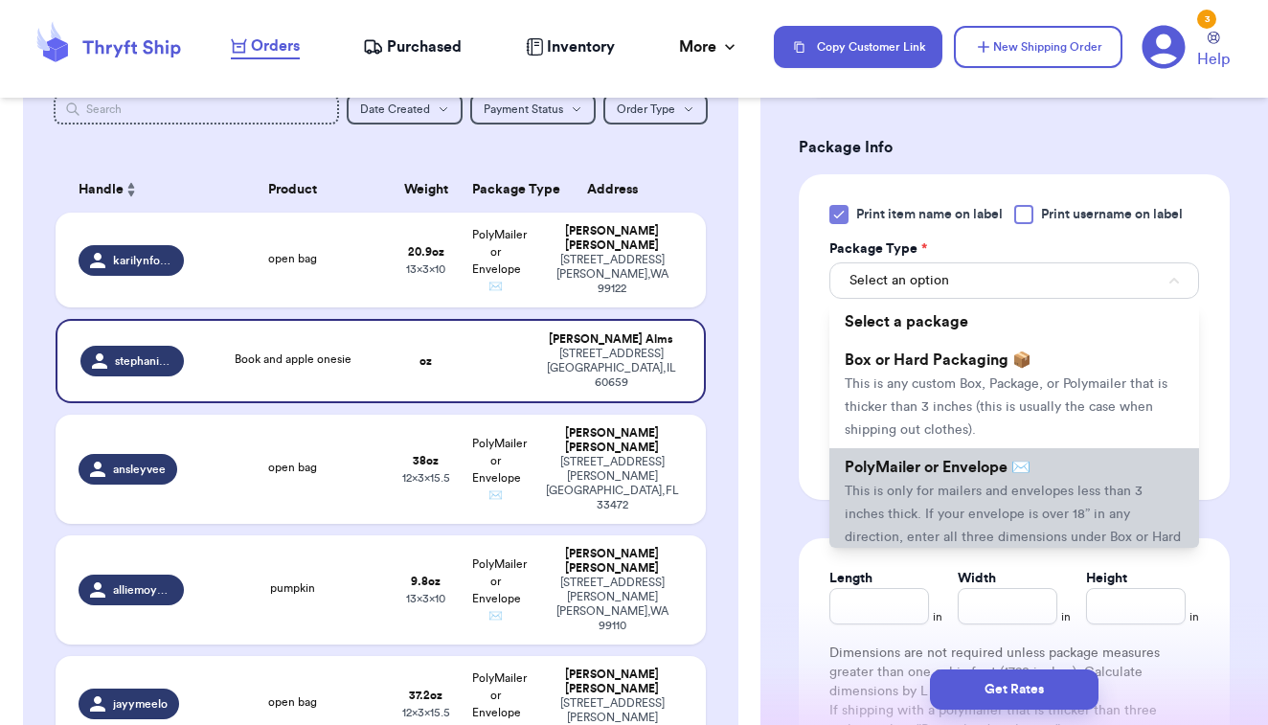
click at [885, 495] on span "This is only for mailers and envelopes less than 3 inches thick. If your envelo…" at bounding box center [1013, 526] width 336 height 82
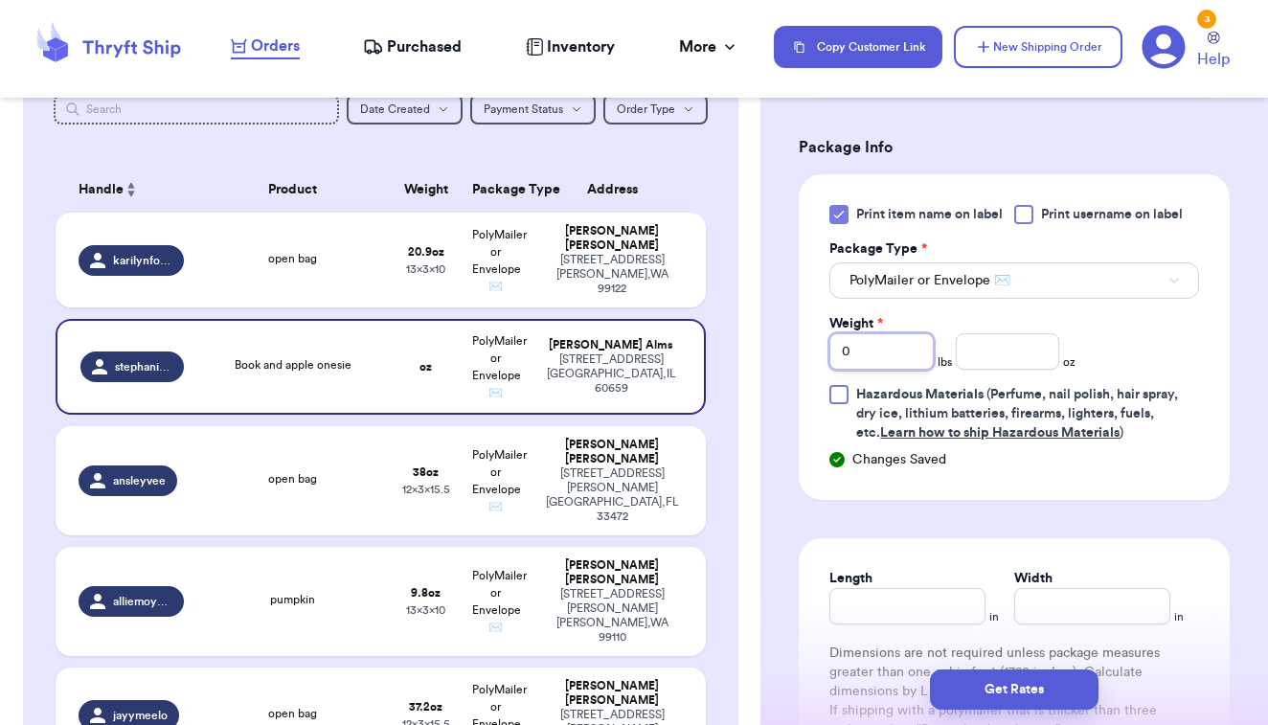
click at [918, 369] on input "0" at bounding box center [882, 351] width 104 height 36
type input "01"
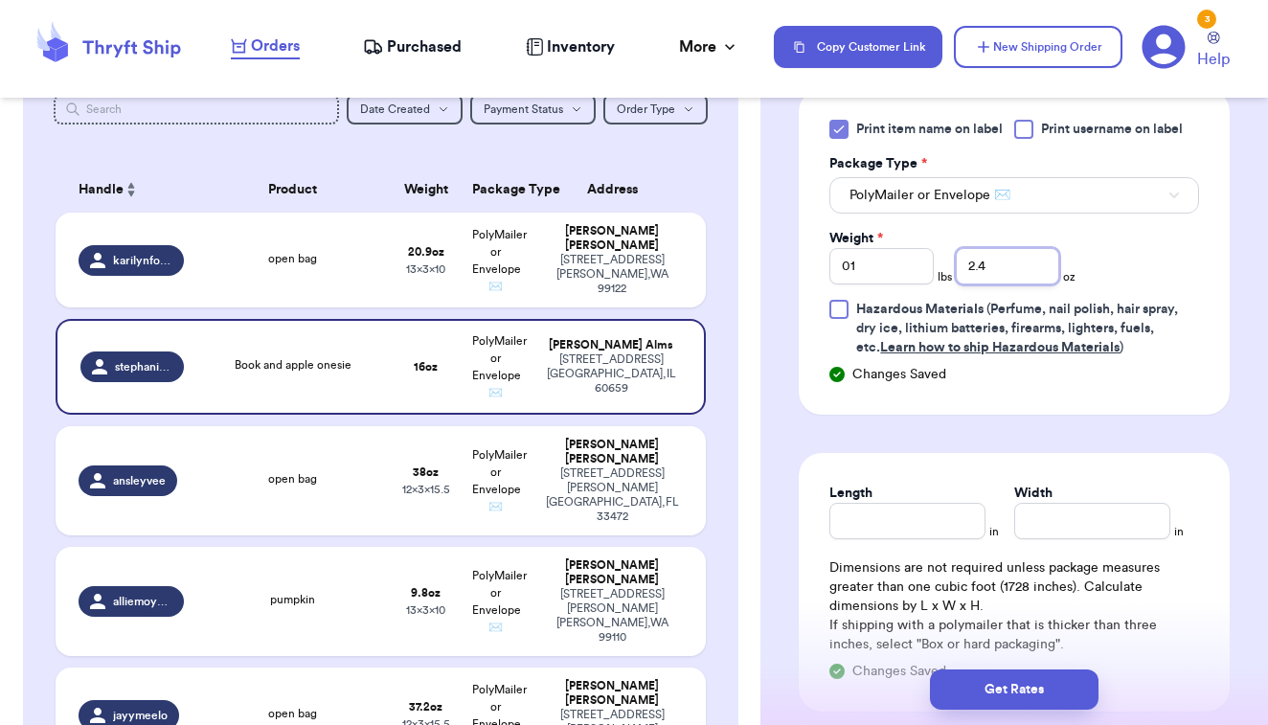
scroll to position [927, 0]
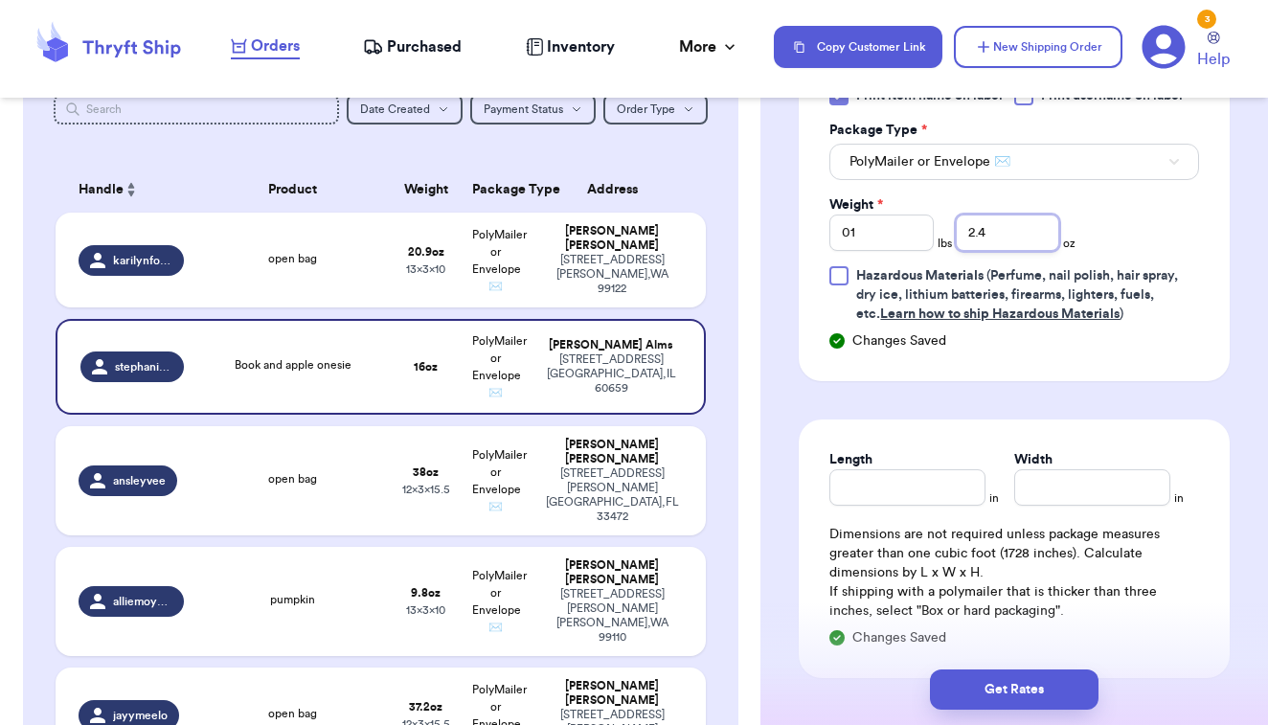
type input "2.4"
click at [892, 497] on input "Length" at bounding box center [908, 487] width 156 height 36
type input "15.5"
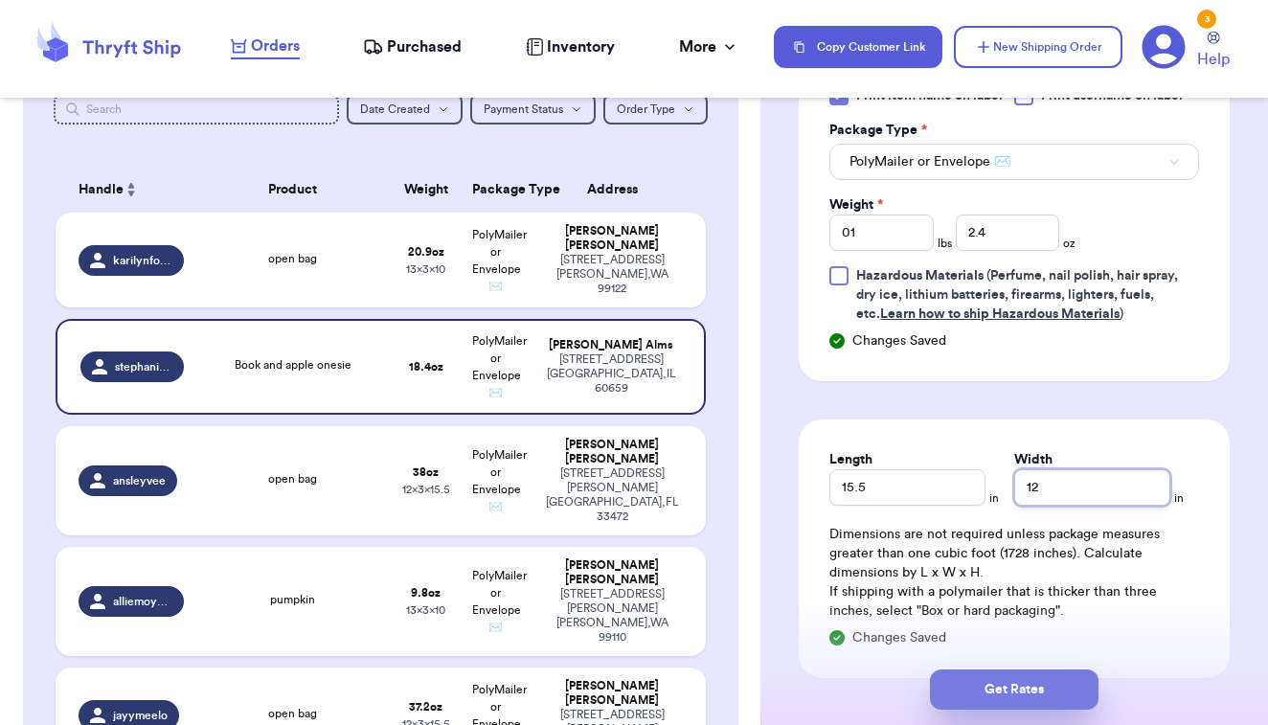
type input "12"
click at [973, 704] on button "Get Rates" at bounding box center [1014, 690] width 169 height 40
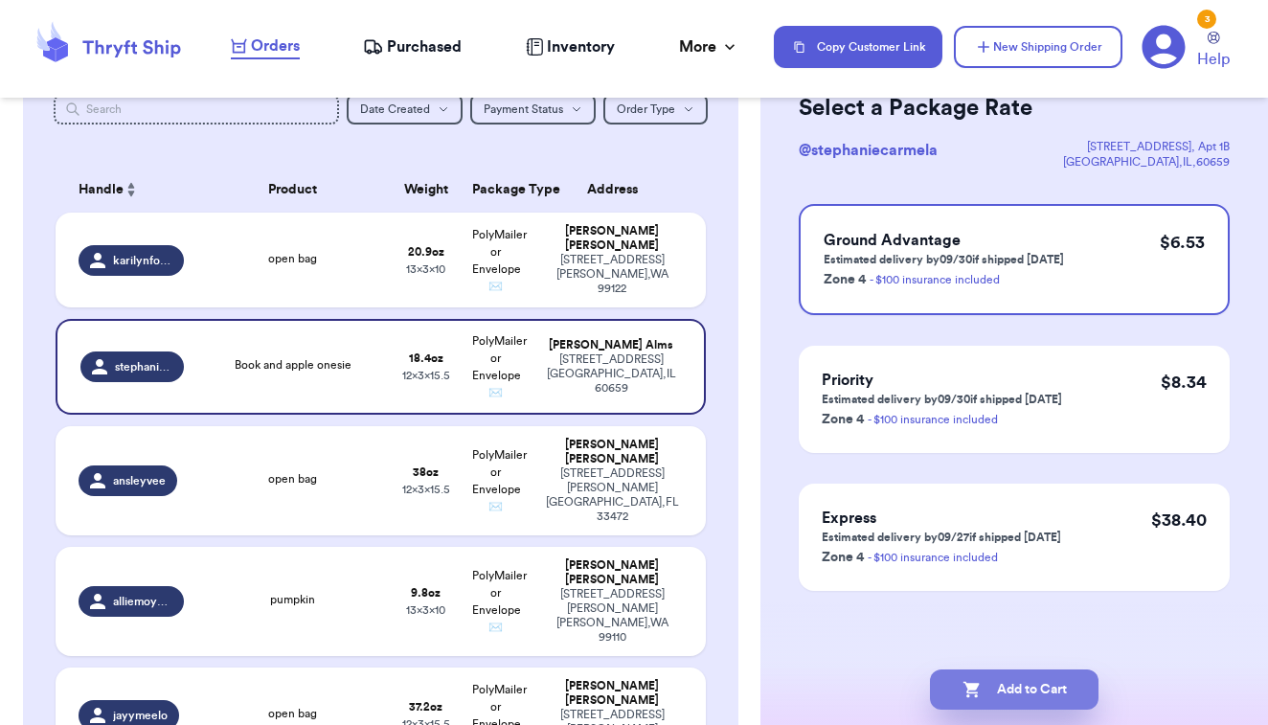
scroll to position [0, 0]
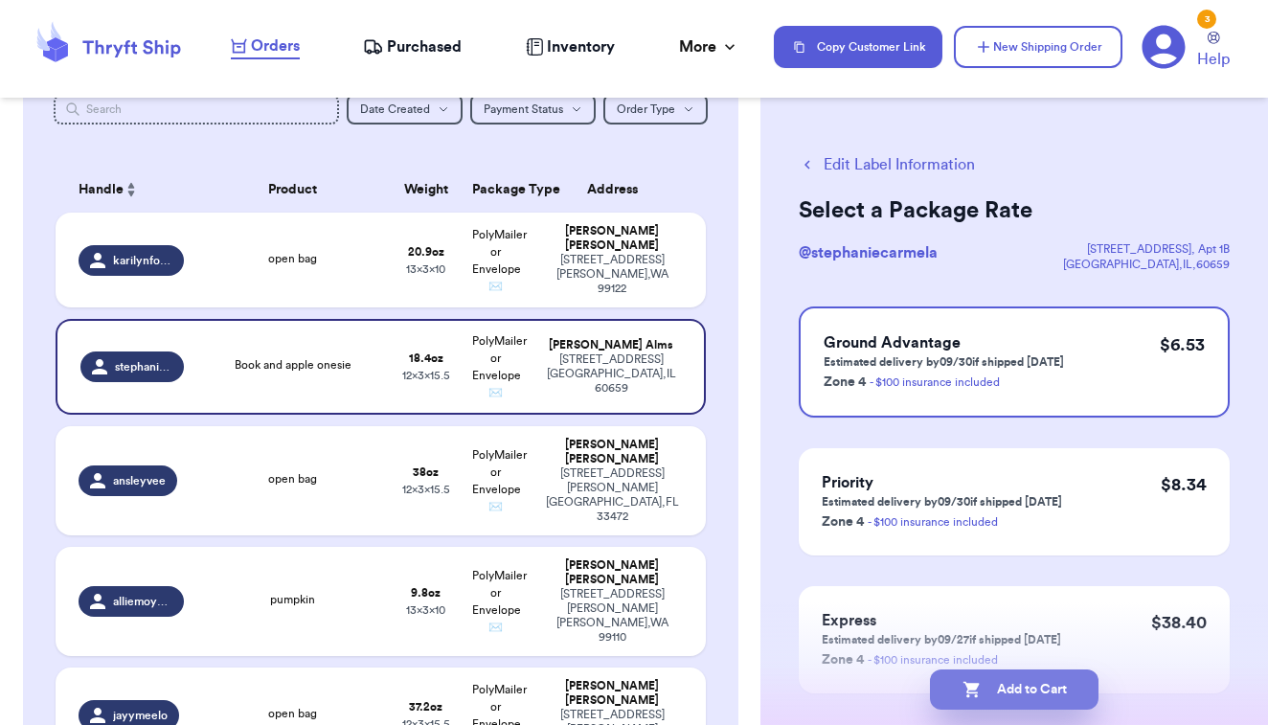
click at [994, 695] on button "Add to Cart" at bounding box center [1014, 690] width 169 height 40
checkbox input "true"
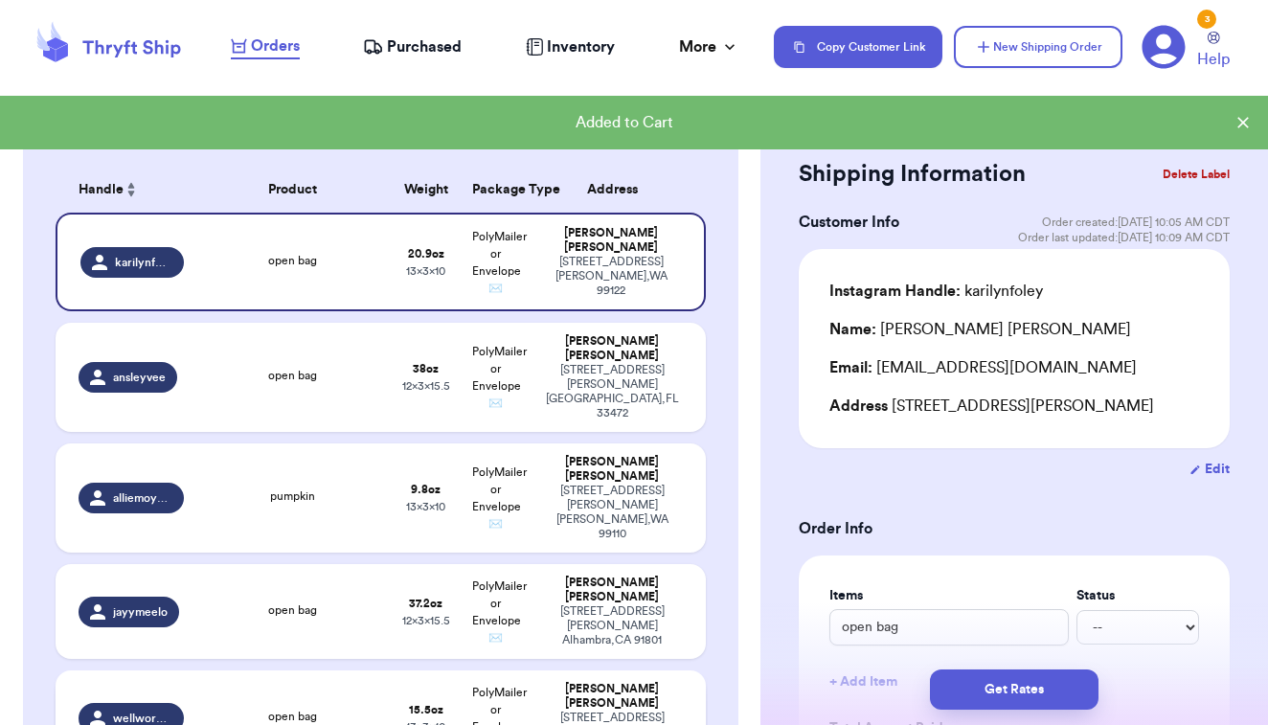
click at [460, 694] on td "15.5 oz 13 x 3 x 10" at bounding box center [426, 718] width 70 height 95
type input "0"
type input "15.5"
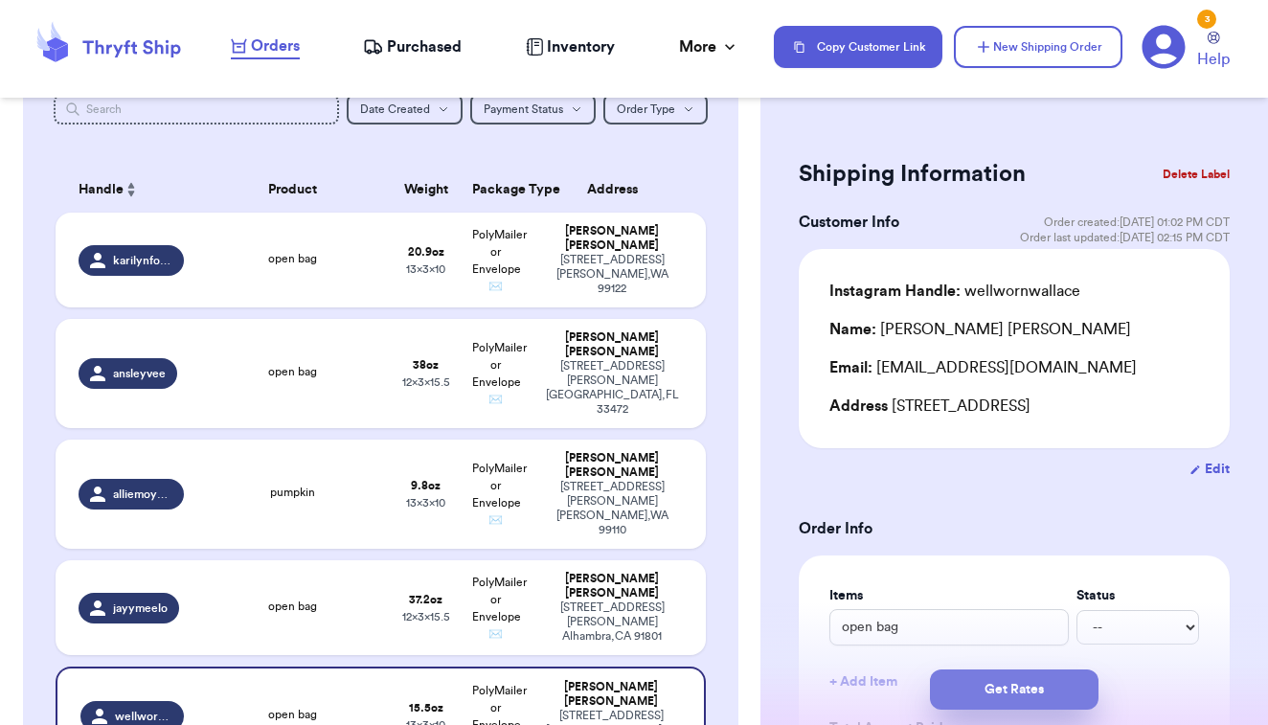
click at [975, 694] on button "Get Rates" at bounding box center [1014, 690] width 169 height 40
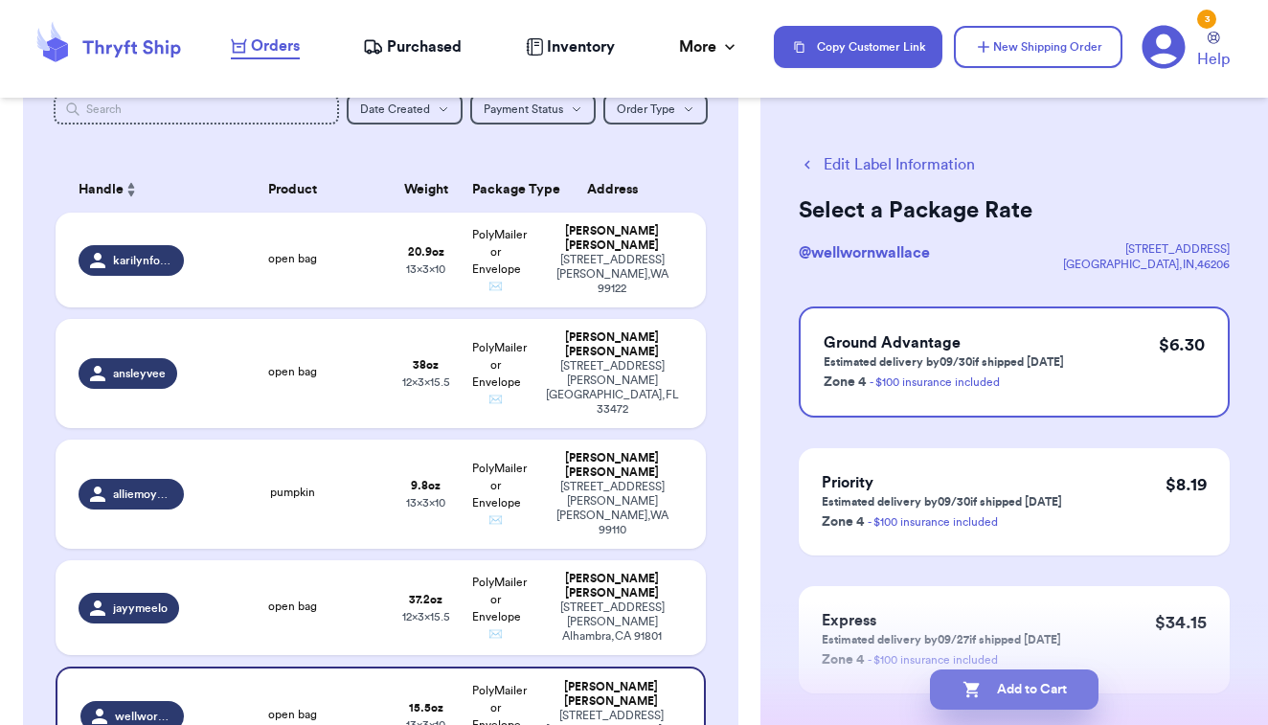
click at [999, 686] on button "Add to Cart" at bounding box center [1014, 690] width 169 height 40
checkbox input "true"
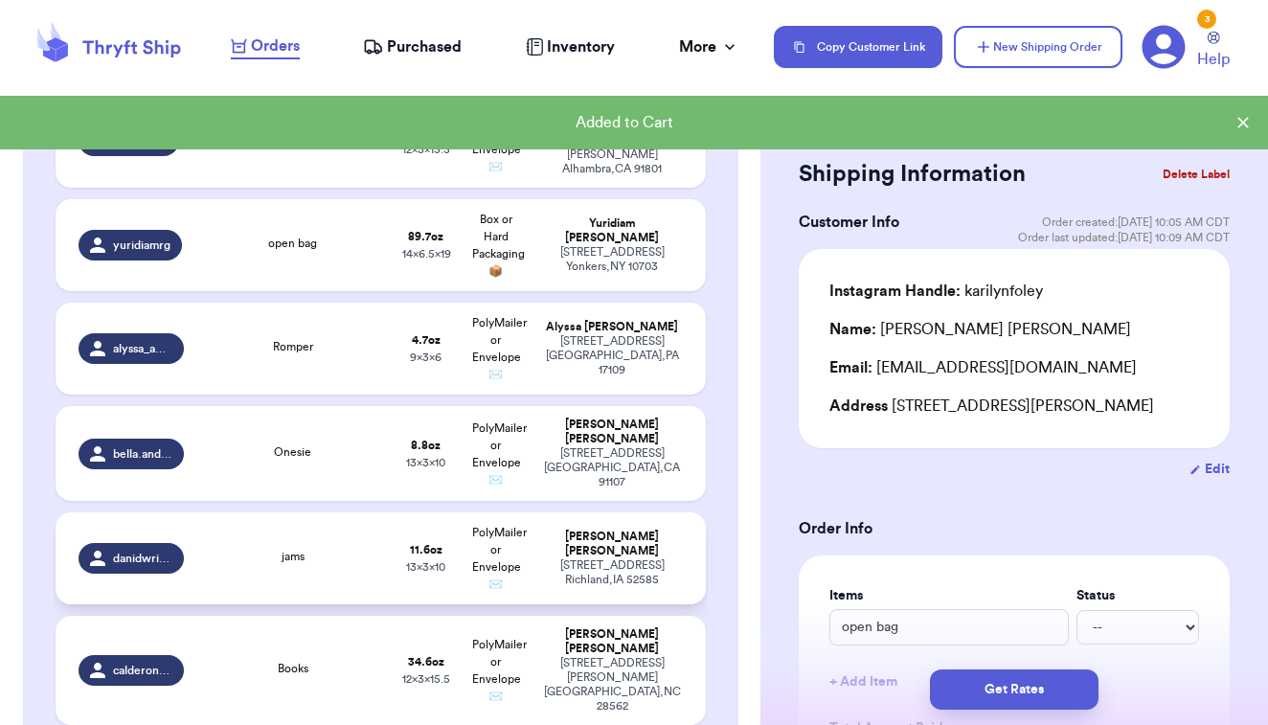
scroll to position [704, 0]
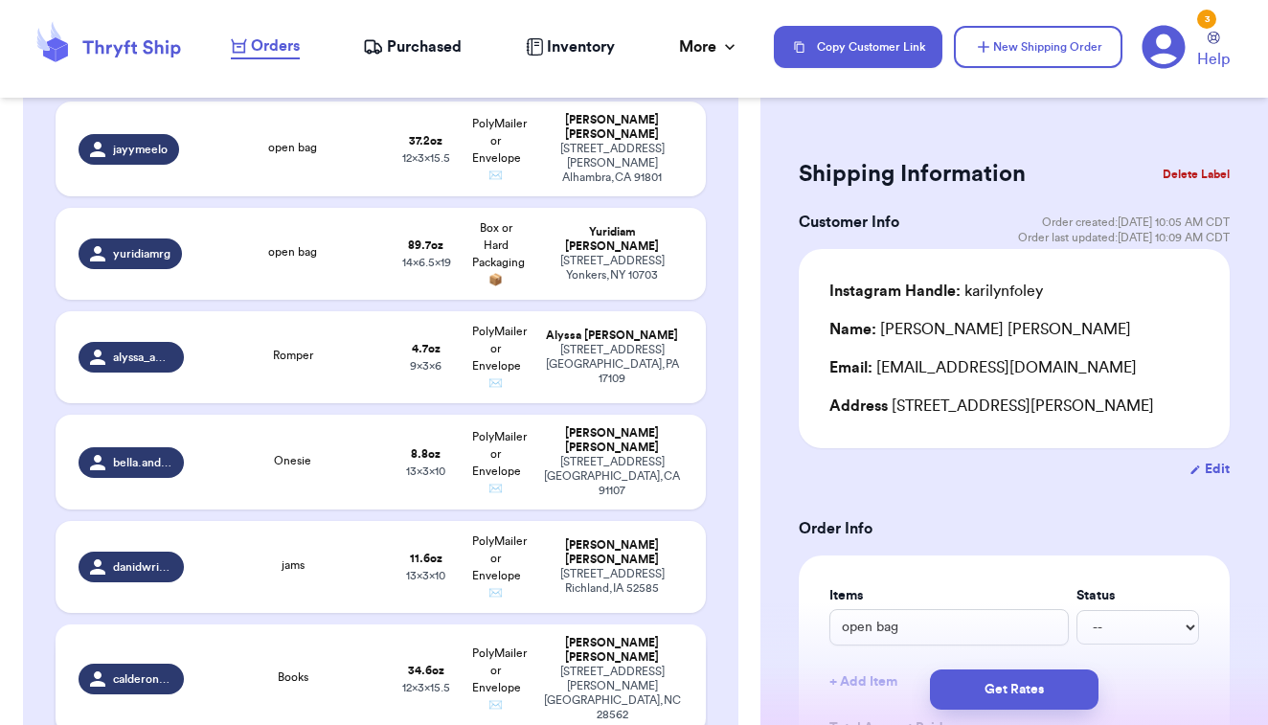
click at [345, 669] on div "Books" at bounding box center [293, 679] width 172 height 21
type input "Books"
type input "2"
type input "2.6000000000000014"
type input "15.5"
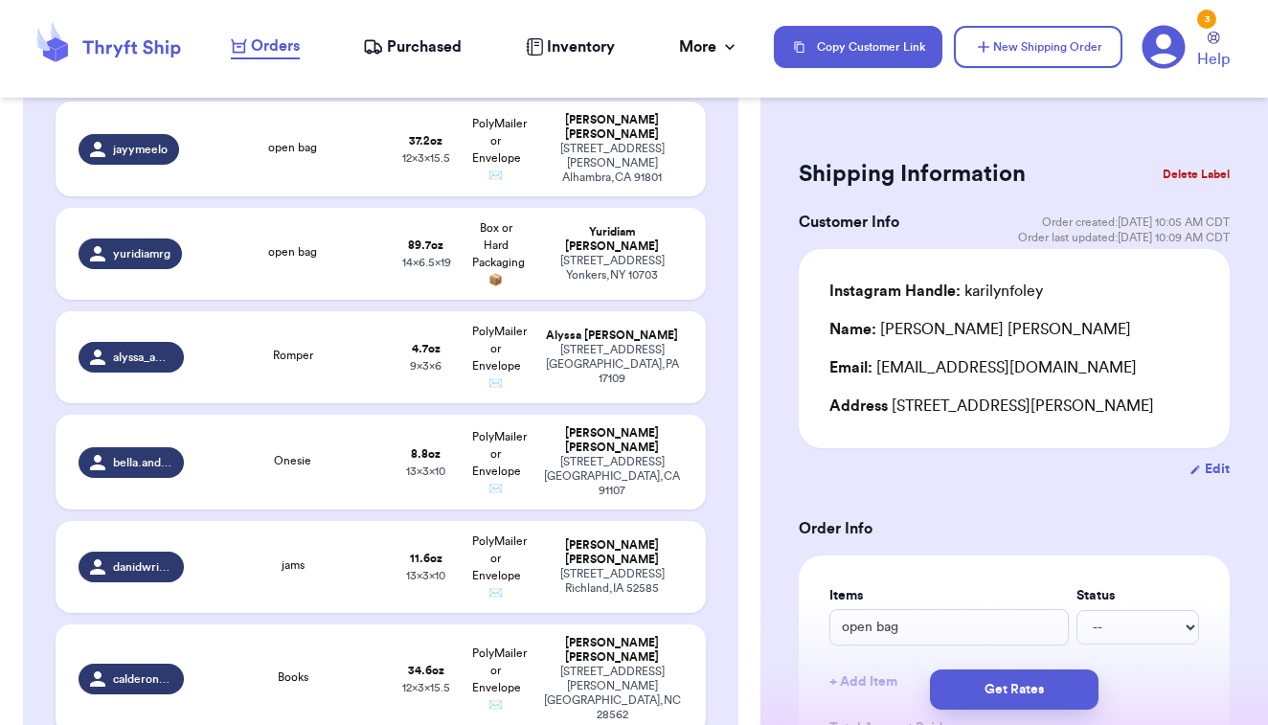
type input "12"
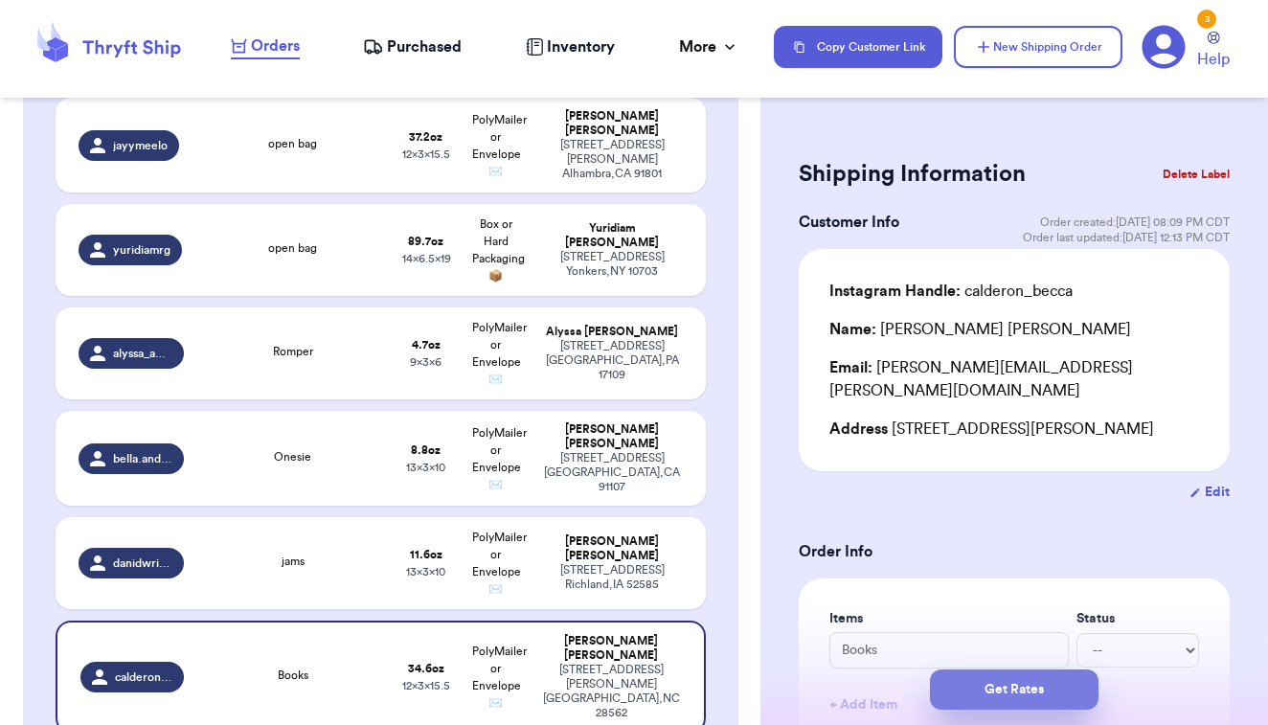
click at [986, 687] on button "Get Rates" at bounding box center [1014, 690] width 169 height 40
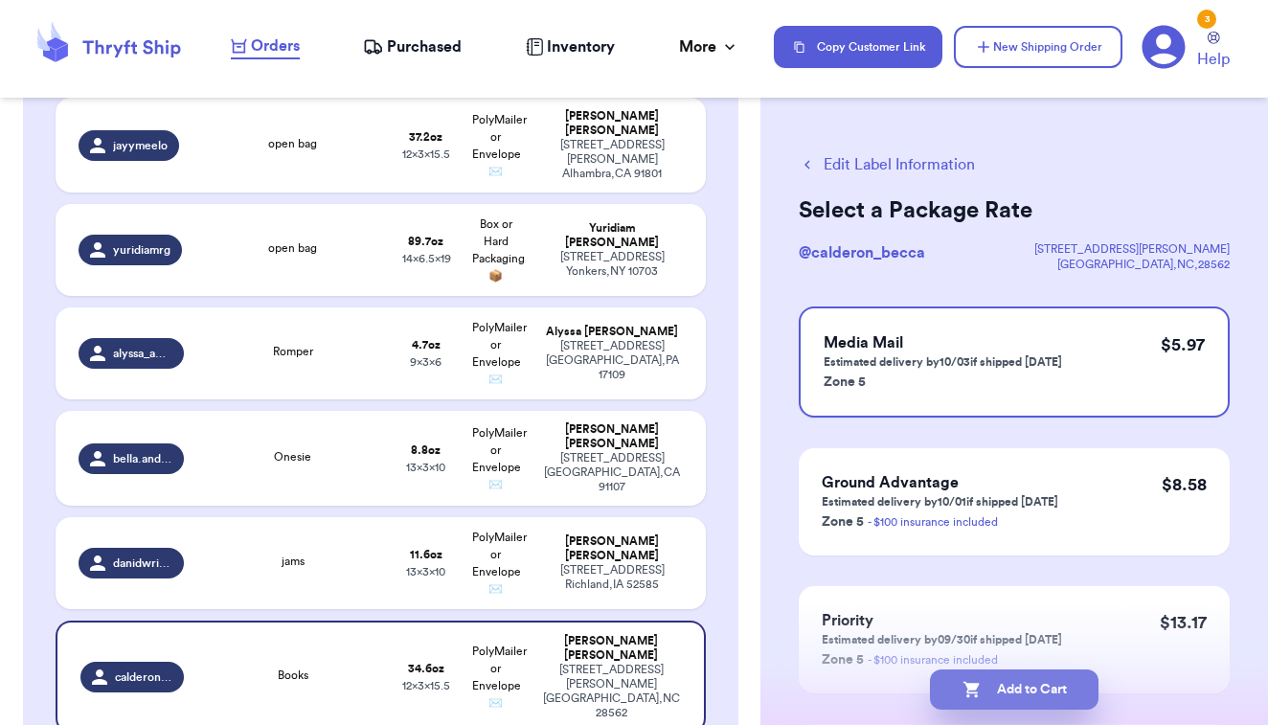
click at [1000, 703] on button "Add to Cart" at bounding box center [1014, 690] width 169 height 40
checkbox input "true"
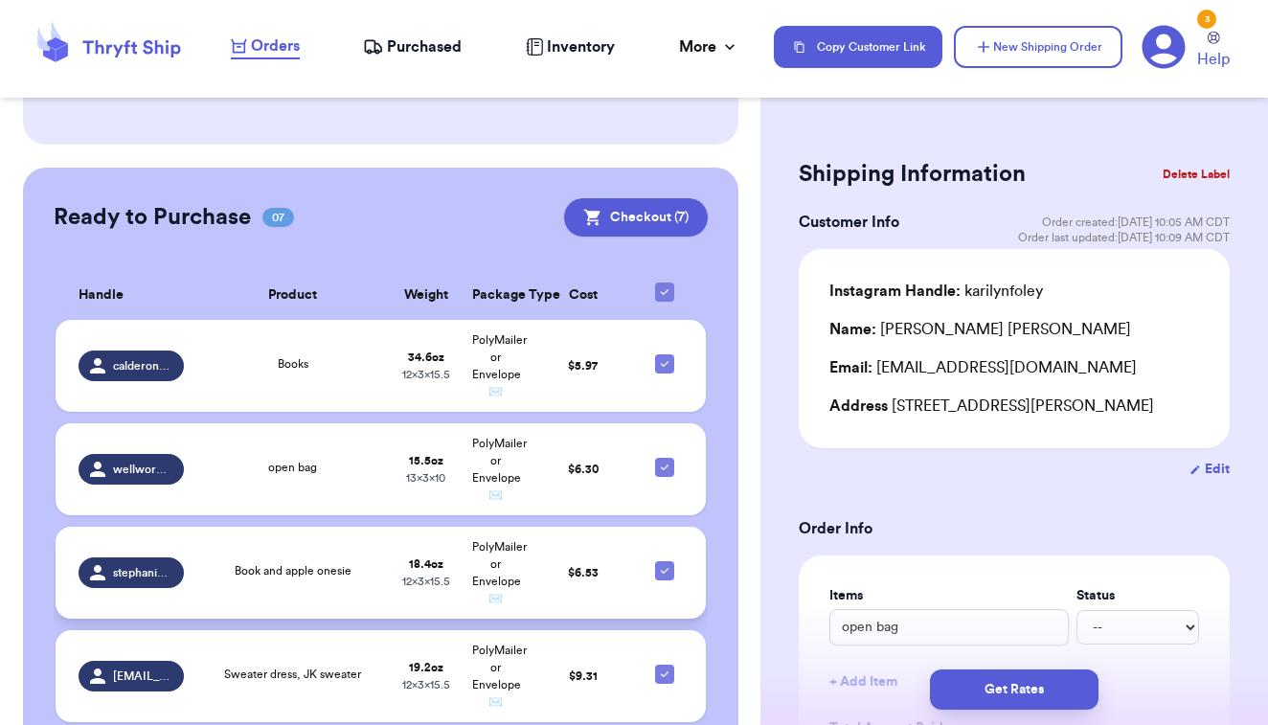
scroll to position [1231, 0]
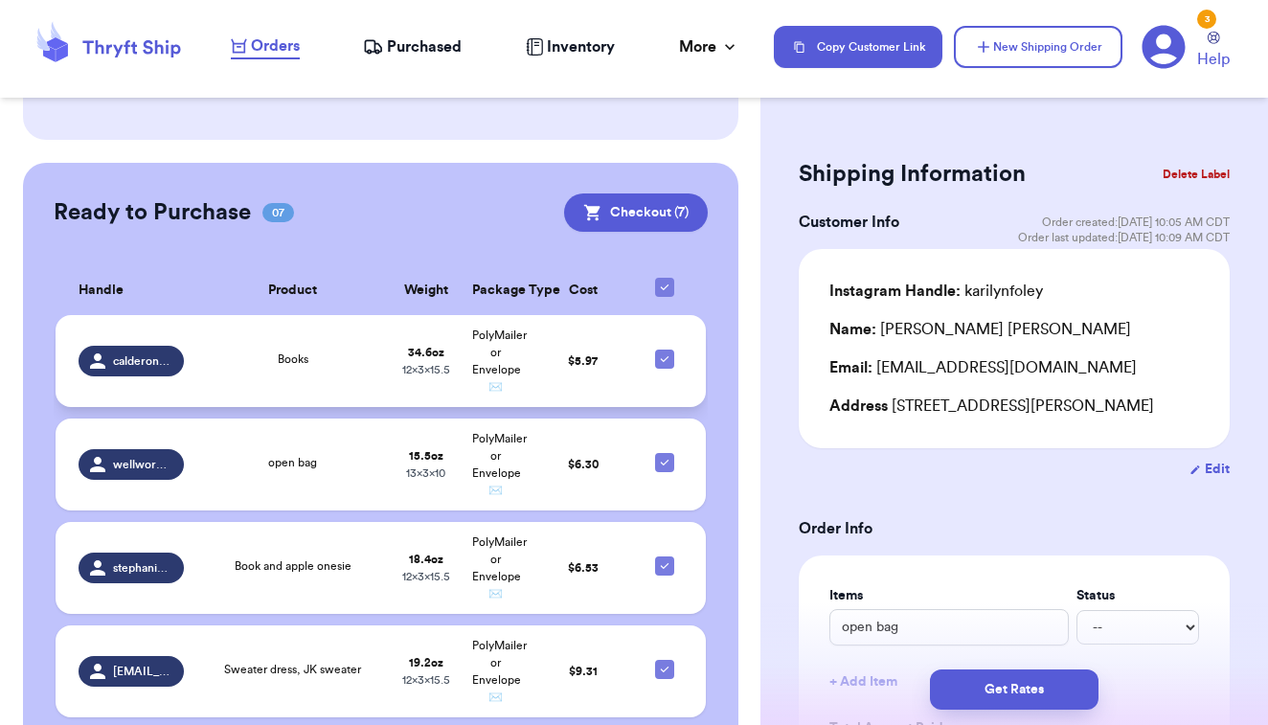
click at [663, 352] on icon at bounding box center [664, 359] width 15 height 15
click at [664, 349] on input "checkbox" at bounding box center [664, 349] width 1 height 1
checkbox input "false"
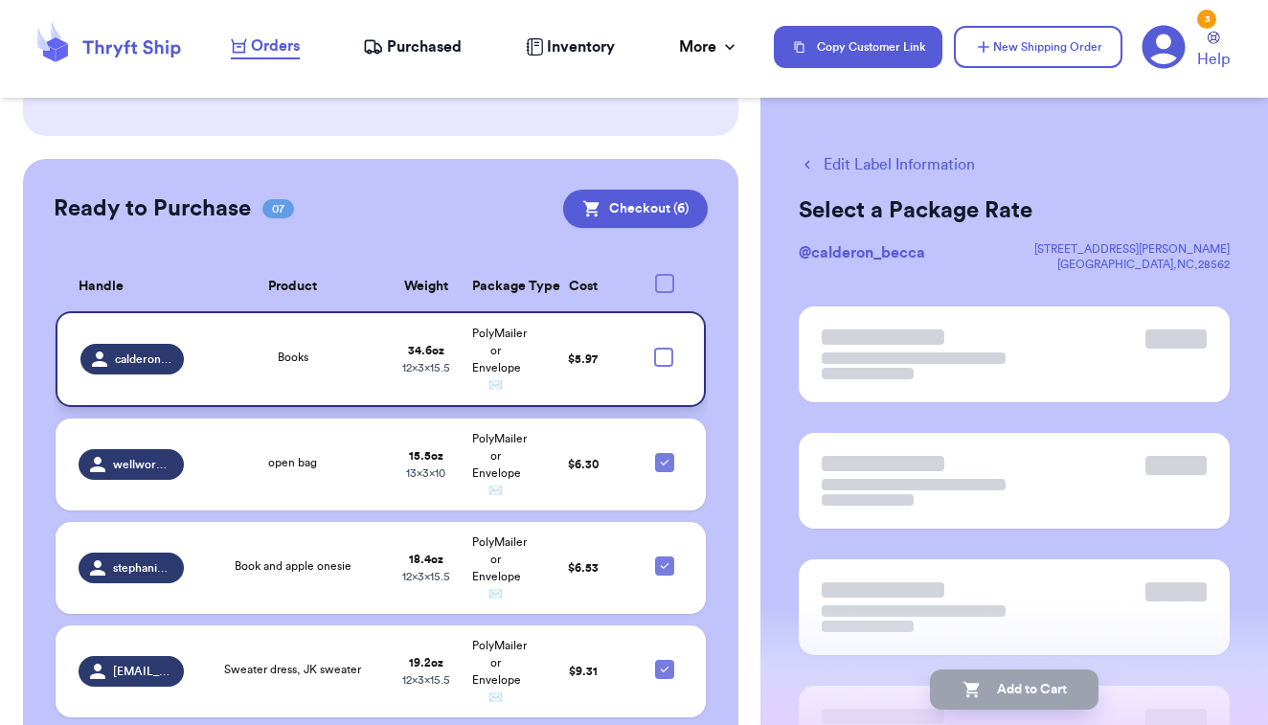
checkbox input "false"
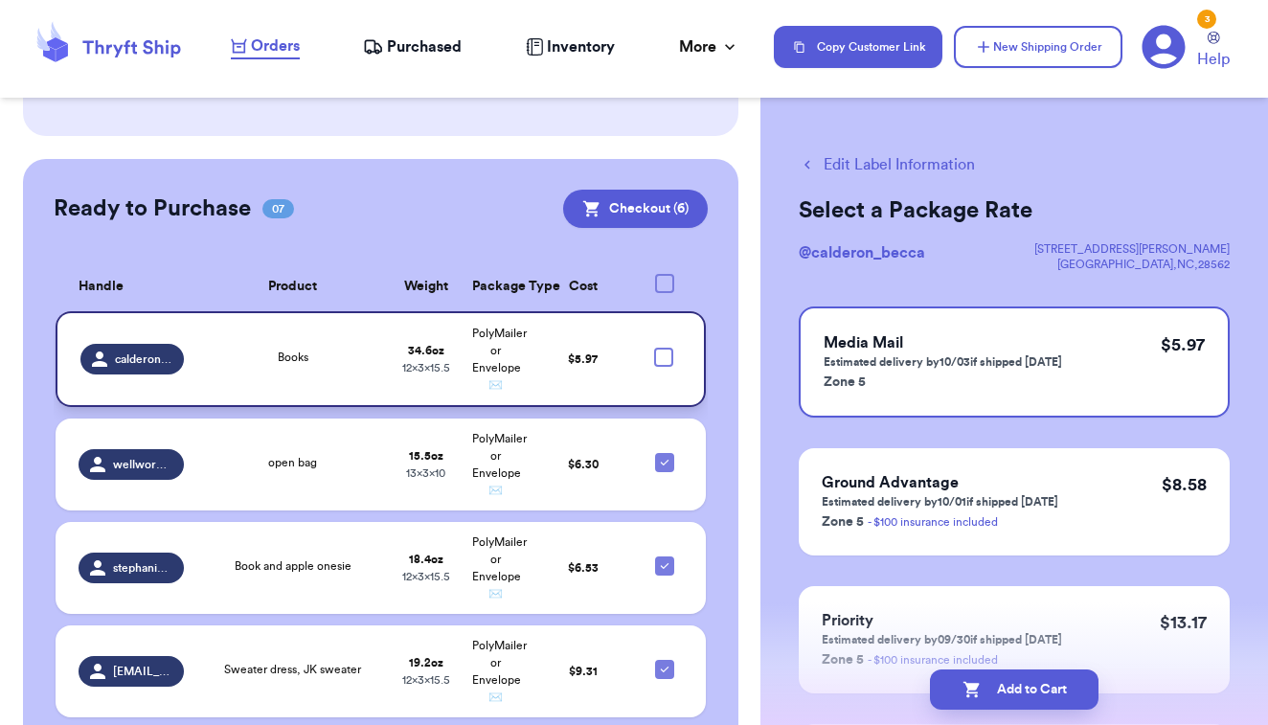
scroll to position [0, 0]
click at [893, 169] on button "Edit Label Information" at bounding box center [887, 164] width 176 height 23
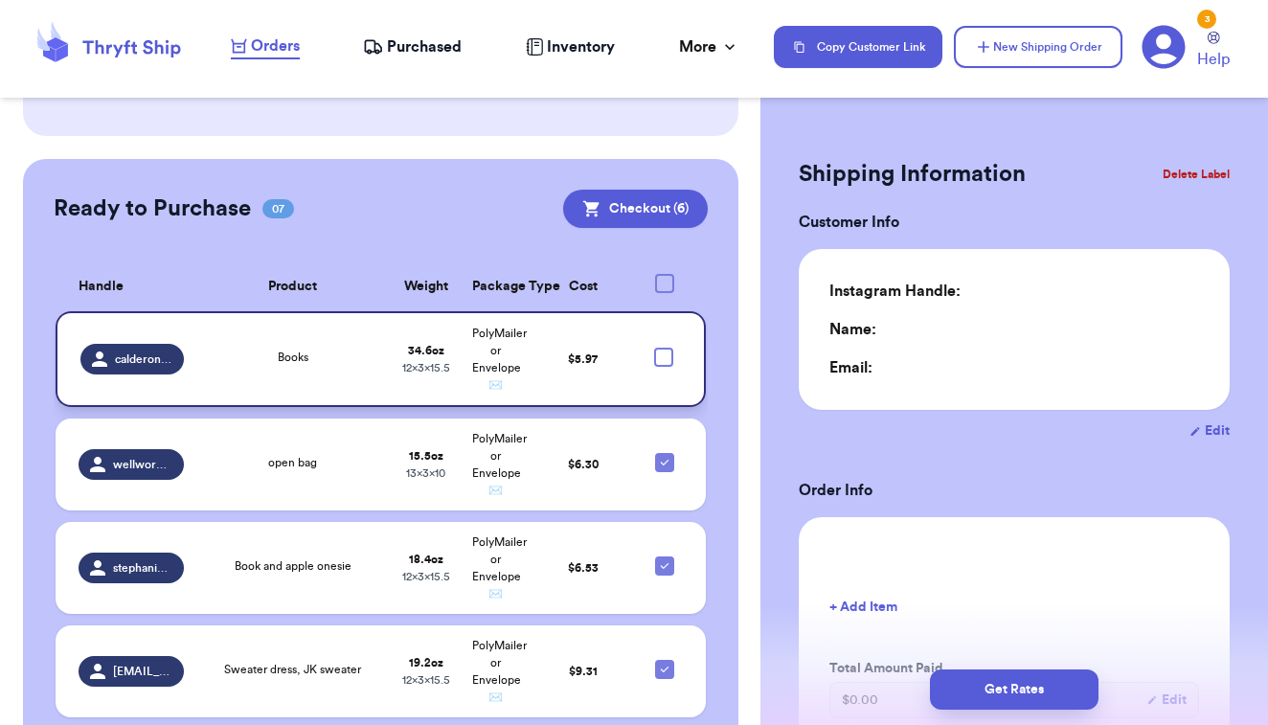
type input "2"
type input "2.6000000000000014"
type input "15.5"
type input "12"
type input "0"
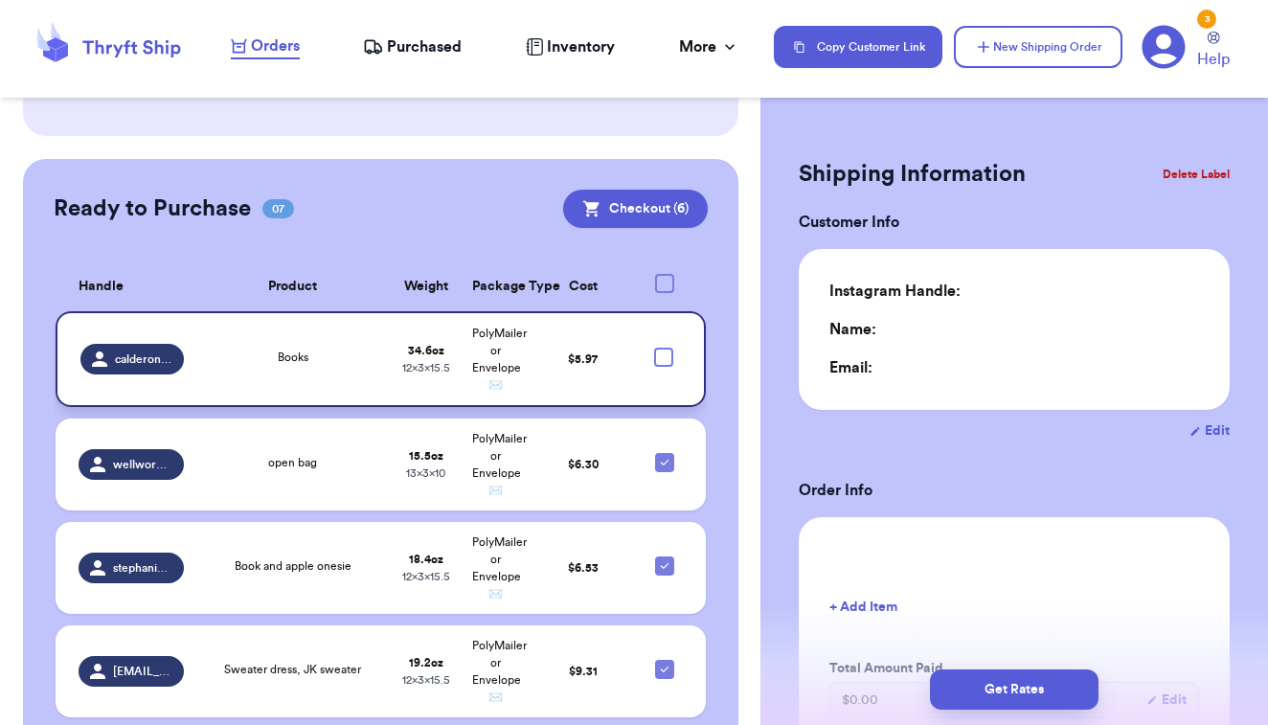
type input "0"
checkbox input "true"
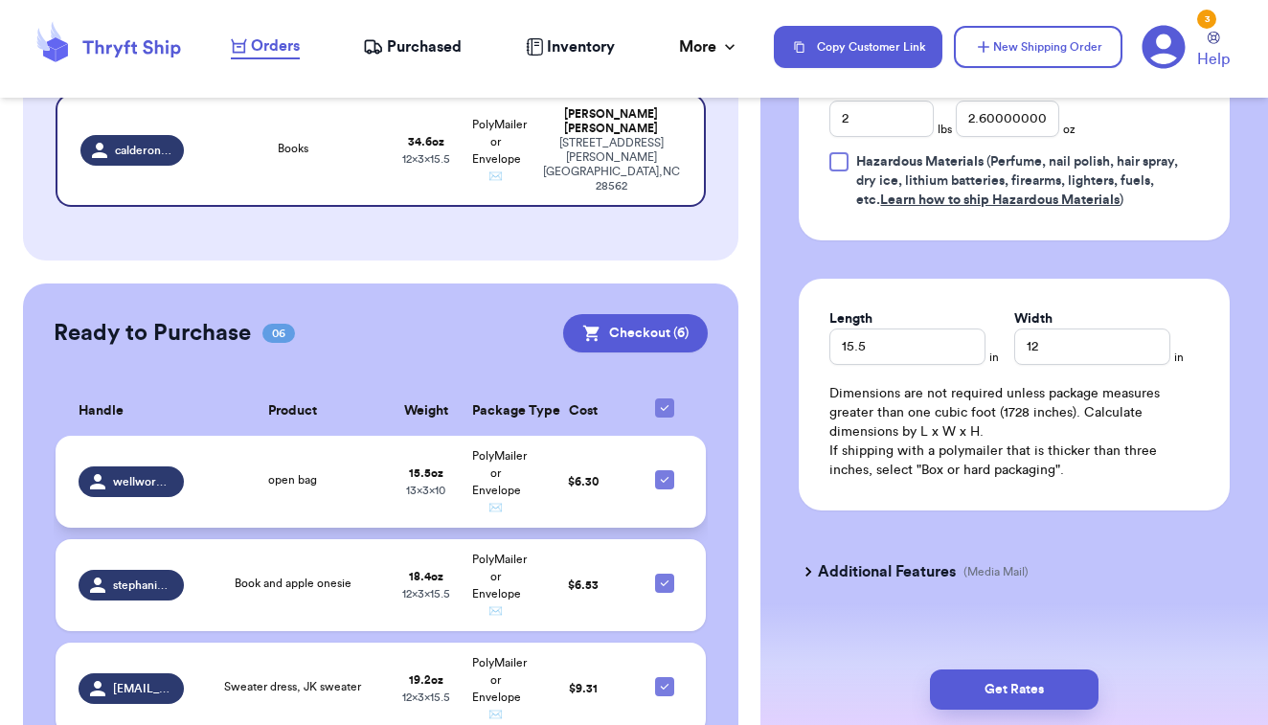
click at [664, 472] on icon at bounding box center [664, 479] width 15 height 15
click at [664, 469] on input "checkbox" at bounding box center [664, 469] width 1 height 1
checkbox input "false"
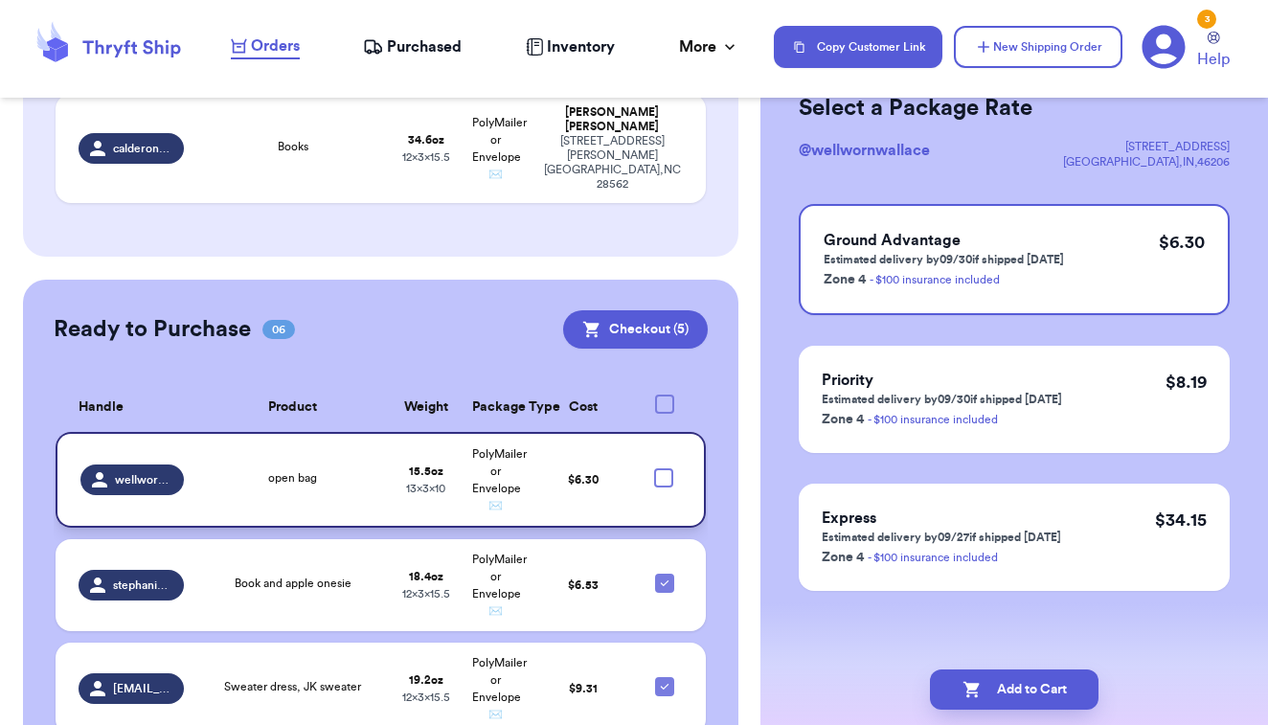
scroll to position [102, 0]
click at [664, 468] on div at bounding box center [663, 477] width 19 height 19
click at [664, 467] on input "checkbox" at bounding box center [663, 467] width 1 height 1
checkbox input "true"
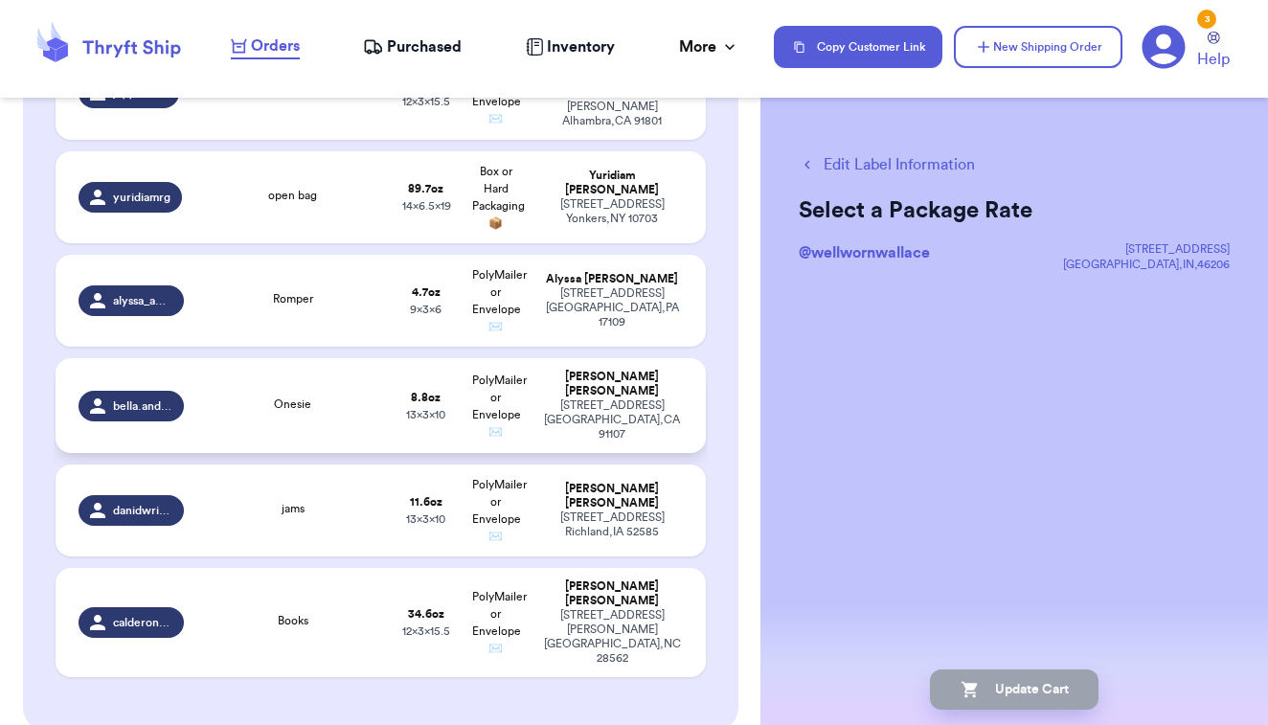
scroll to position [743, 0]
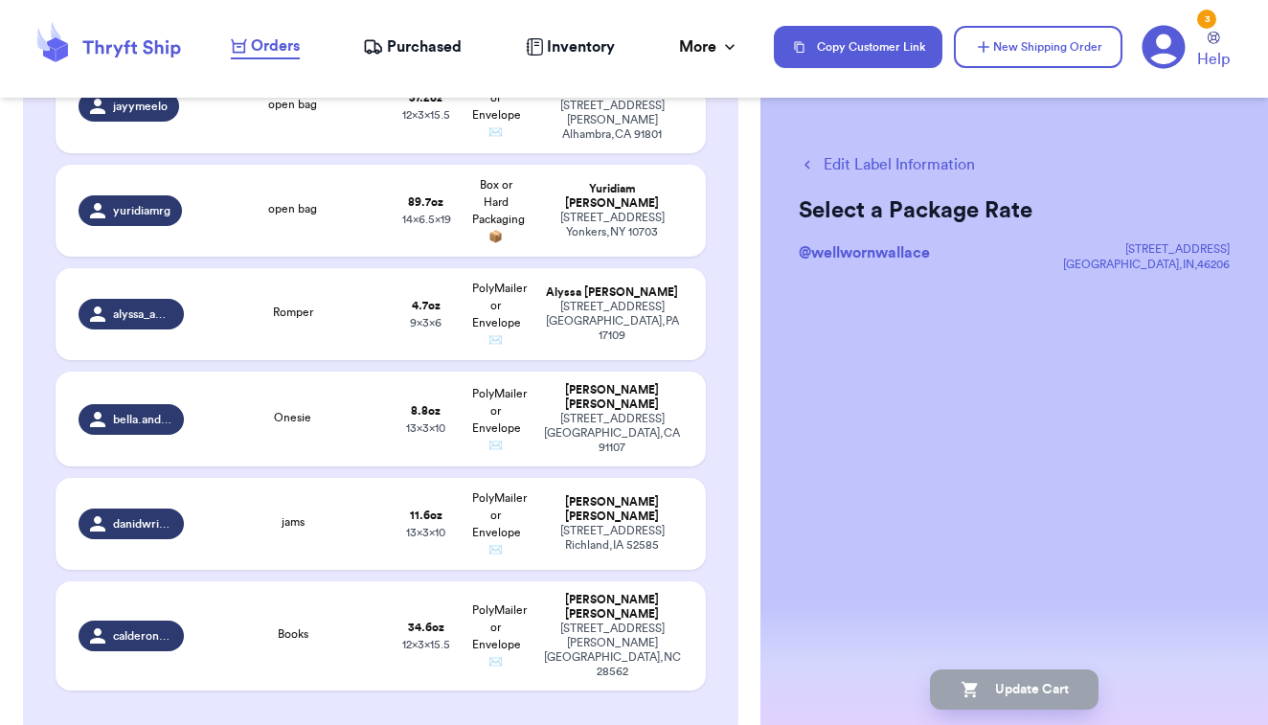
click at [876, 155] on button "Edit Label Information" at bounding box center [887, 164] width 176 height 23
checkbox input "false"
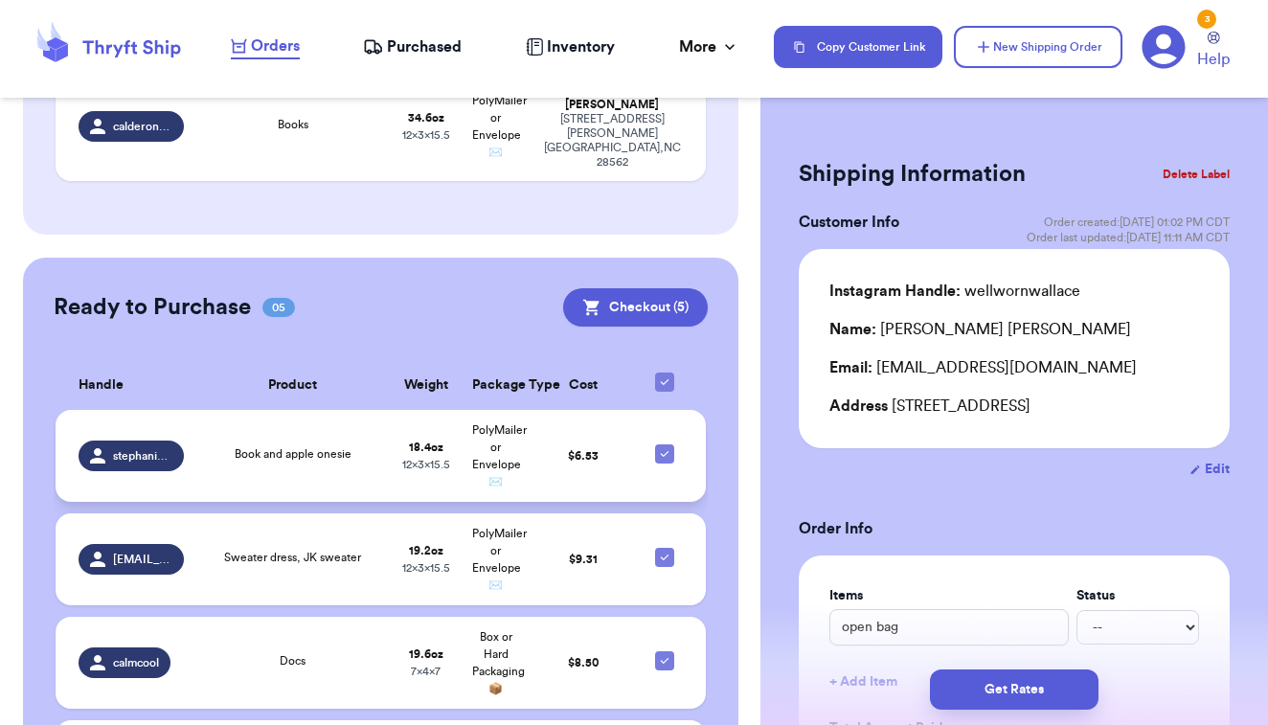
scroll to position [1369, 0]
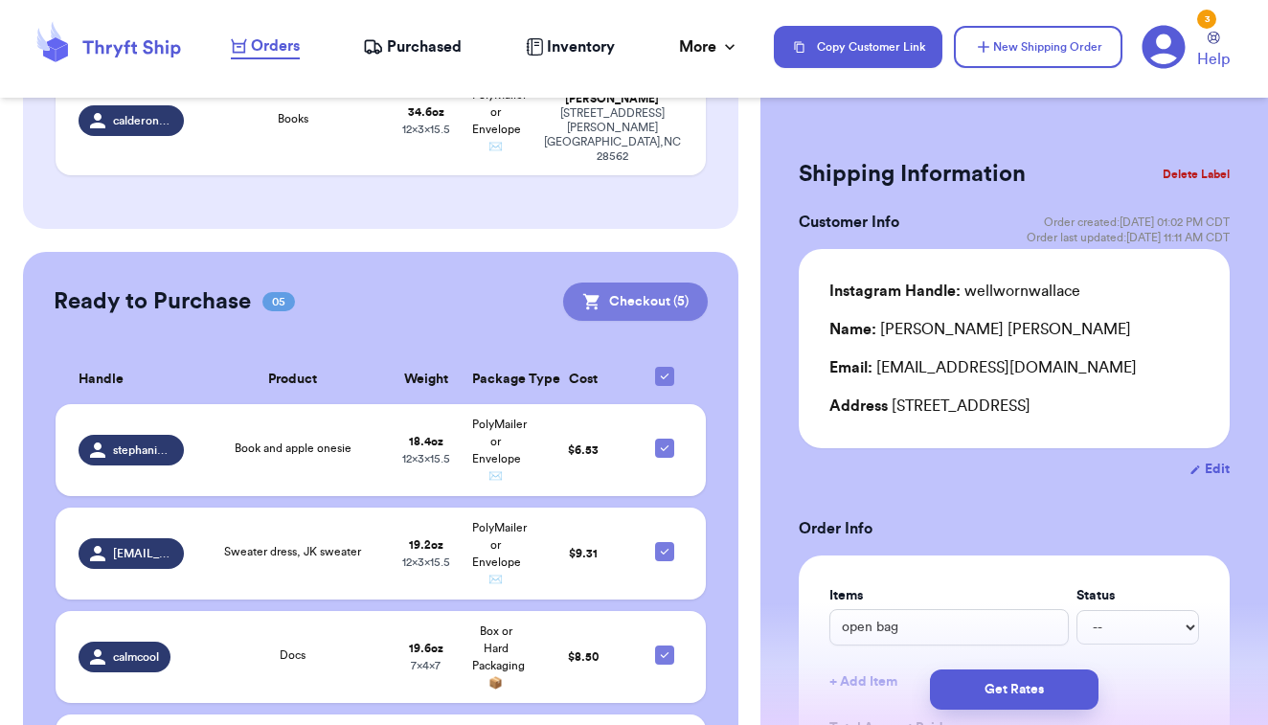
click at [638, 283] on button "Checkout ( 5 )" at bounding box center [635, 302] width 145 height 38
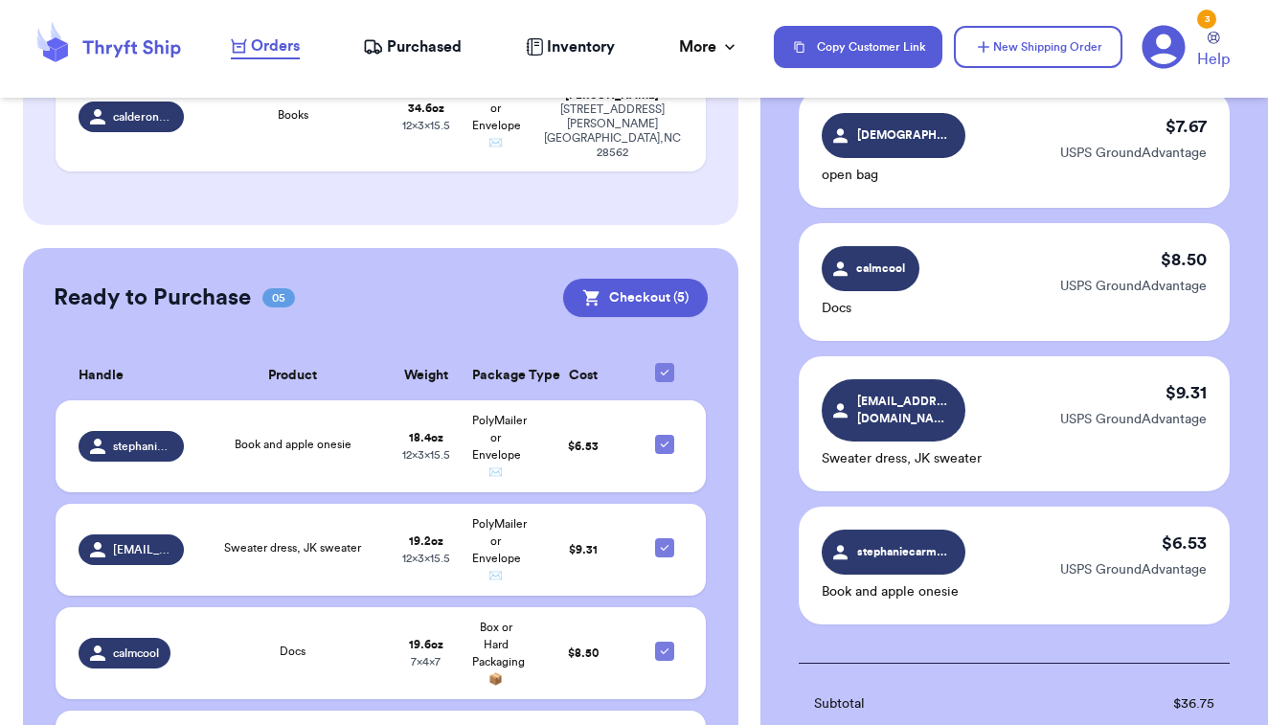
scroll to position [592, 0]
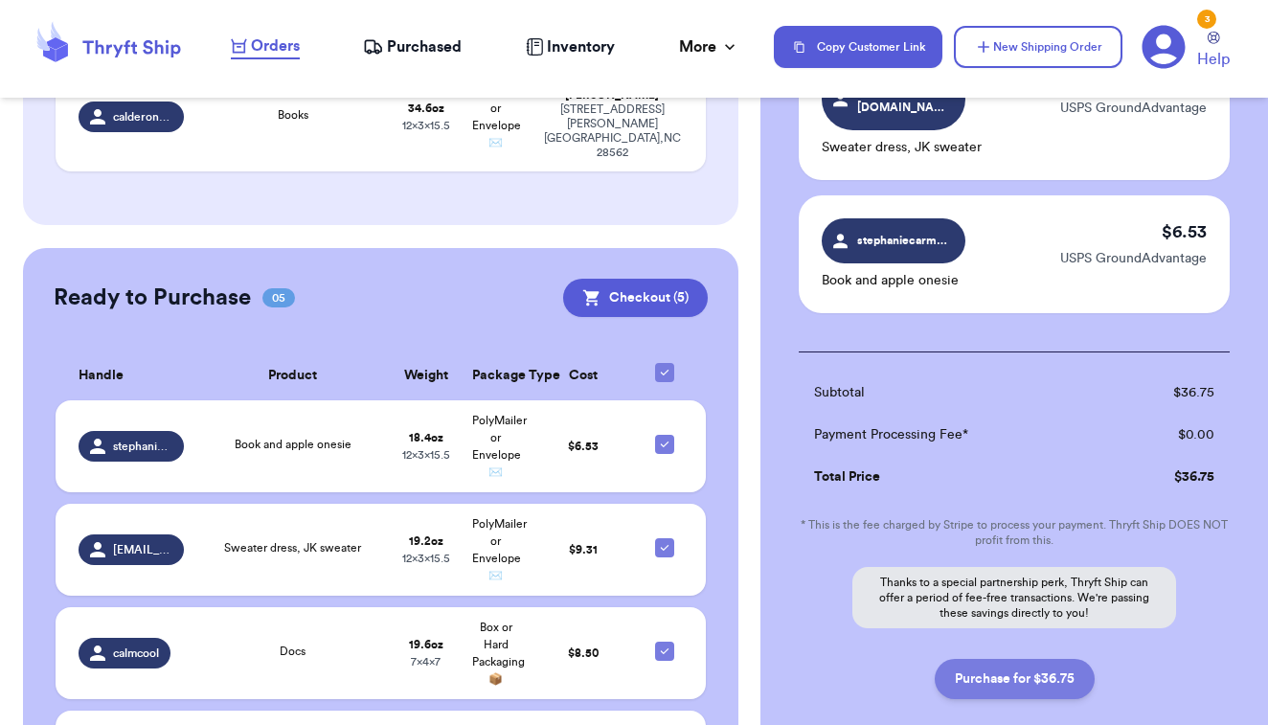
click at [998, 672] on button "Purchase for $36.75" at bounding box center [1015, 679] width 160 height 40
checkbox input "false"
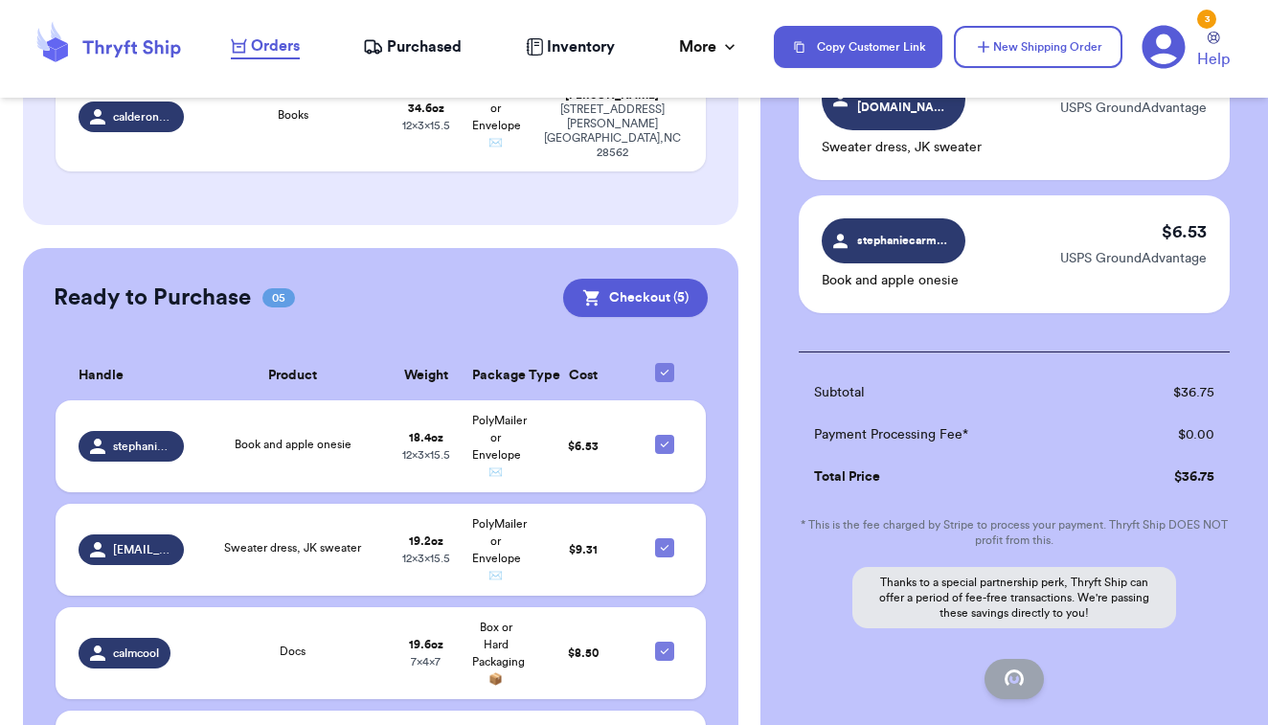
checkbox input "false"
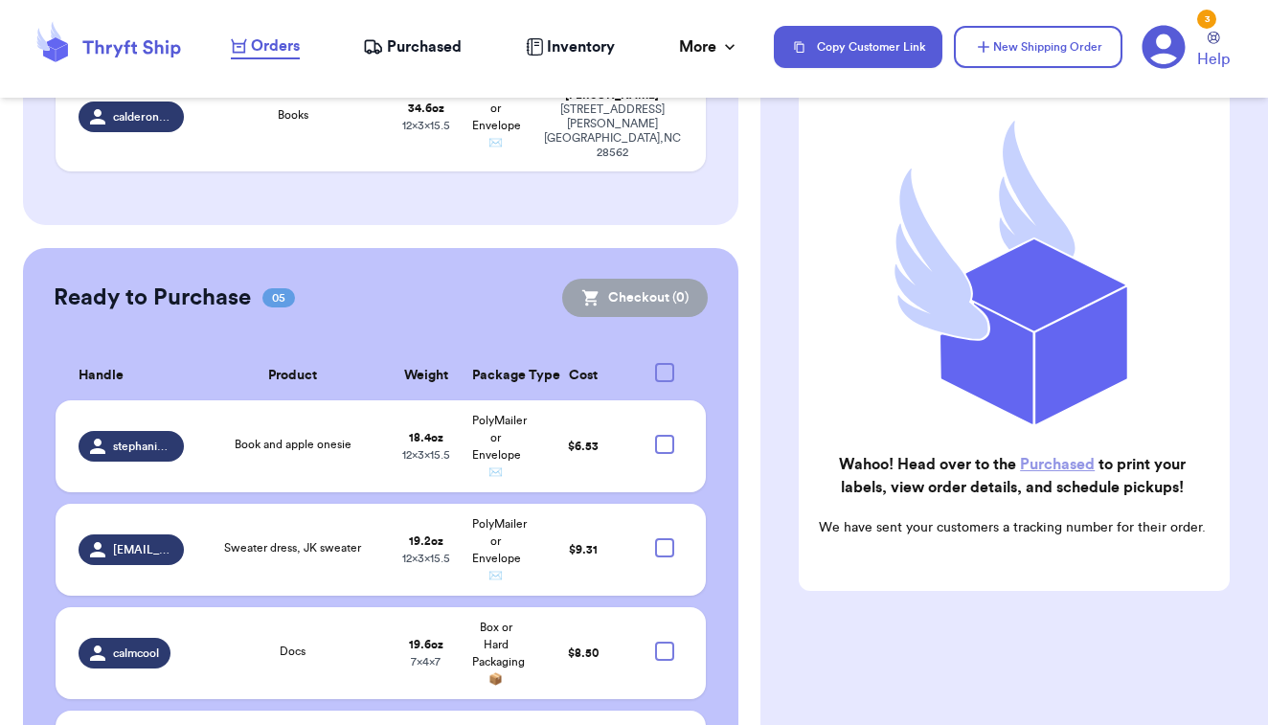
scroll to position [174, 0]
checkbox input "true"
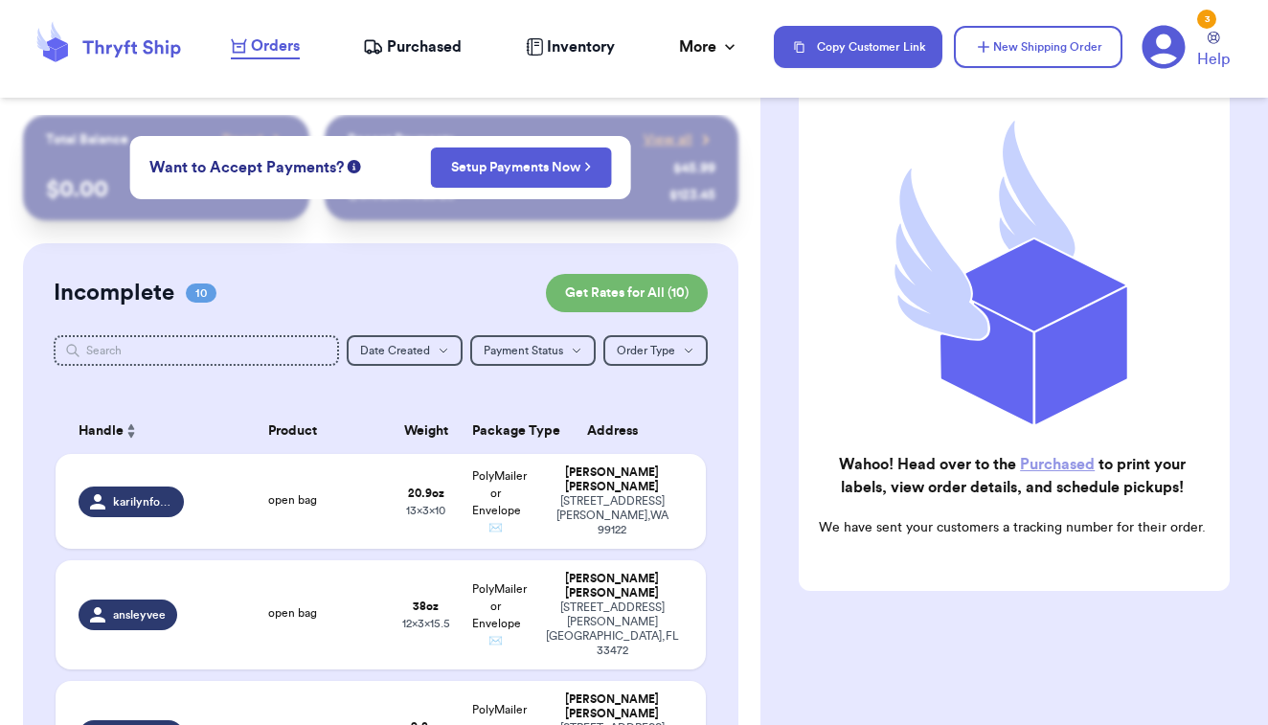
scroll to position [0, 0]
